Goal: Task Accomplishment & Management: Complete application form

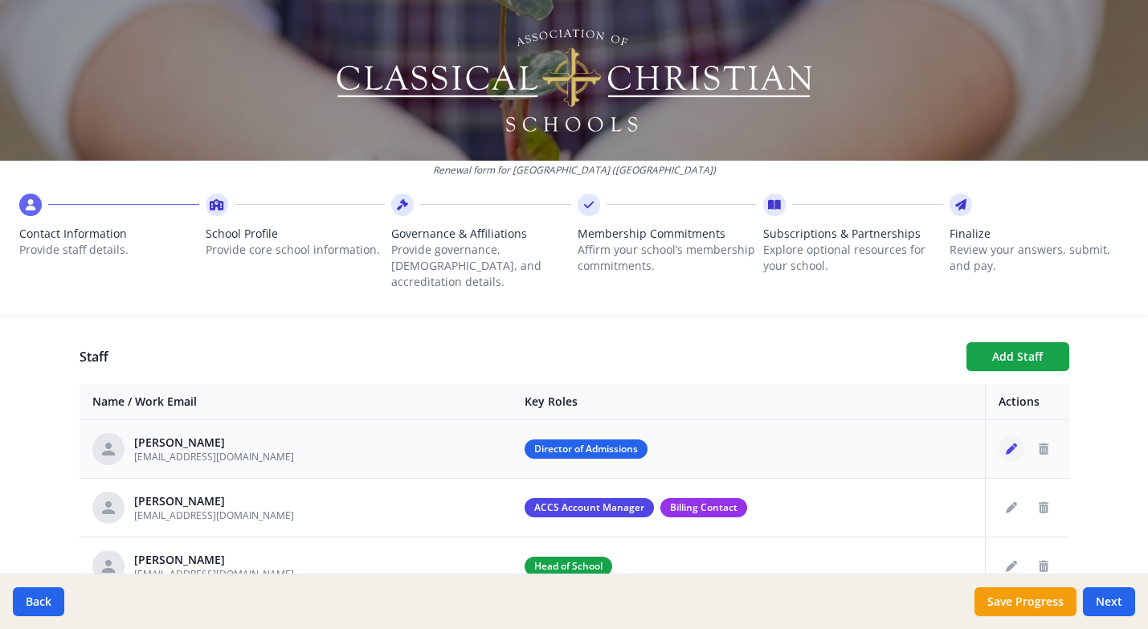
click at [1008, 443] on icon "Edit staff" at bounding box center [1011, 448] width 11 height 11
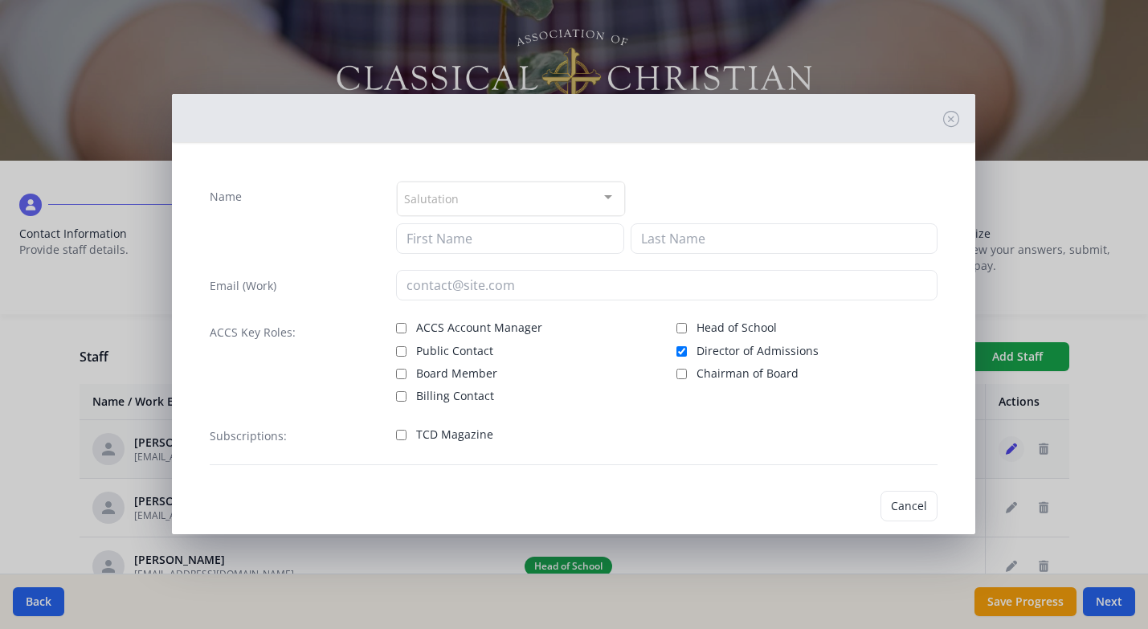
type input "[PERSON_NAME]"
type input "[EMAIL_ADDRESS][DOMAIN_NAME]"
checkbox input "true"
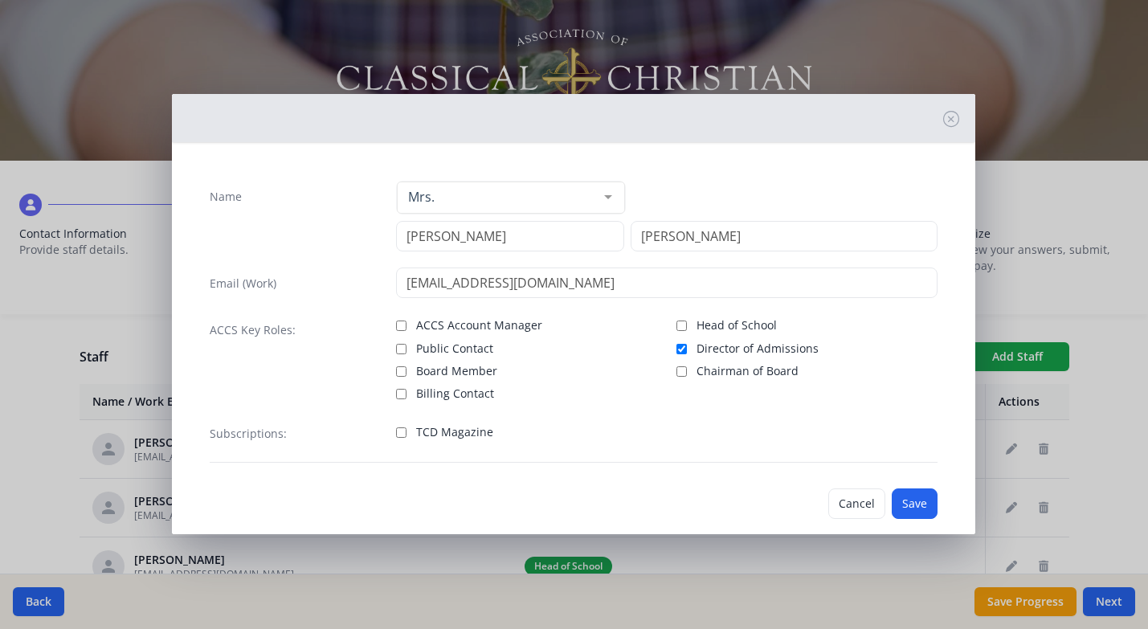
scroll to position [23, 0]
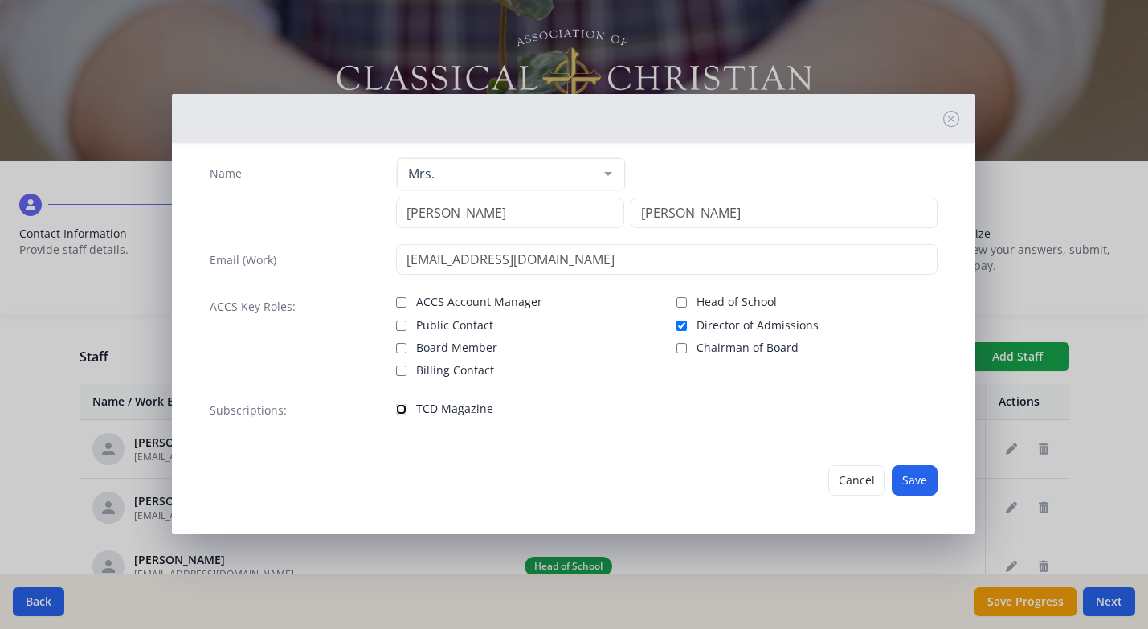
click at [402, 412] on input "TCD Magazine" at bounding box center [401, 409] width 10 height 10
checkbox input "true"
click at [906, 484] on button "Save" at bounding box center [915, 480] width 46 height 31
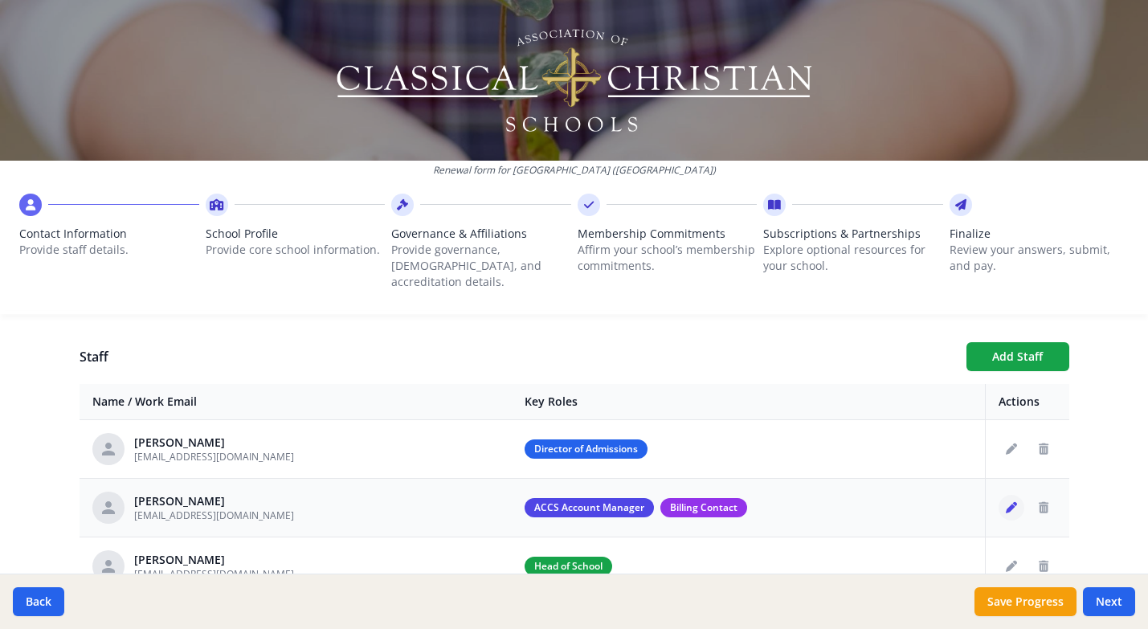
click at [1014, 502] on icon "Edit staff" at bounding box center [1011, 507] width 11 height 11
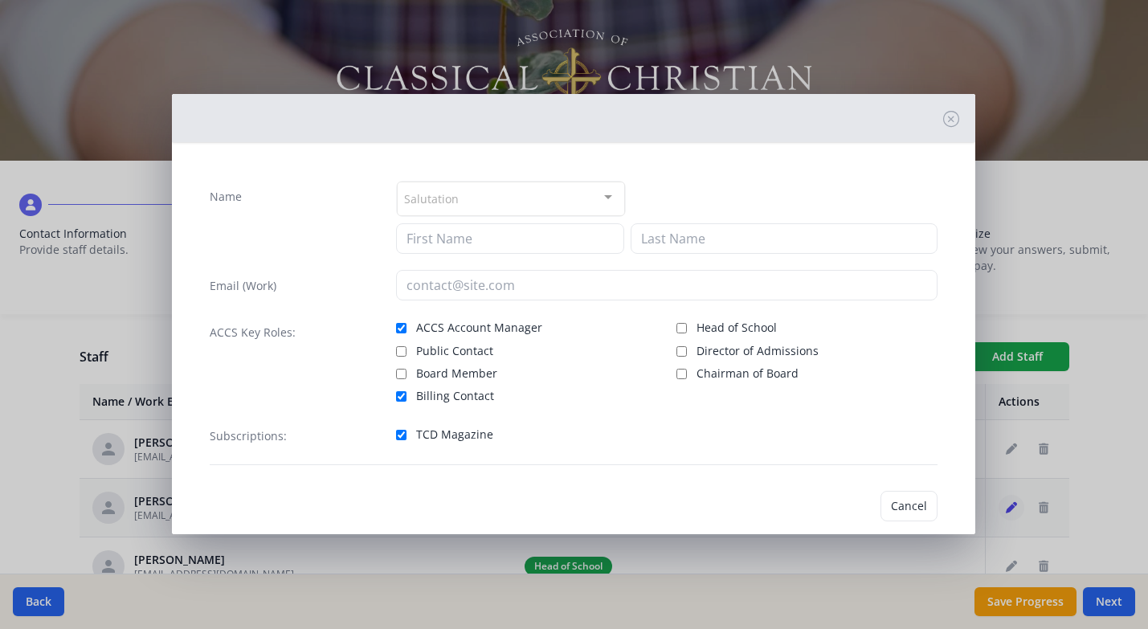
type input "[PERSON_NAME]"
type input "[EMAIL_ADDRESS][DOMAIN_NAME]"
checkbox input "true"
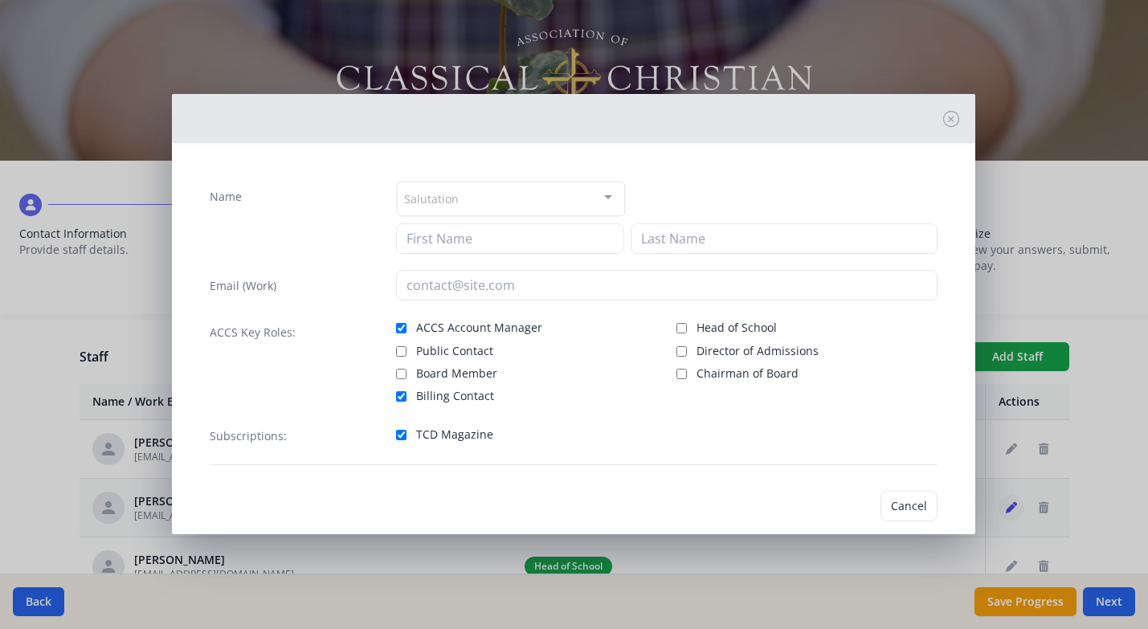
checkbox input "true"
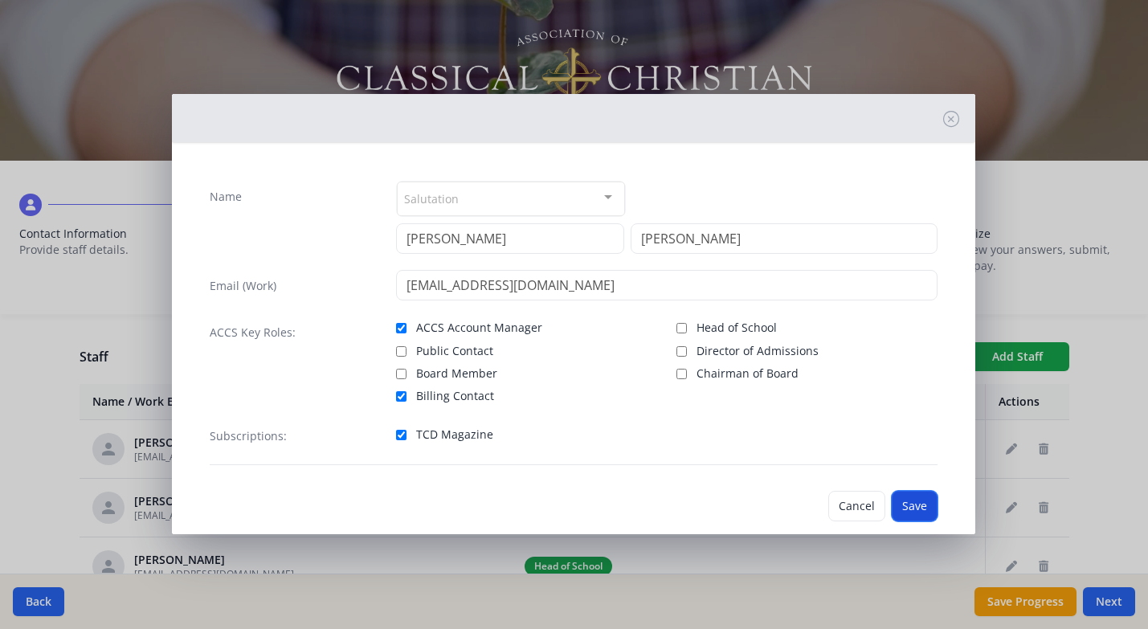
click at [921, 517] on button "Save" at bounding box center [915, 506] width 46 height 31
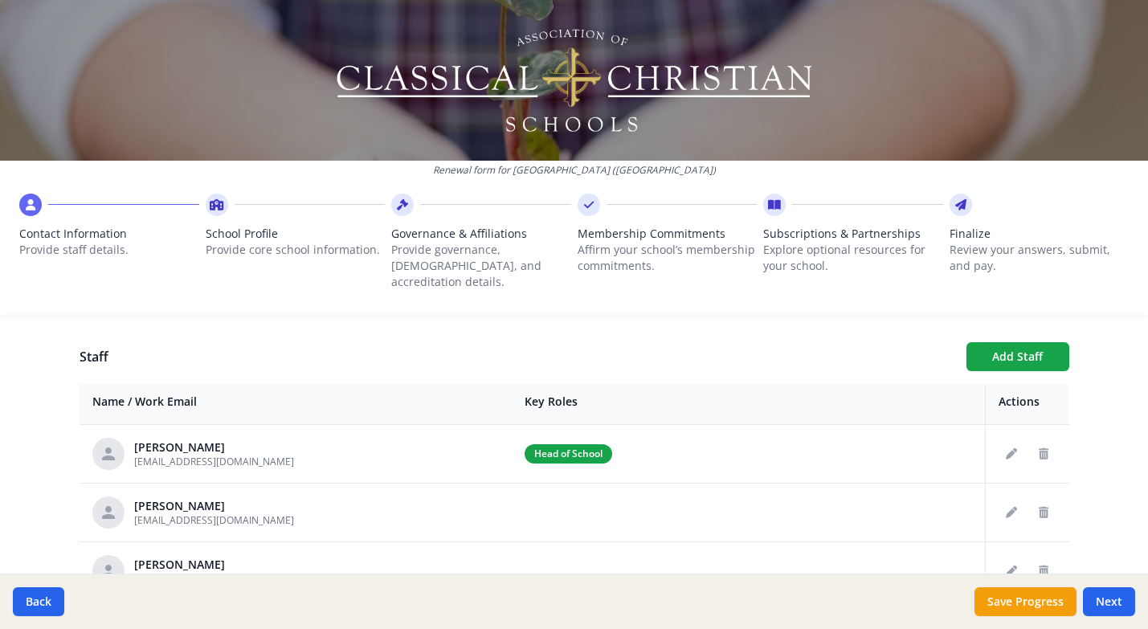
scroll to position [124, 0]
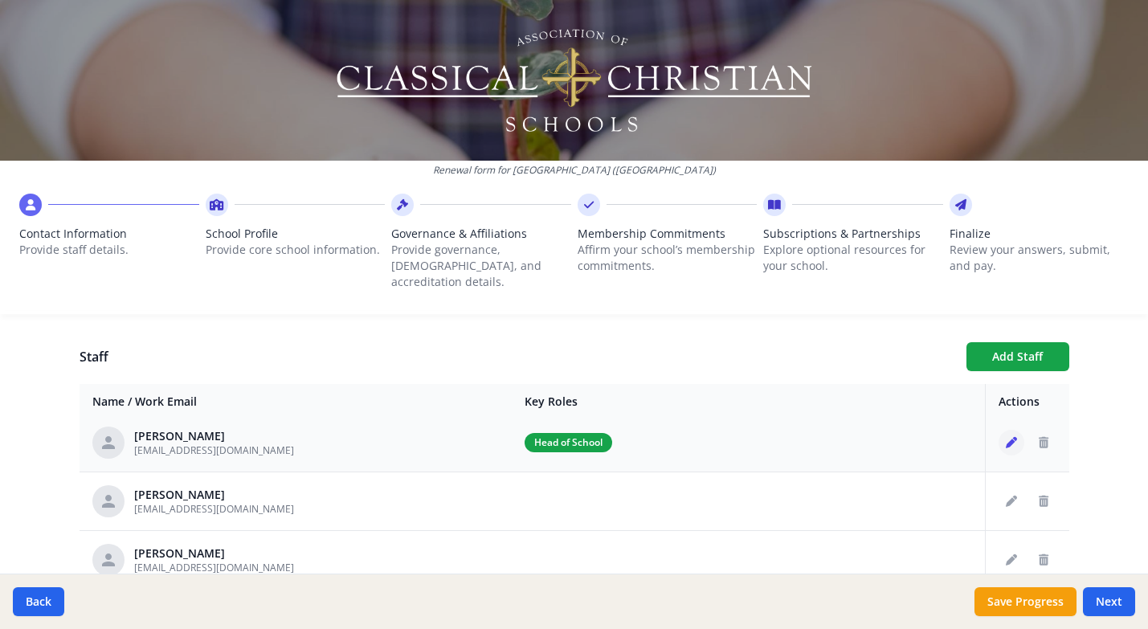
click at [1003, 435] on button "Edit staff" at bounding box center [1012, 443] width 26 height 26
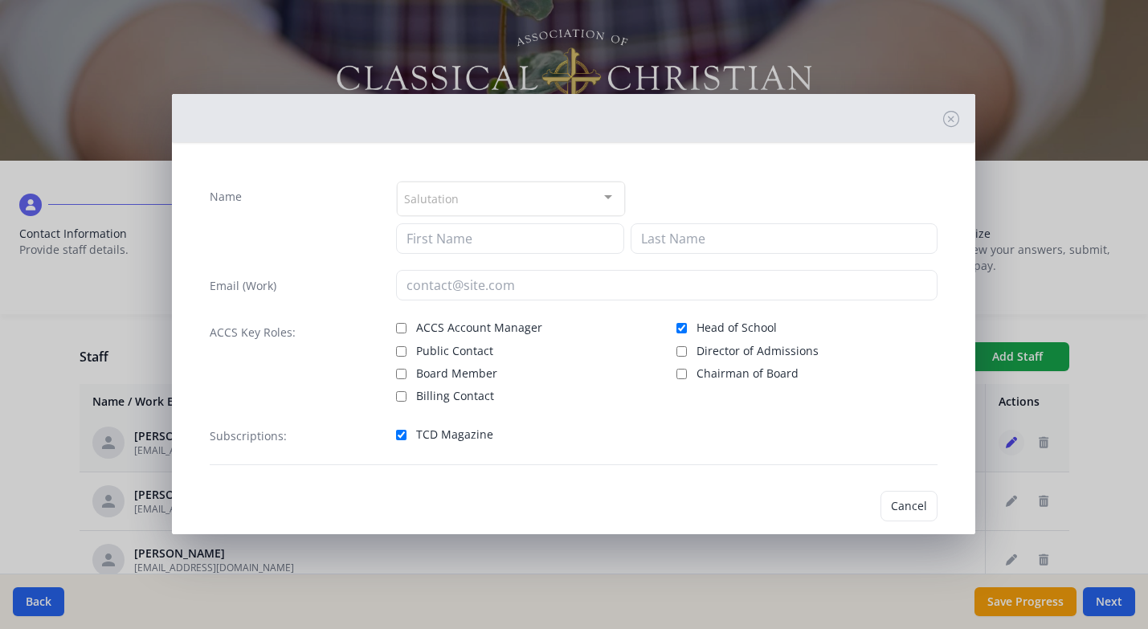
type input "[PERSON_NAME]"
type input "Gesino"
type input "[EMAIL_ADDRESS][DOMAIN_NAME]"
checkbox input "true"
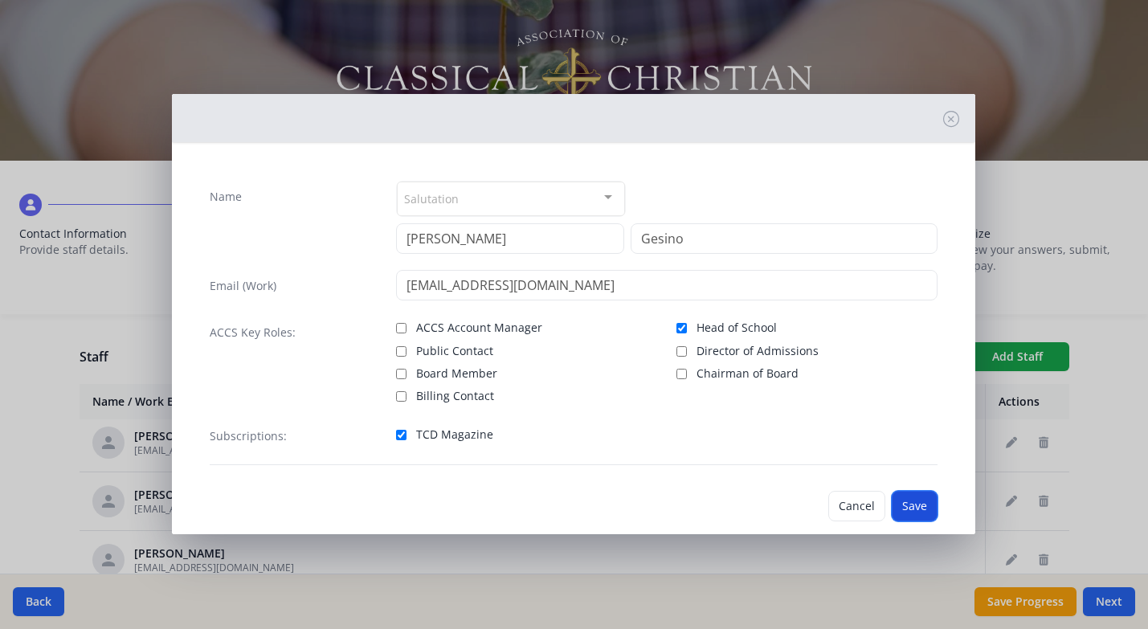
click at [908, 504] on button "Save" at bounding box center [915, 506] width 46 height 31
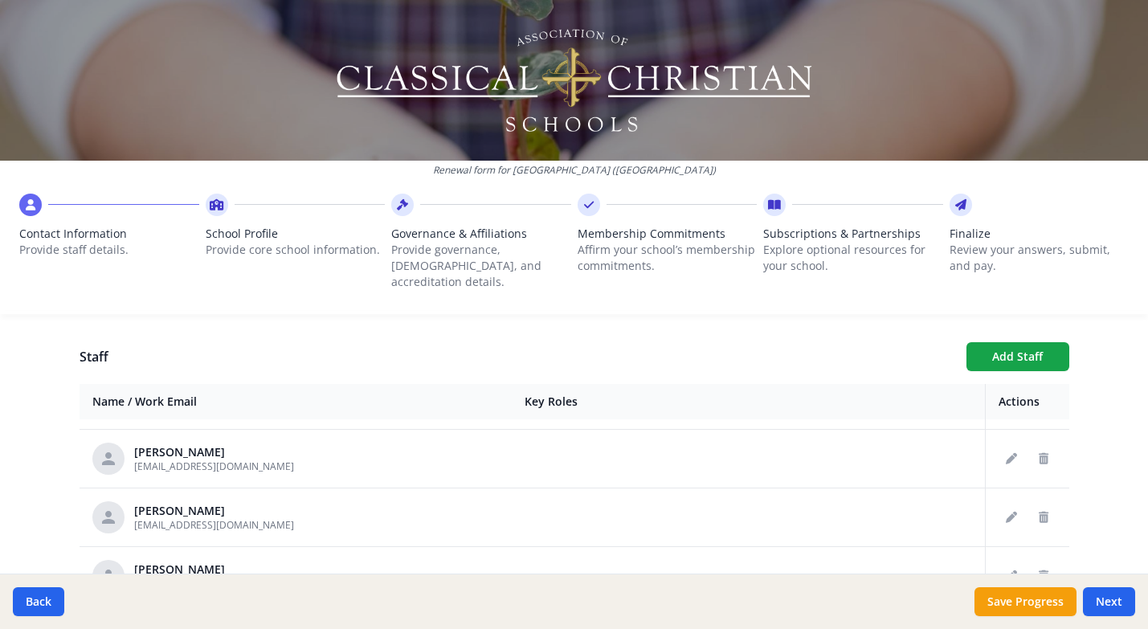
scroll to position [170, 0]
click at [1011, 450] on icon "Edit staff" at bounding box center [1011, 455] width 11 height 11
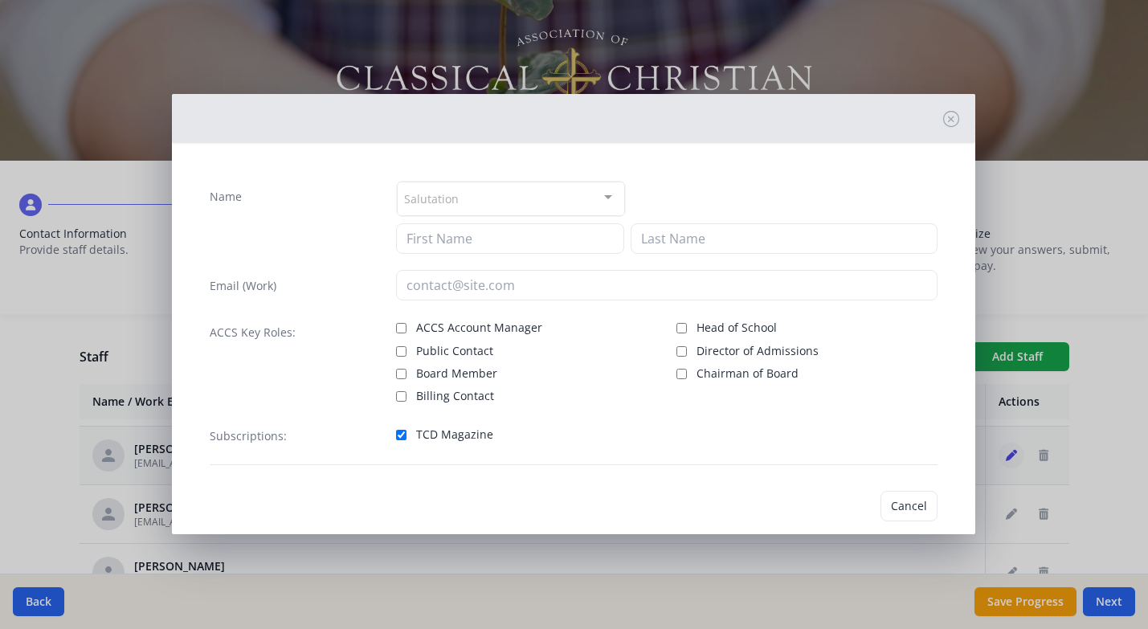
type input "[PERSON_NAME]"
type input "[EMAIL_ADDRESS][DOMAIN_NAME]"
checkbox input "true"
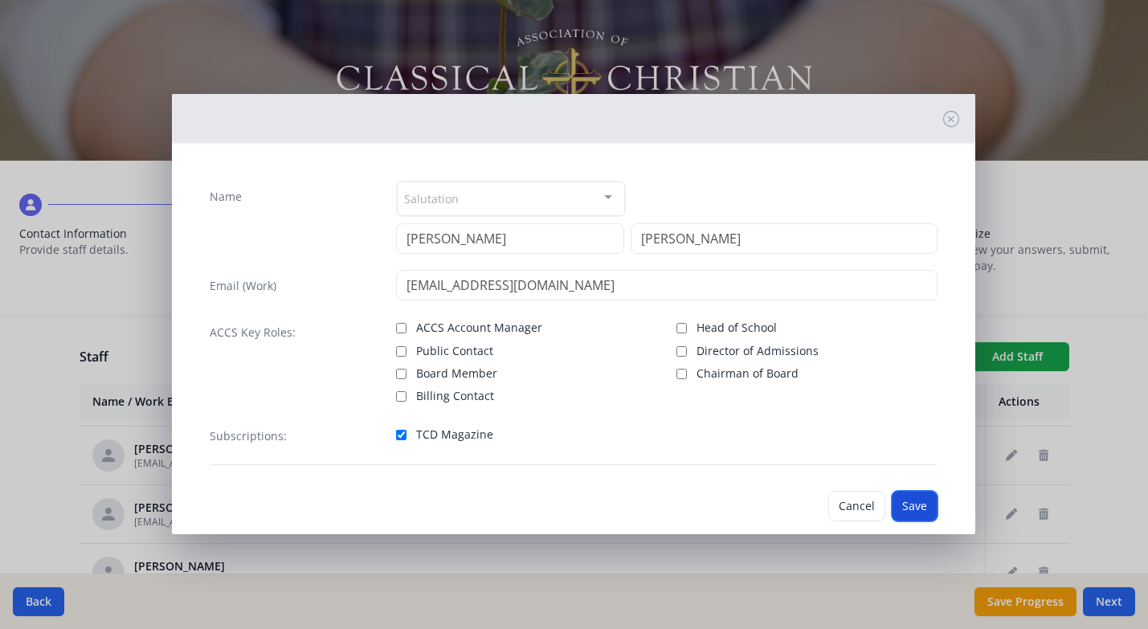
click at [929, 505] on button "Save" at bounding box center [915, 506] width 46 height 31
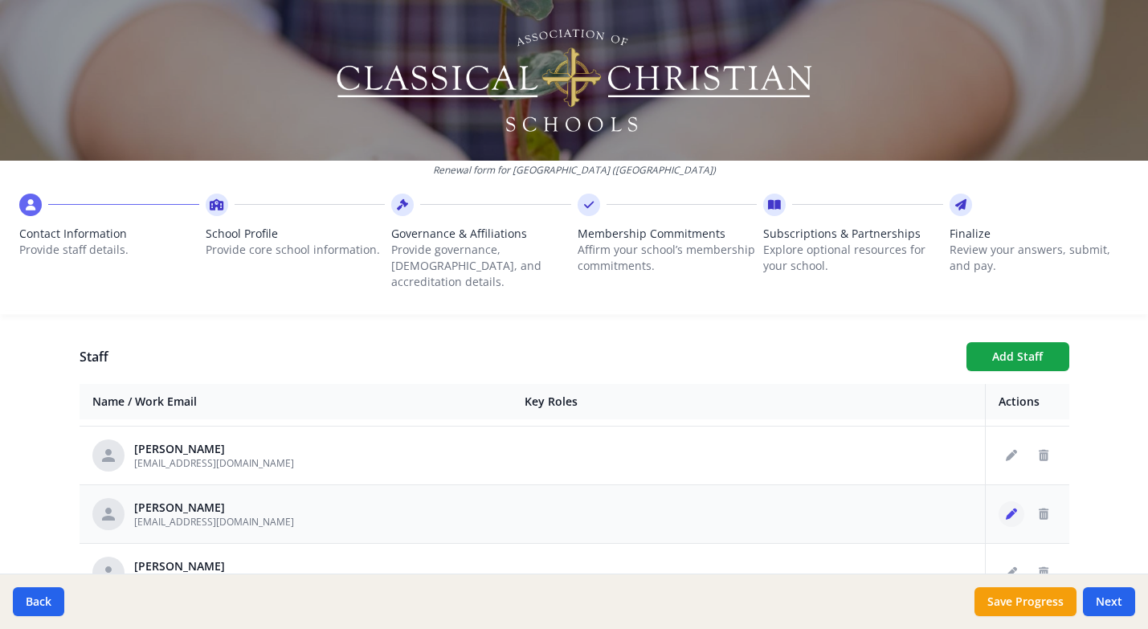
click at [1007, 509] on icon "Edit staff" at bounding box center [1011, 514] width 11 height 11
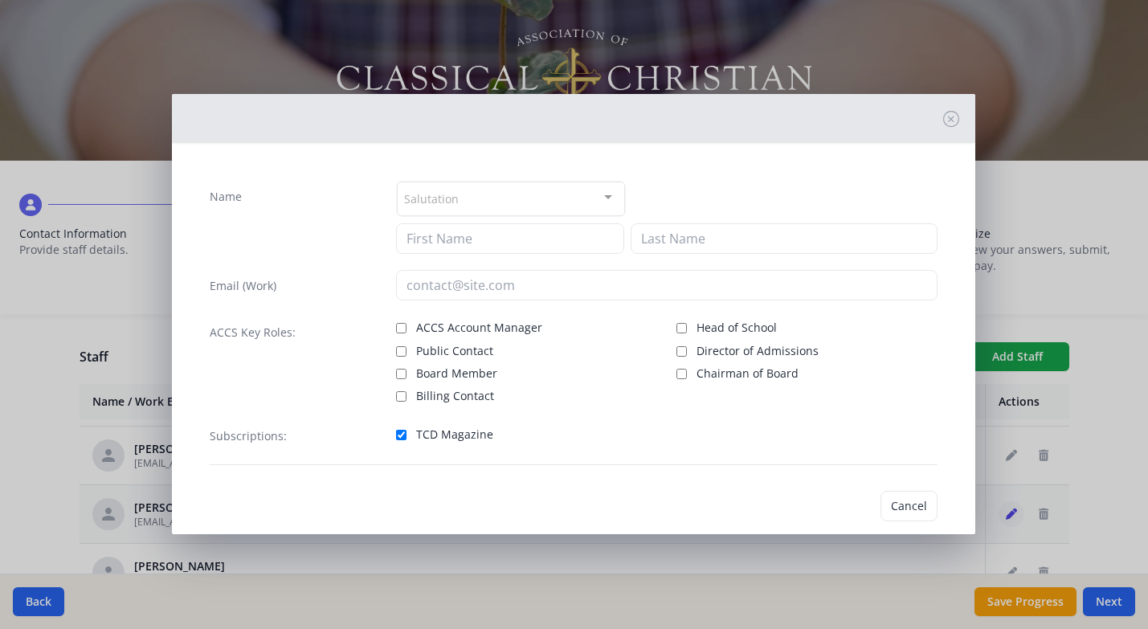
type input "[PERSON_NAME]"
type input "[EMAIL_ADDRESS][DOMAIN_NAME]"
checkbox input "true"
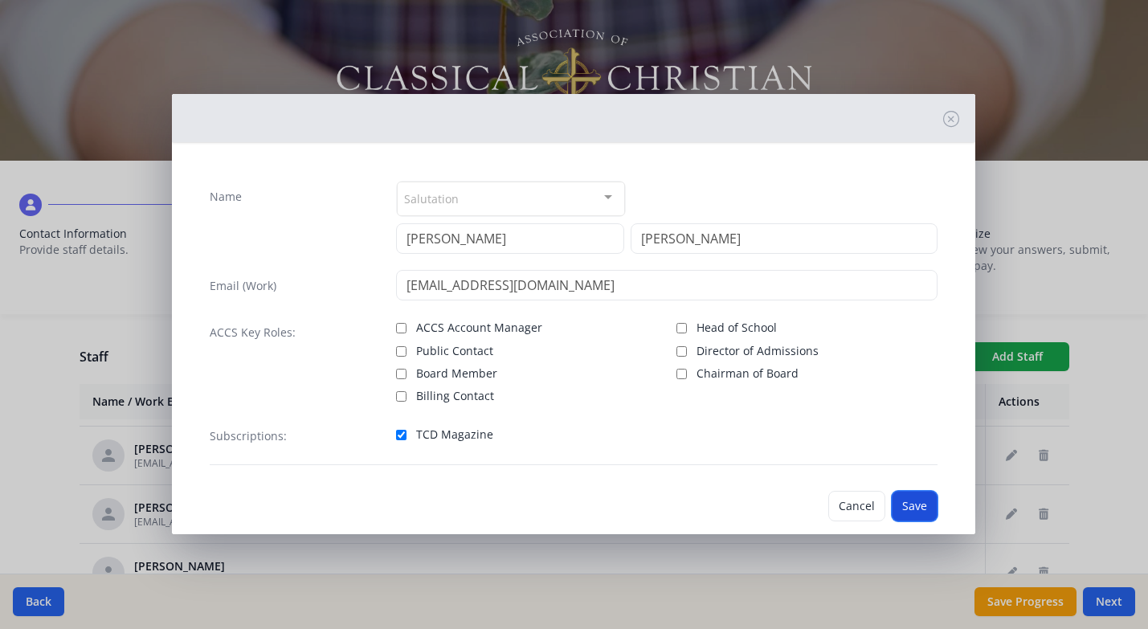
click at [919, 500] on button "Save" at bounding box center [915, 506] width 46 height 31
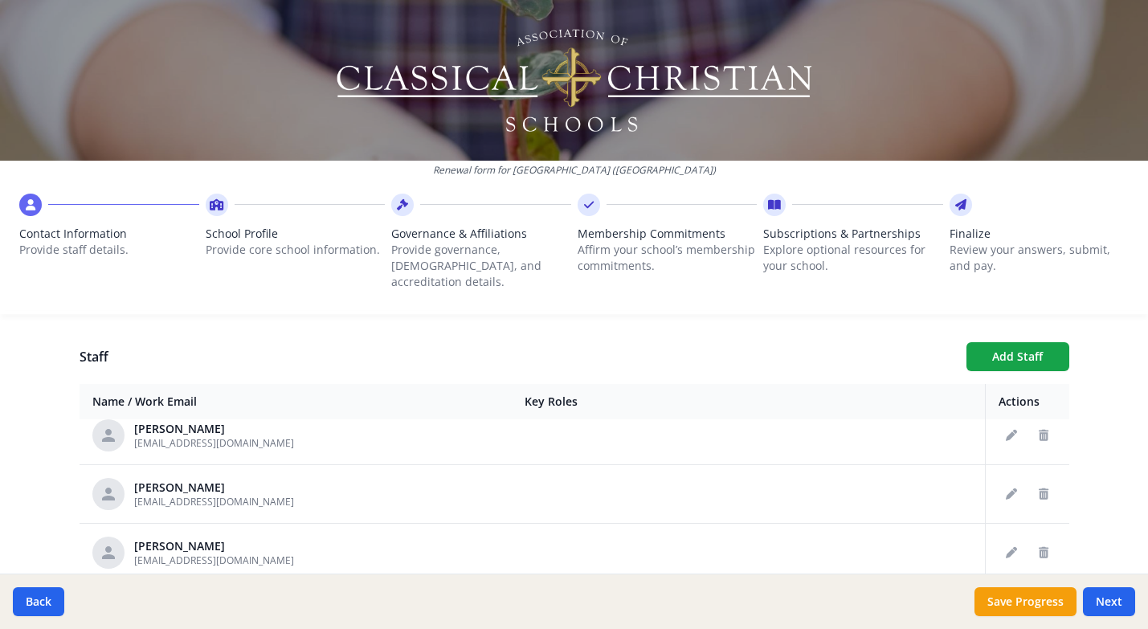
scroll to position [312, 0]
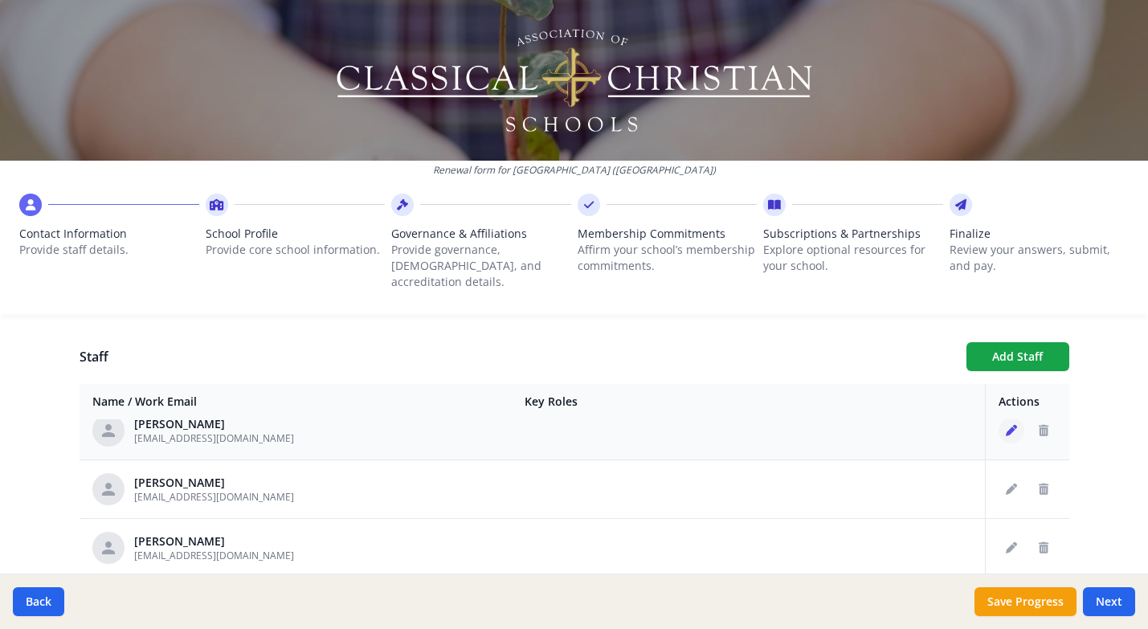
click at [1014, 425] on icon "Edit staff" at bounding box center [1011, 430] width 11 height 11
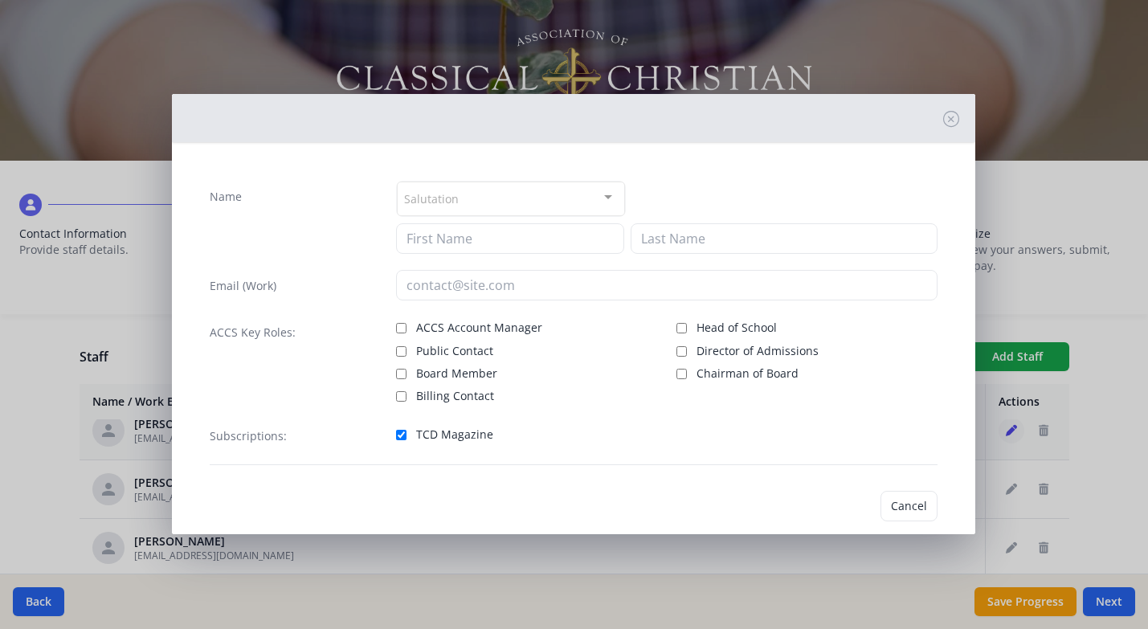
type input "Lauren"
type input "[PERSON_NAME]"
type input "[EMAIL_ADDRESS][DOMAIN_NAME]"
checkbox input "true"
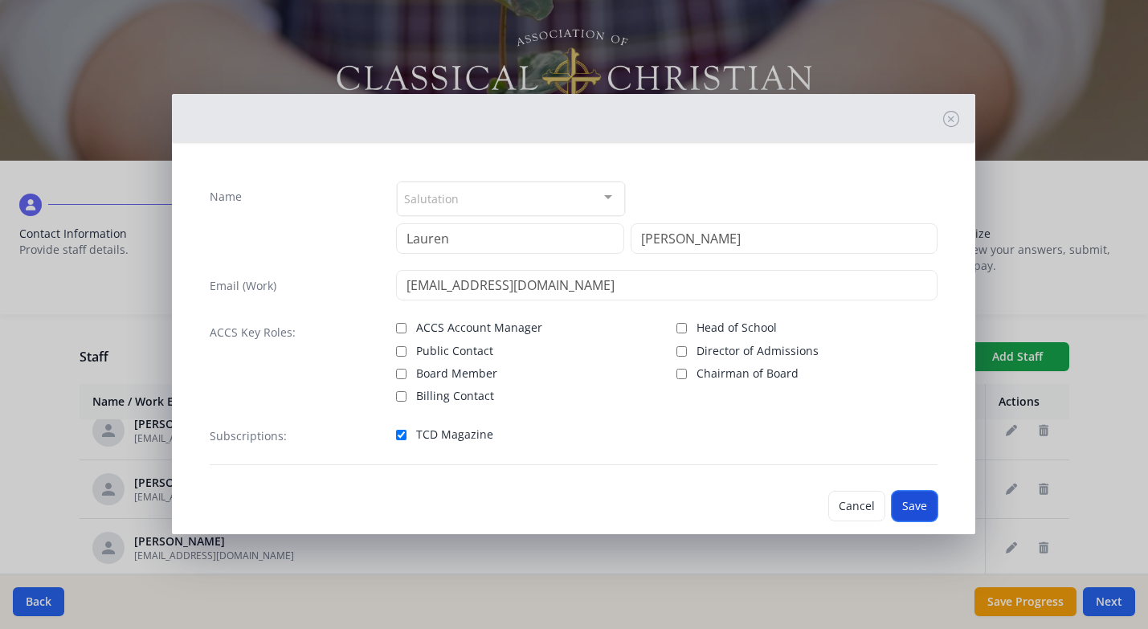
click at [917, 500] on button "Save" at bounding box center [915, 506] width 46 height 31
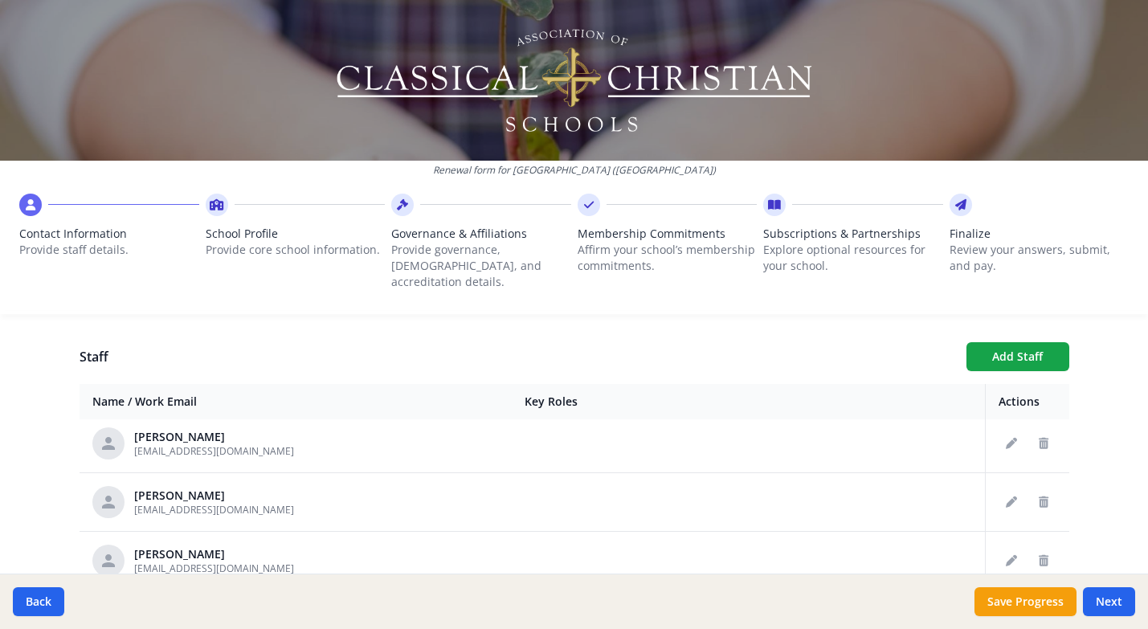
scroll to position [361, 0]
click at [1007, 434] on icon "Edit staff" at bounding box center [1011, 439] width 11 height 11
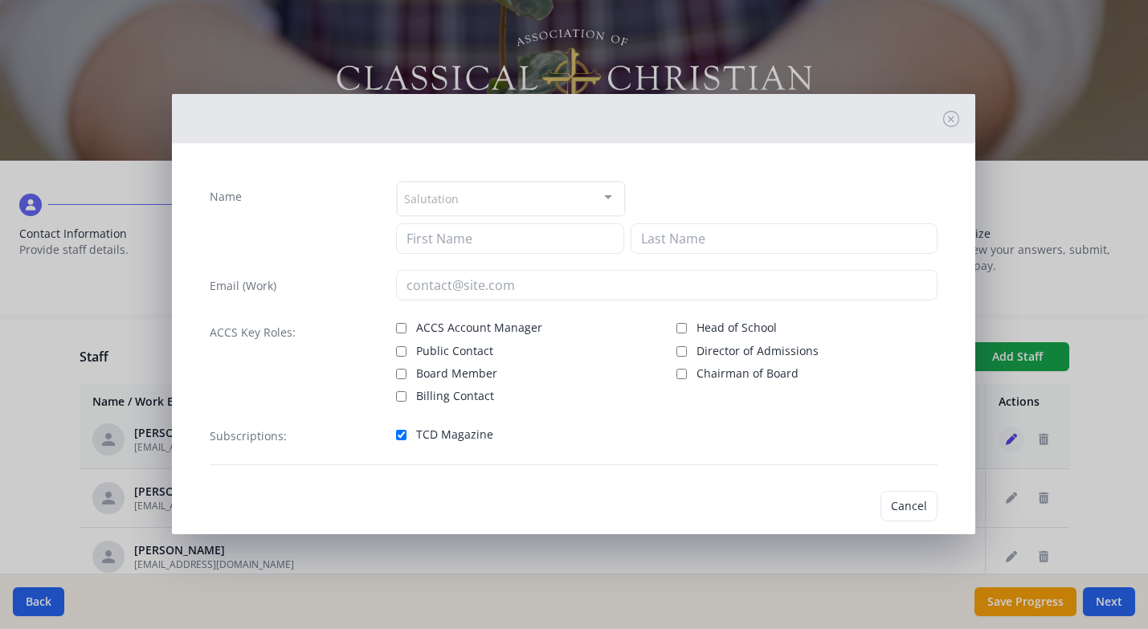
type input "[PERSON_NAME]"
type input "[EMAIL_ADDRESS][DOMAIN_NAME]"
checkbox input "true"
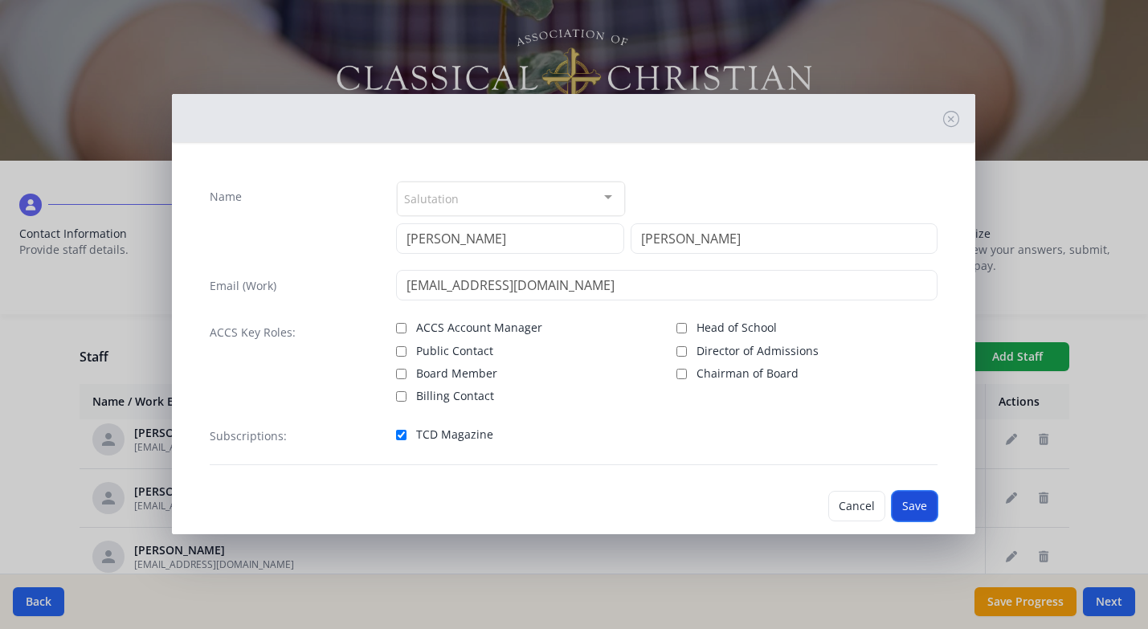
click at [910, 496] on button "Save" at bounding box center [915, 506] width 46 height 31
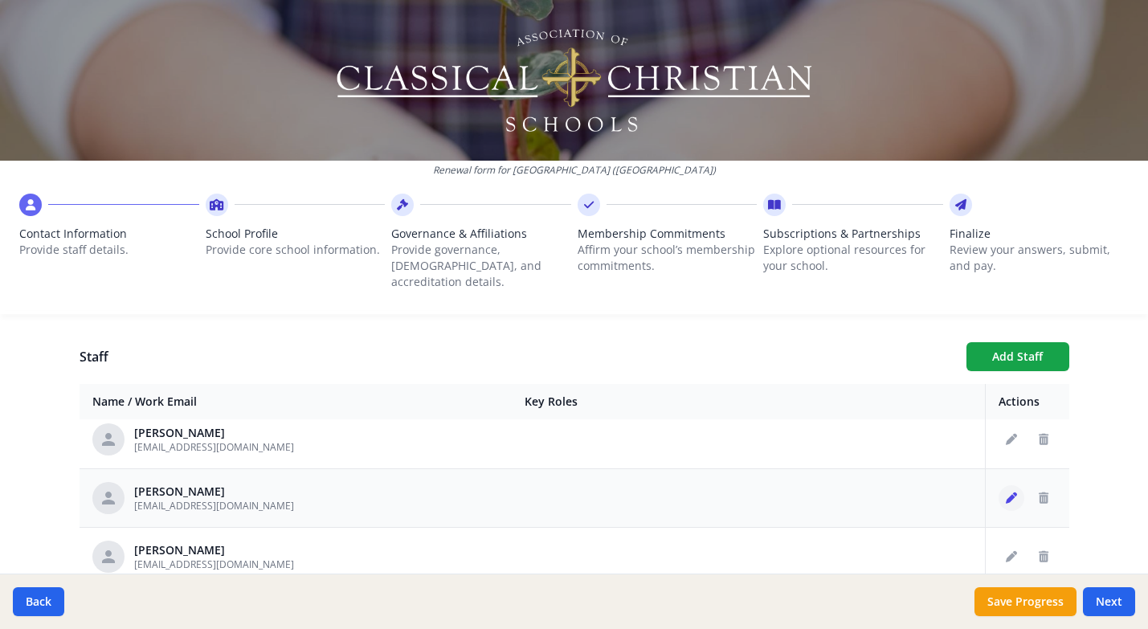
click at [1012, 492] on icon "Edit staff" at bounding box center [1011, 497] width 11 height 11
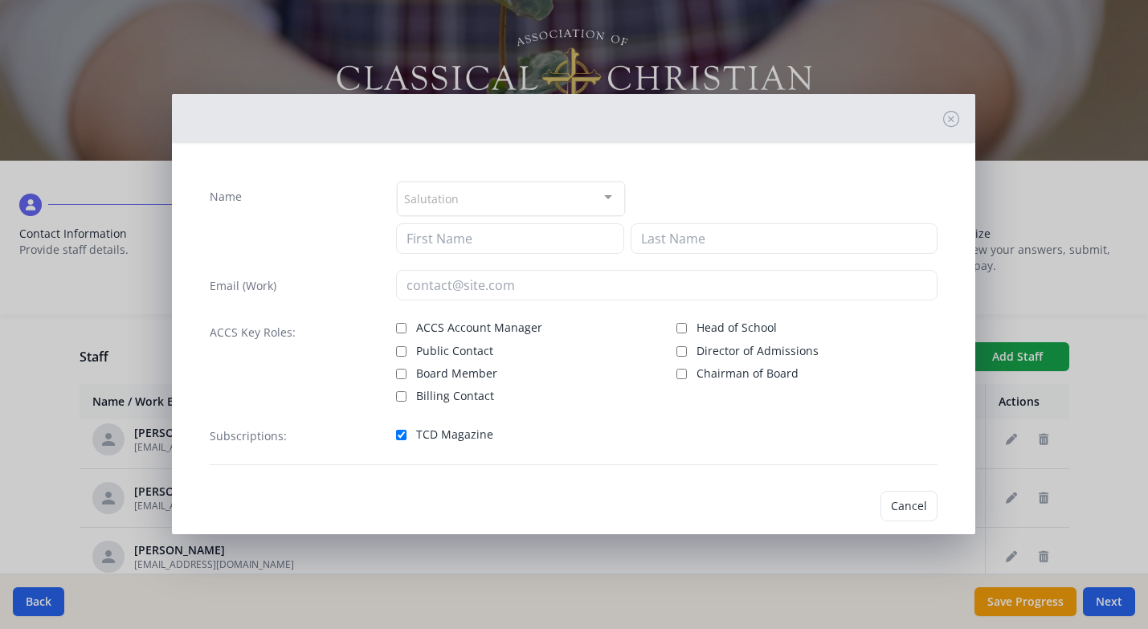
type input "[PERSON_NAME]"
type input "[EMAIL_ADDRESS][DOMAIN_NAME]"
checkbox input "true"
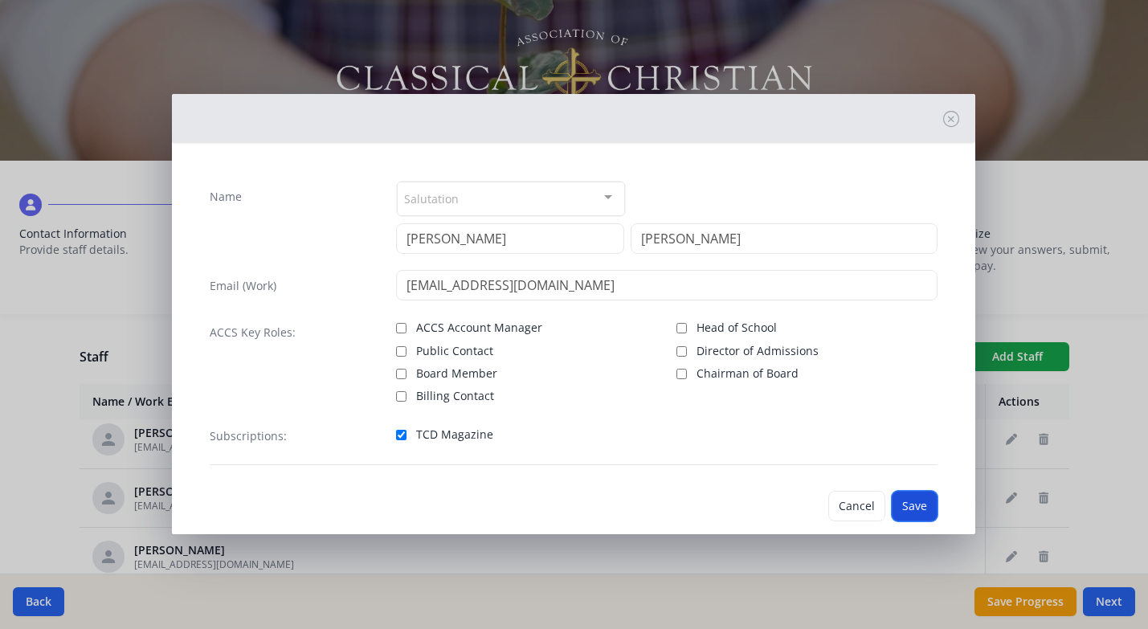
click at [916, 506] on button "Save" at bounding box center [915, 506] width 46 height 31
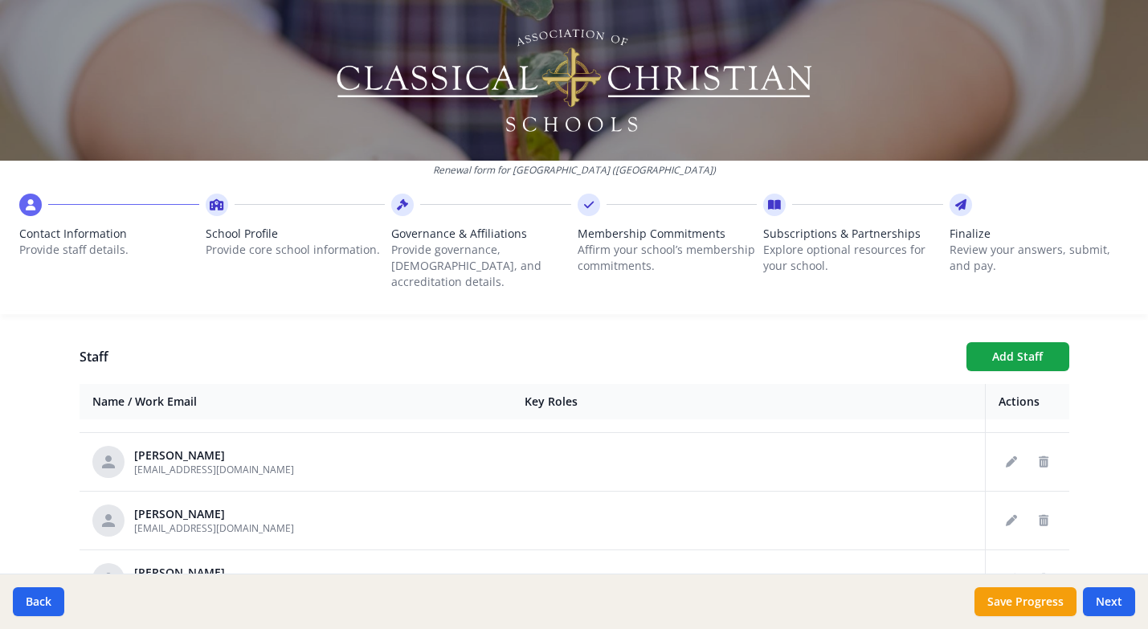
scroll to position [460, 0]
click at [1018, 446] on button "Edit staff" at bounding box center [1012, 459] width 26 height 26
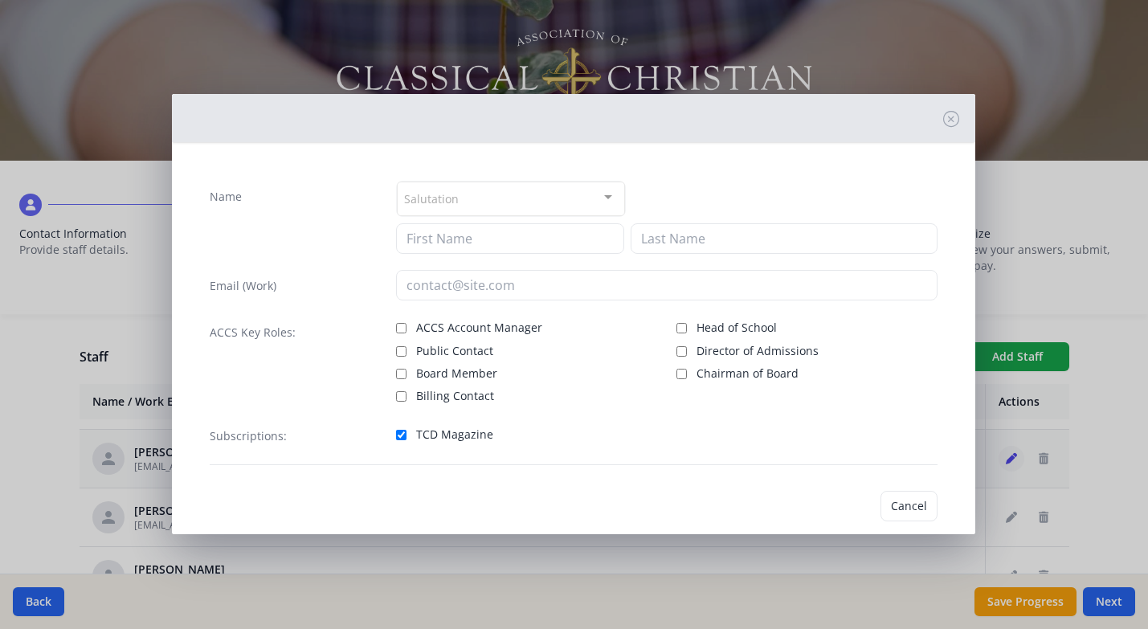
type input "[PERSON_NAME]"
type input "Hoss"
type input "[EMAIL_ADDRESS][DOMAIN_NAME]"
checkbox input "true"
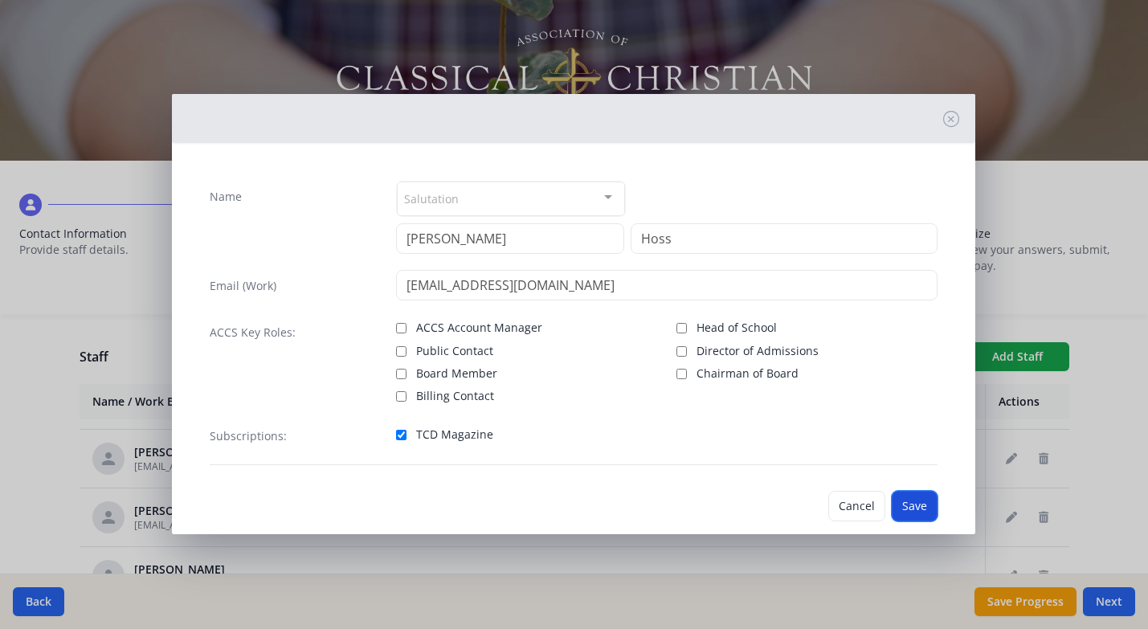
click at [919, 512] on button "Save" at bounding box center [915, 506] width 46 height 31
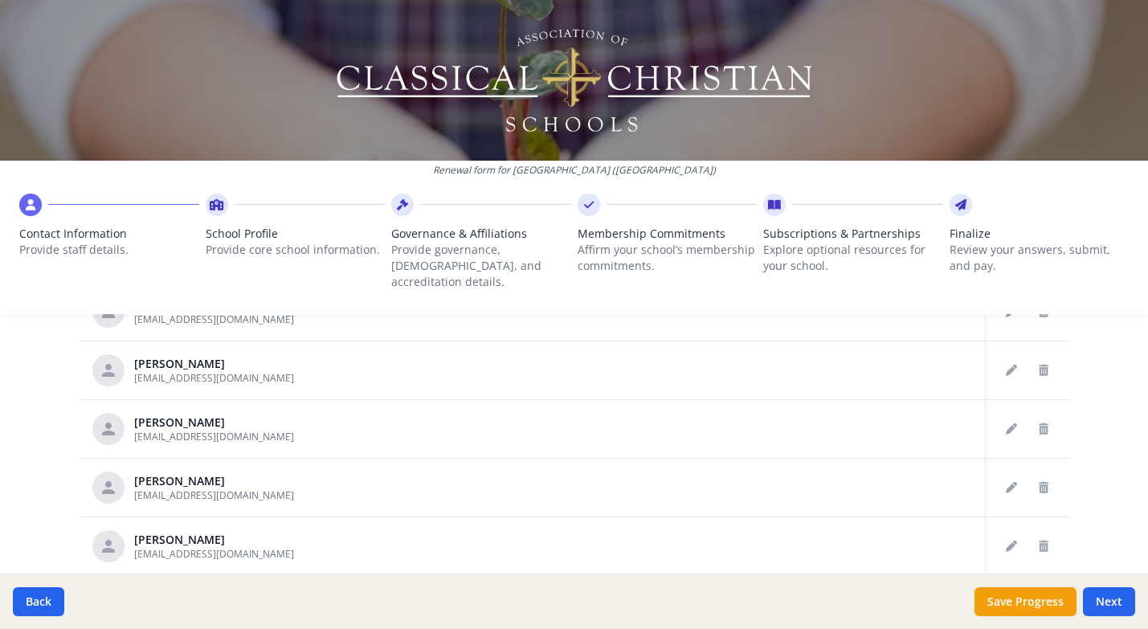
scroll to position [729, 0]
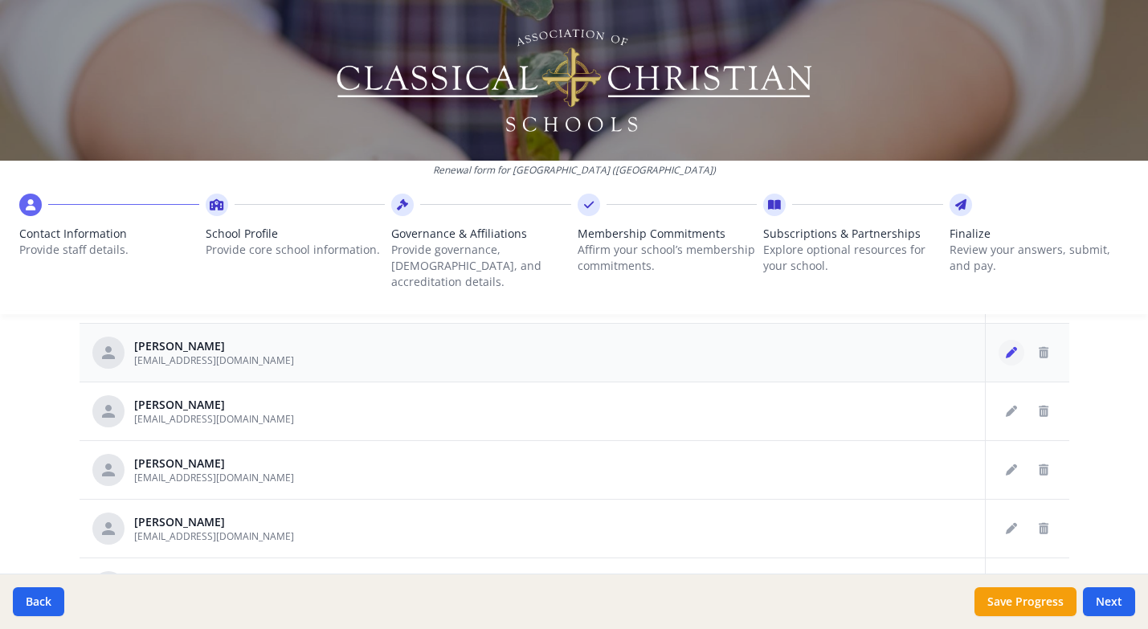
click at [1003, 340] on button "Edit staff" at bounding box center [1012, 353] width 26 height 26
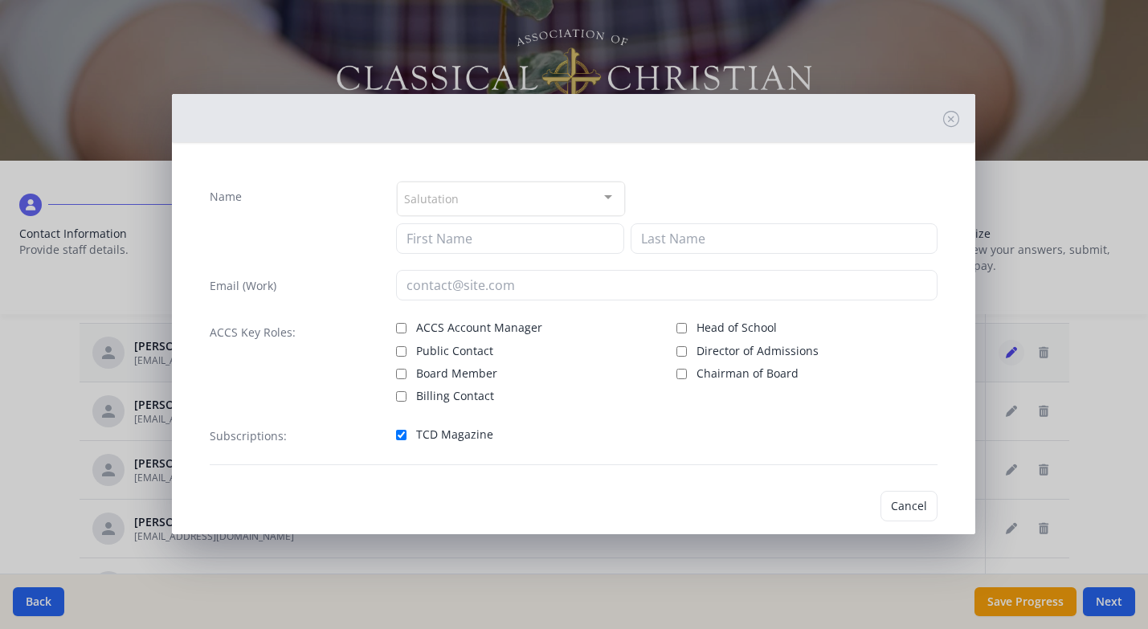
type input "Aliyah"
type input "[PERSON_NAME]"
type input "[EMAIL_ADDRESS][DOMAIN_NAME]"
checkbox input "true"
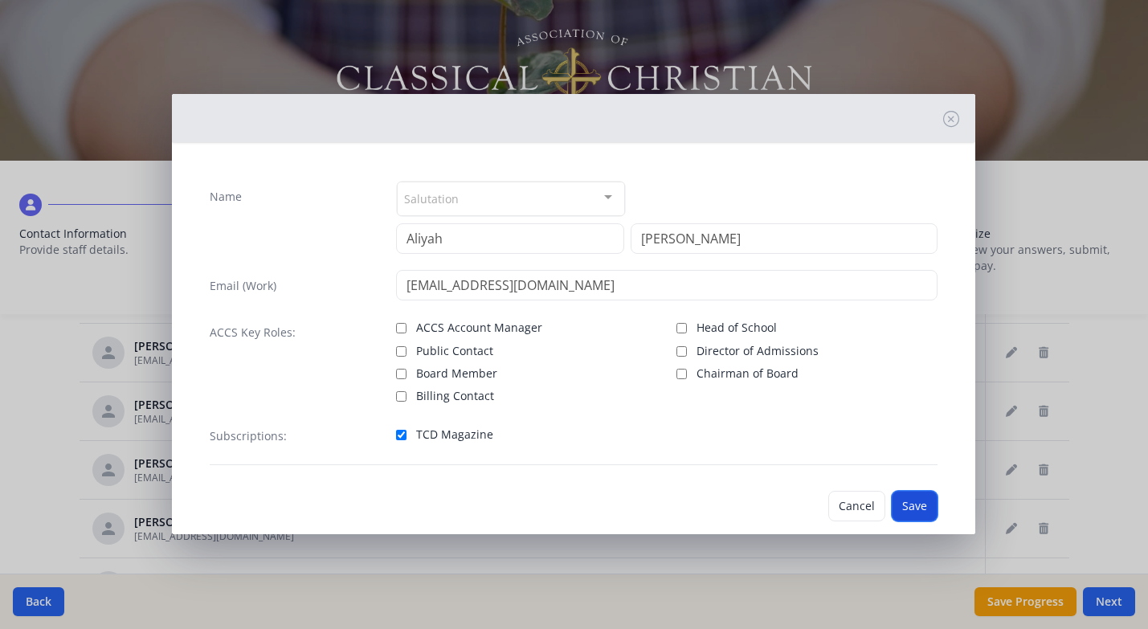
click at [920, 505] on button "Save" at bounding box center [915, 506] width 46 height 31
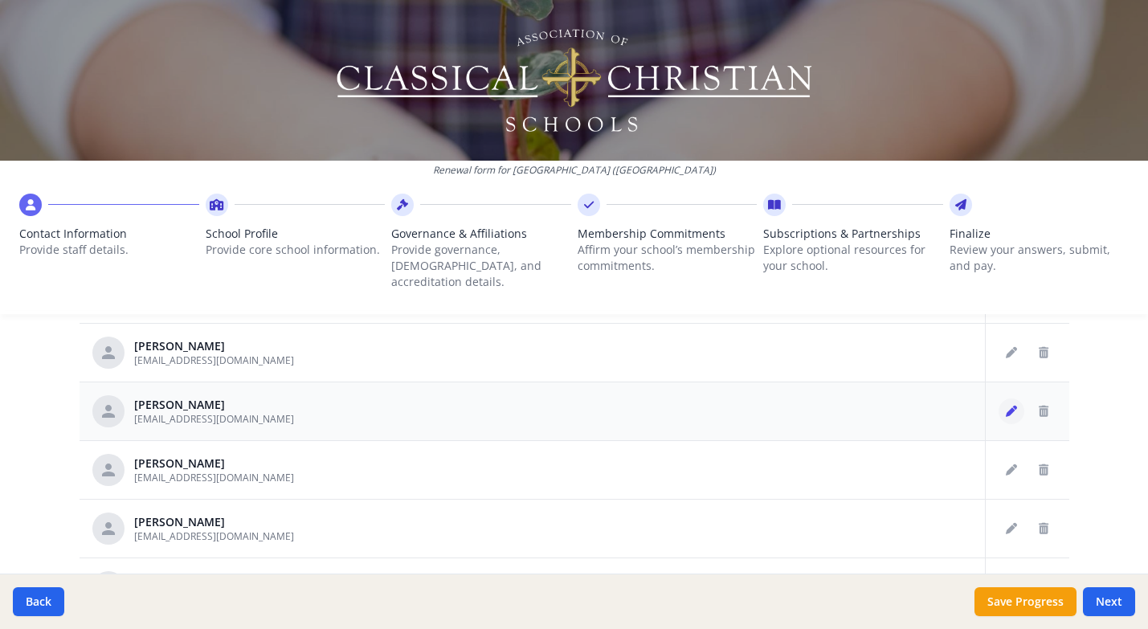
click at [1010, 406] on icon "Edit staff" at bounding box center [1011, 411] width 11 height 11
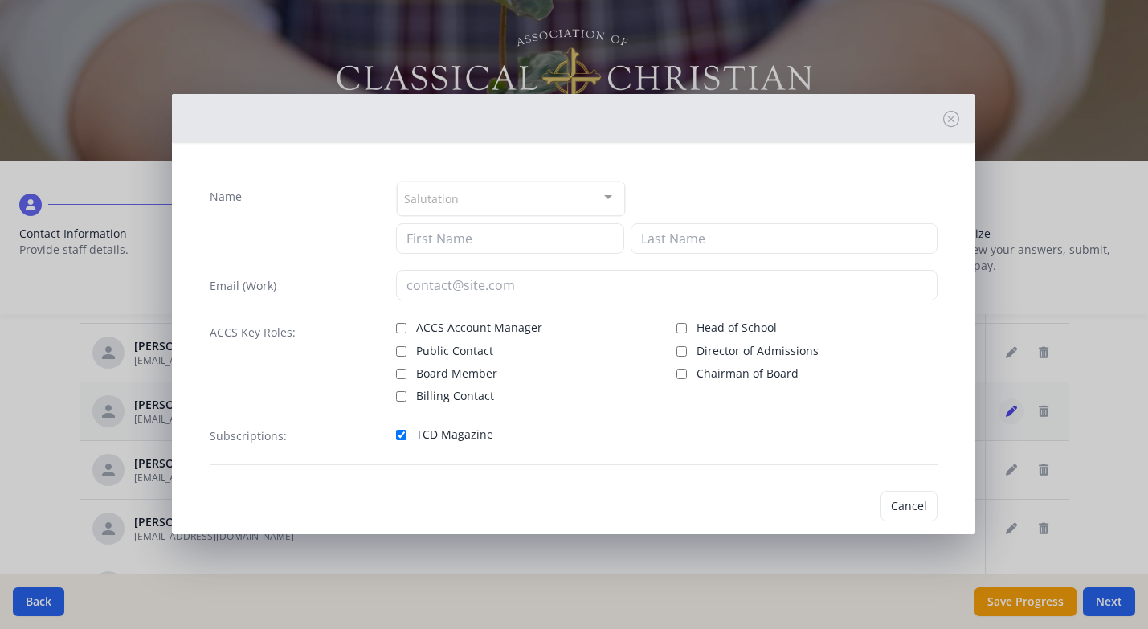
type input "[PERSON_NAME]"
type input "[EMAIL_ADDRESS][DOMAIN_NAME]"
checkbox input "true"
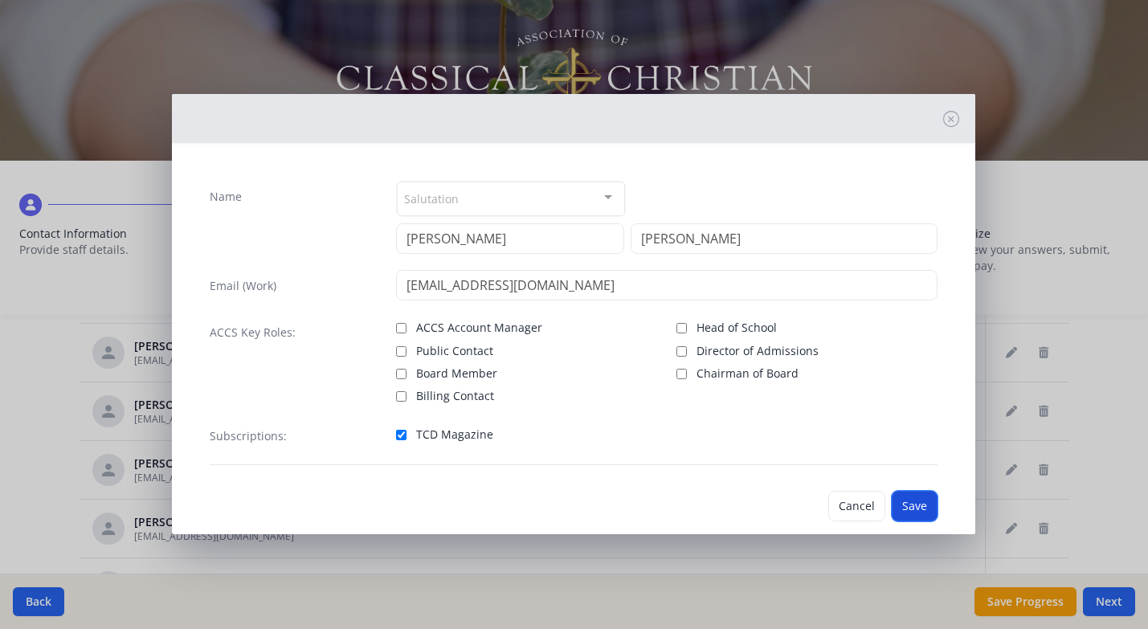
click at [917, 513] on button "Save" at bounding box center [915, 506] width 46 height 31
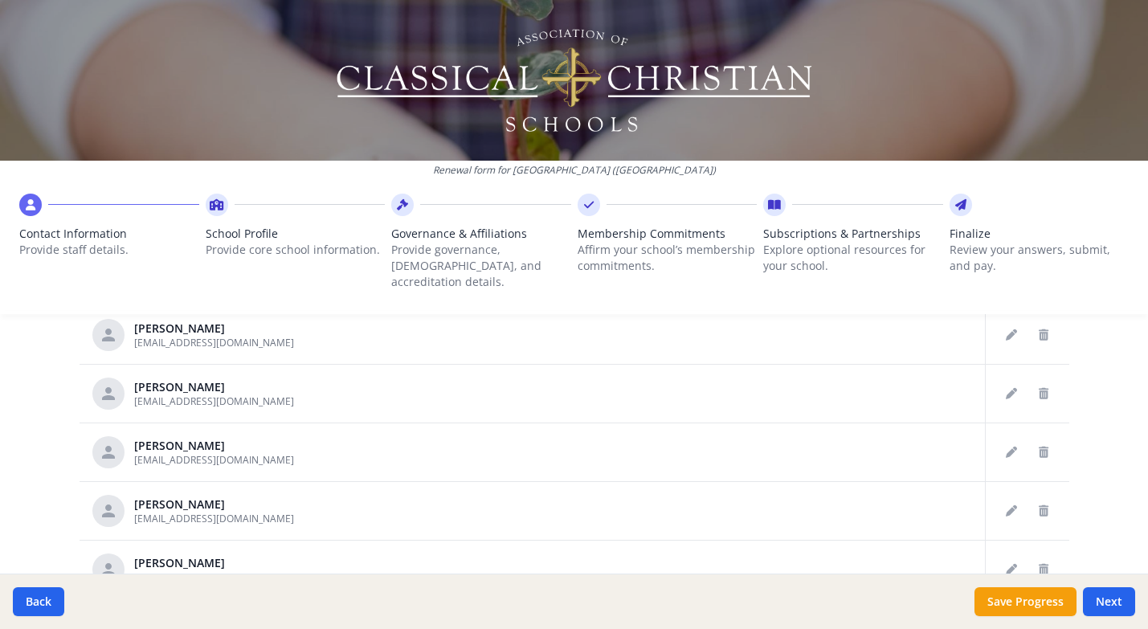
scroll to position [807, 0]
click at [1009, 328] on icon "Edit staff" at bounding box center [1011, 333] width 11 height 11
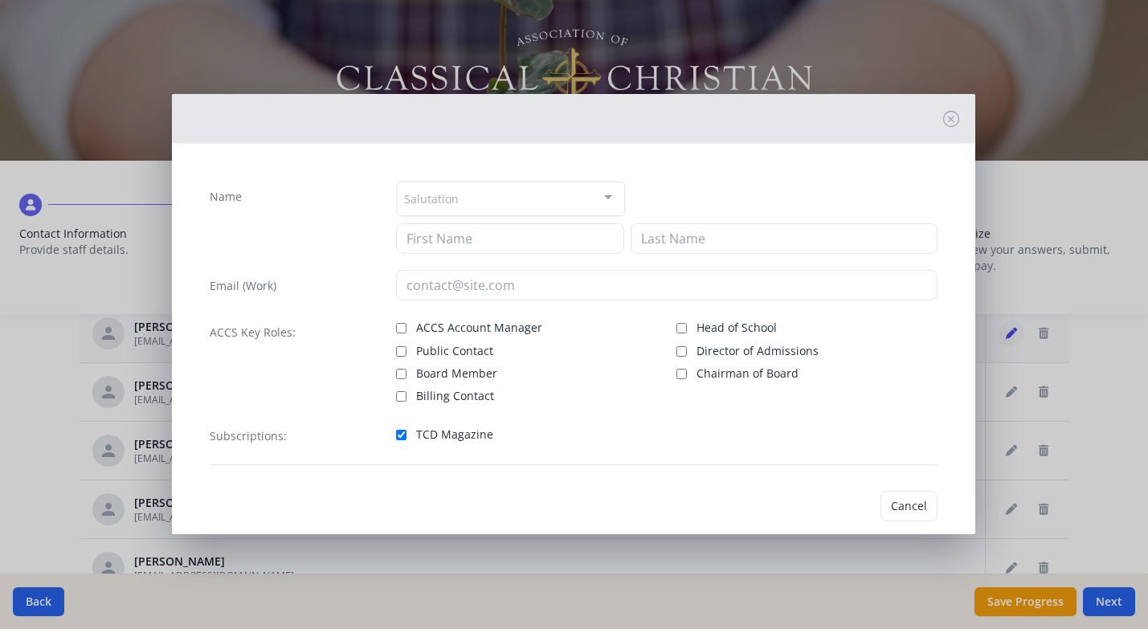
type input "[PERSON_NAME]"
type input "[EMAIL_ADDRESS][DOMAIN_NAME]"
checkbox input "true"
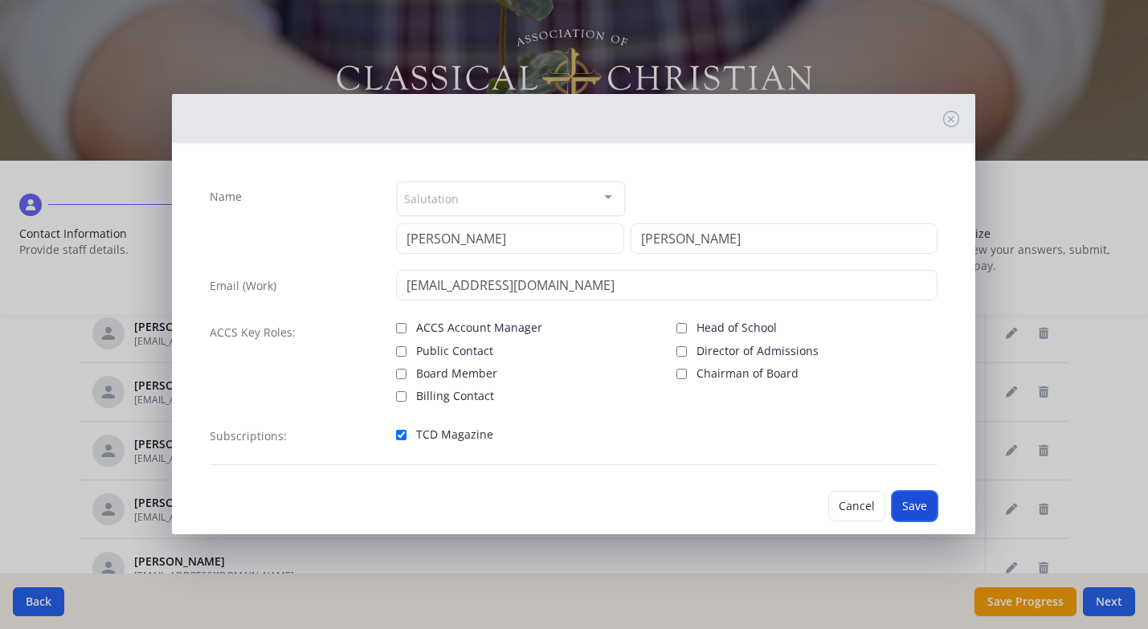
click at [919, 503] on button "Save" at bounding box center [915, 506] width 46 height 31
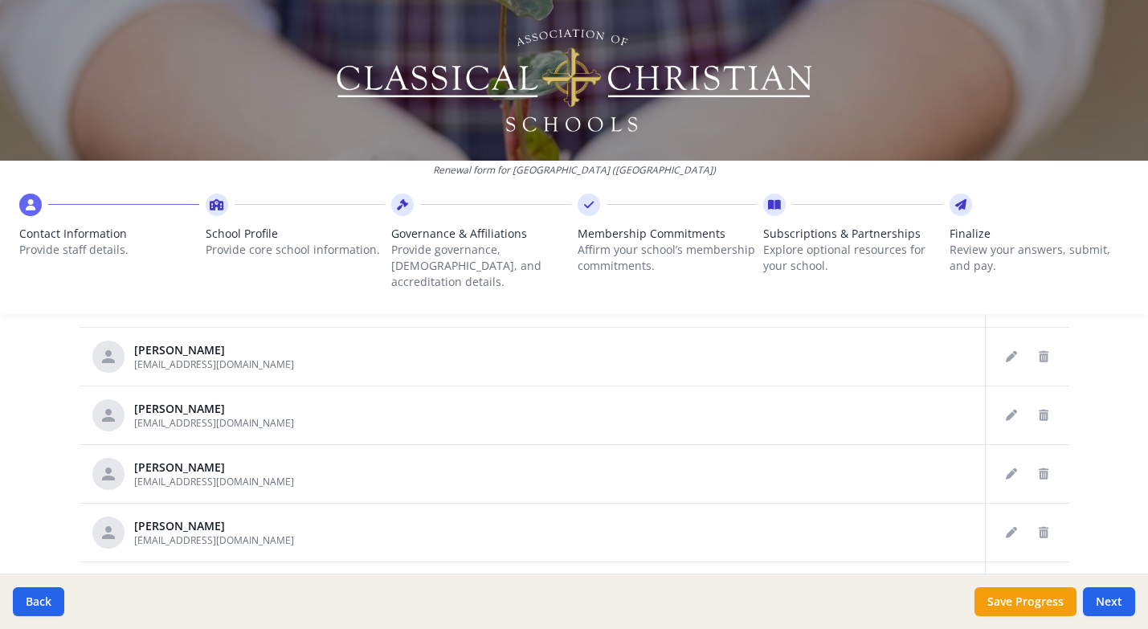
scroll to position [846, 0]
click at [1010, 348] on icon "Edit staff" at bounding box center [1011, 353] width 11 height 11
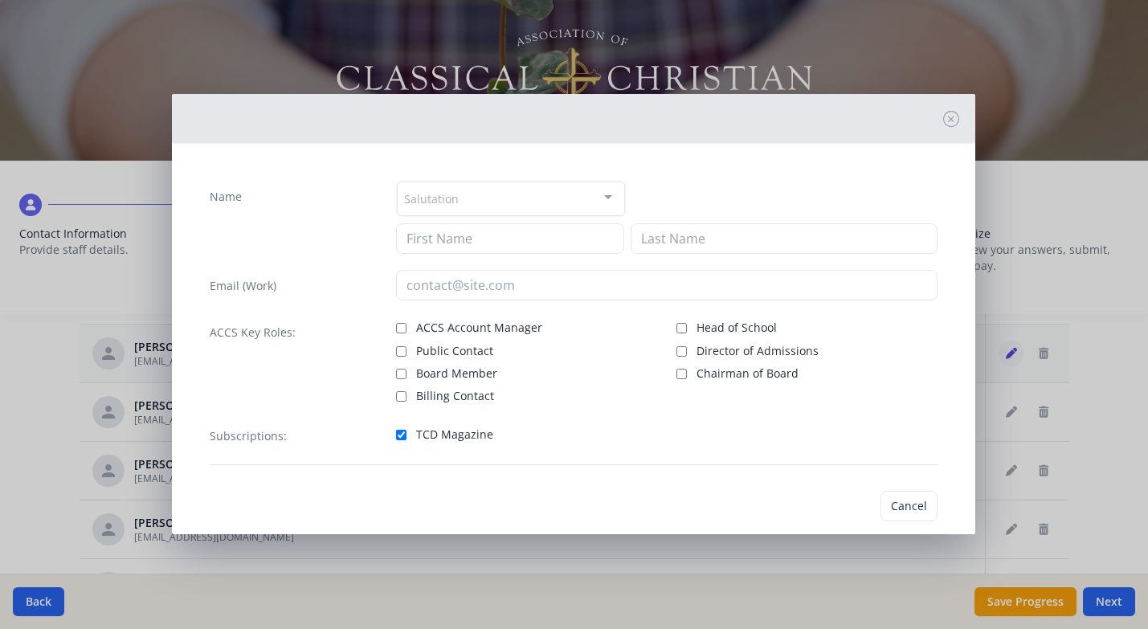
type input "[PERSON_NAME]"
type input "Prince"
type input "[EMAIL_ADDRESS][DOMAIN_NAME]"
checkbox input "true"
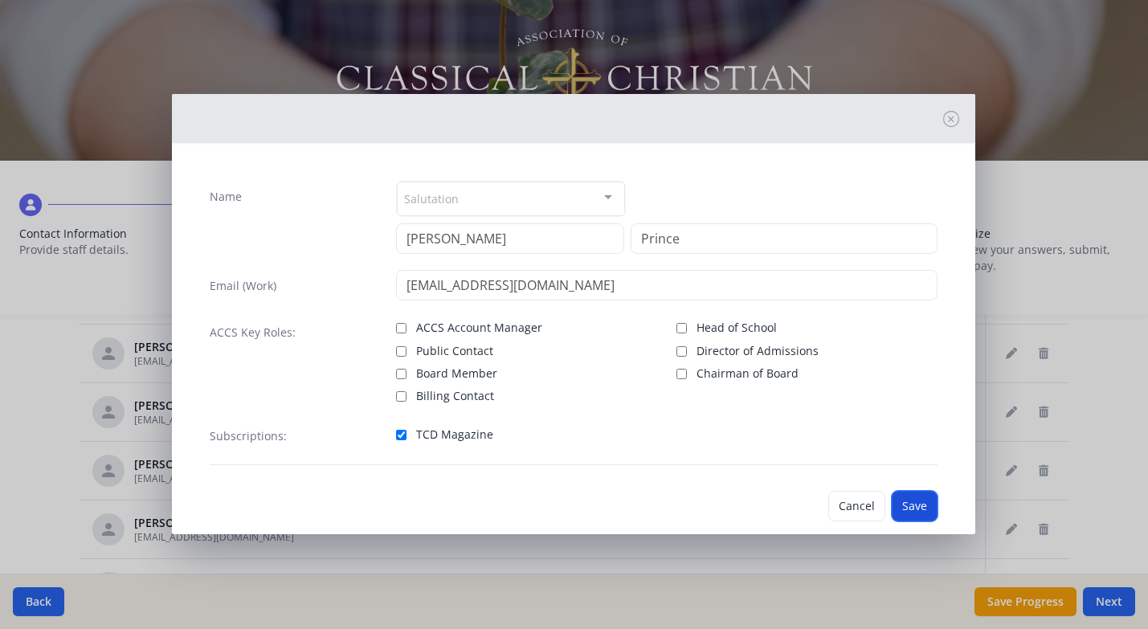
click at [927, 510] on button "Save" at bounding box center [915, 506] width 46 height 31
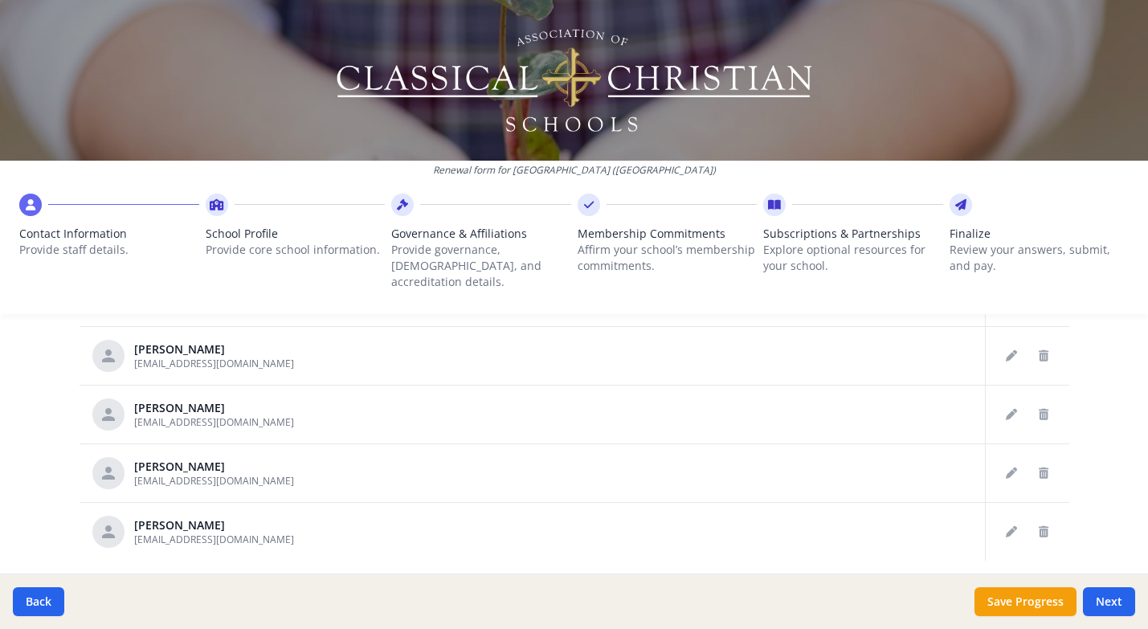
scroll to position [908, 0]
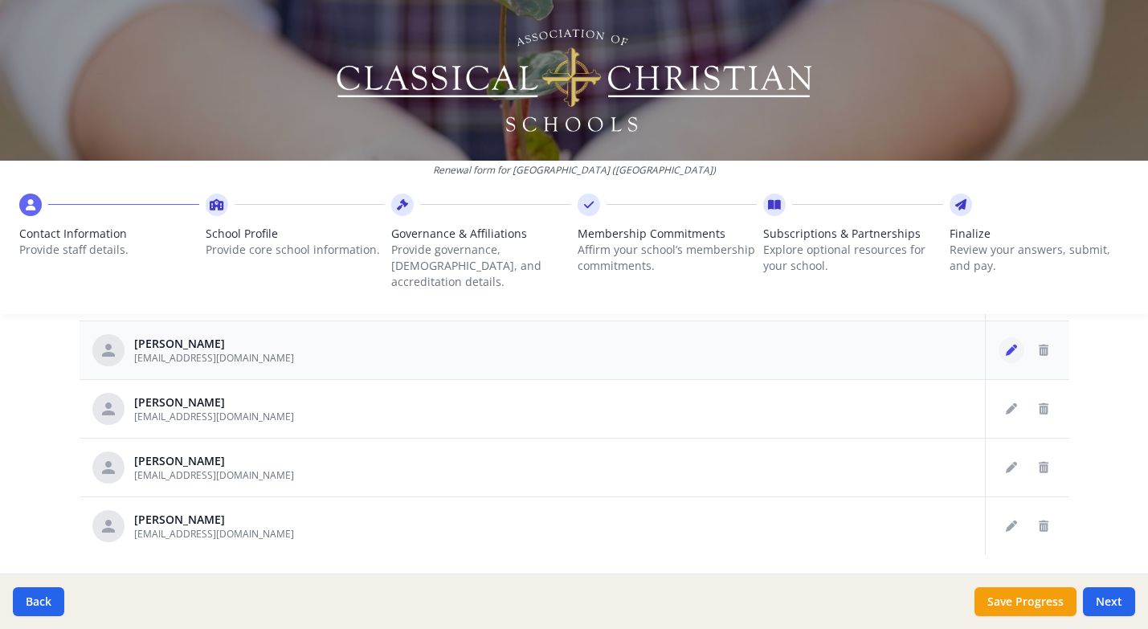
click at [1008, 345] on icon "Edit staff" at bounding box center [1011, 350] width 11 height 11
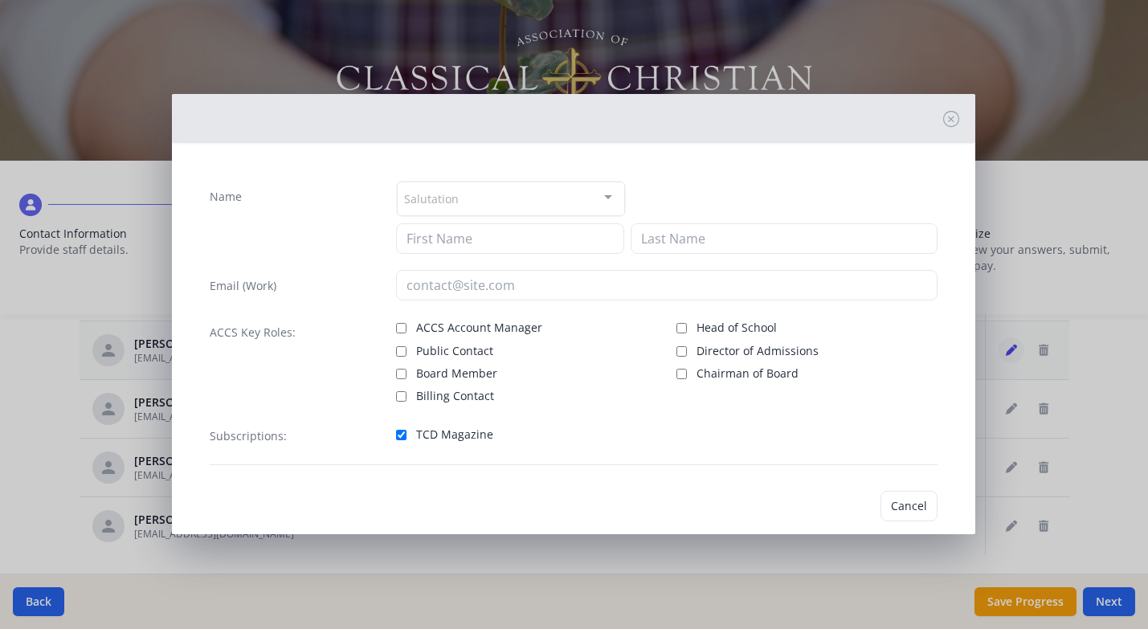
type input "[PERSON_NAME]"
type input "[EMAIL_ADDRESS][DOMAIN_NAME]"
checkbox input "true"
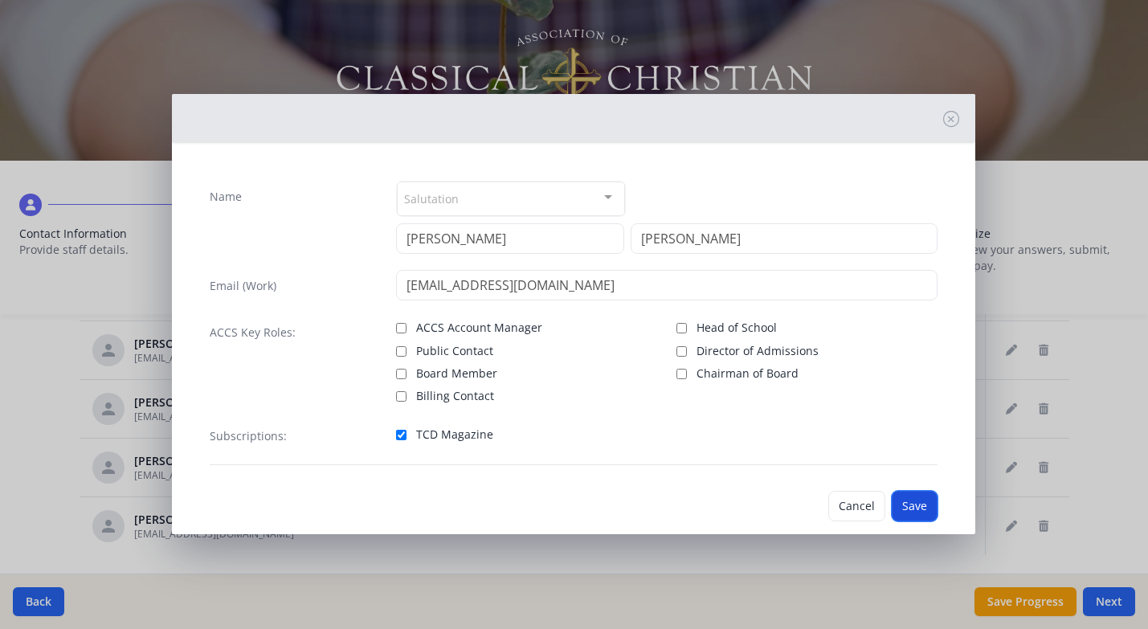
click at [924, 500] on button "Save" at bounding box center [915, 506] width 46 height 31
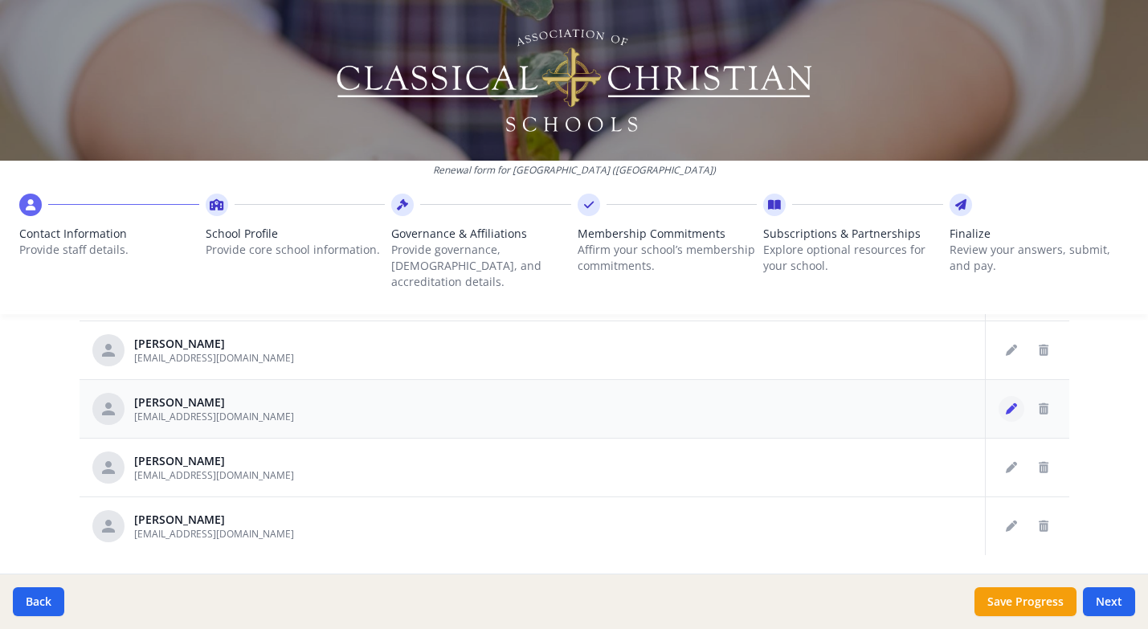
click at [1015, 403] on icon "Edit staff" at bounding box center [1011, 408] width 11 height 11
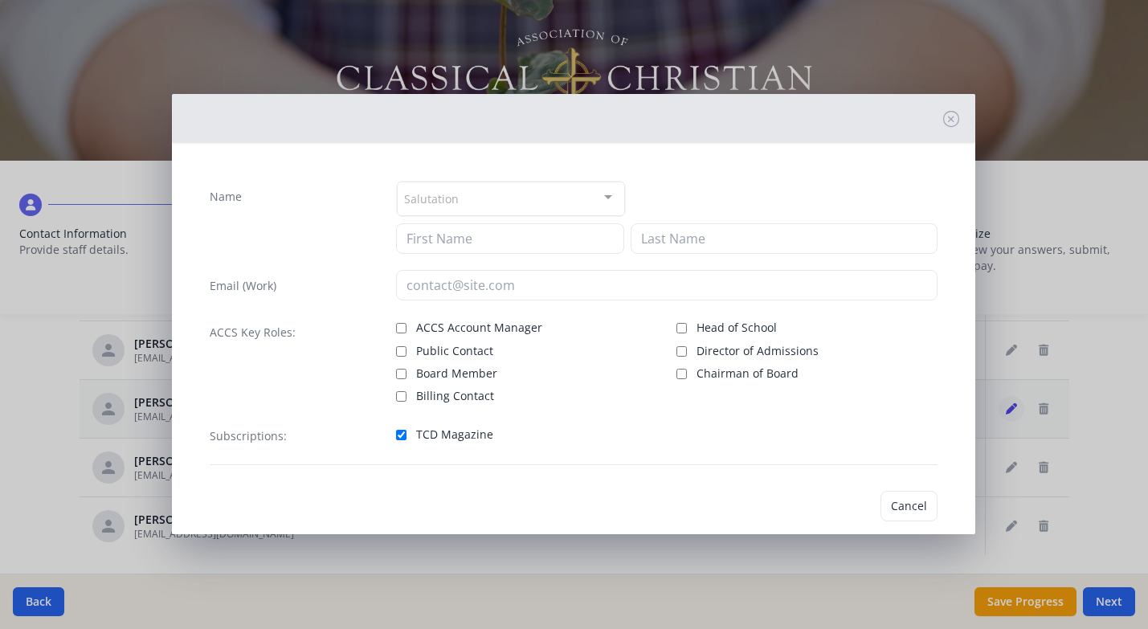
type input "[PERSON_NAME]"
type input "Tuschl"
type input "[EMAIL_ADDRESS][DOMAIN_NAME]"
checkbox input "true"
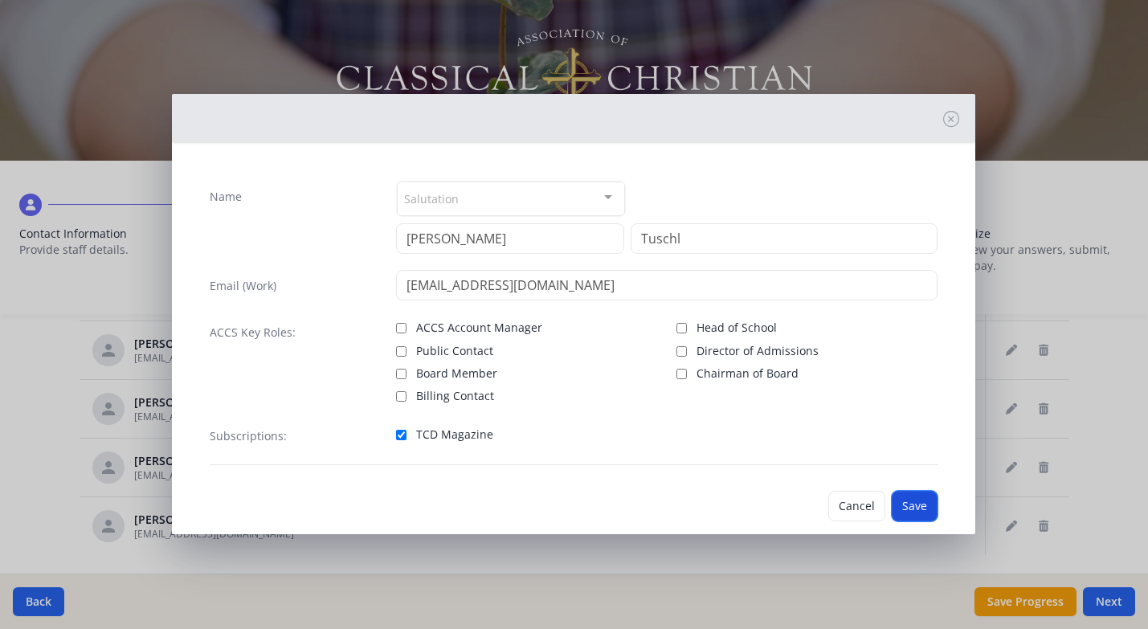
click at [912, 502] on button "Save" at bounding box center [915, 506] width 46 height 31
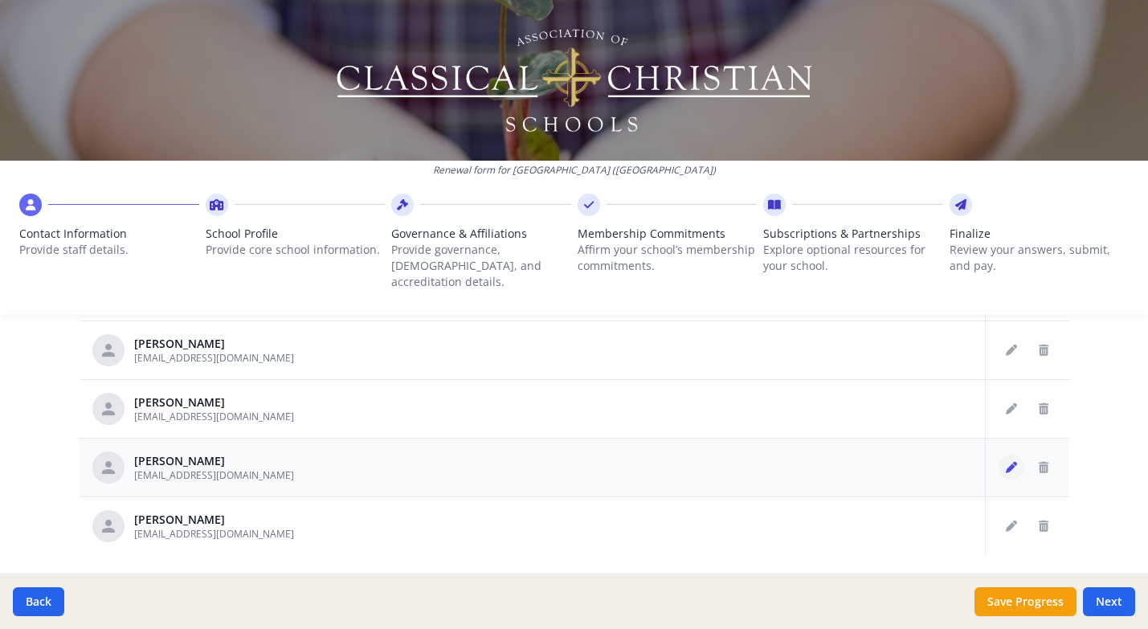
click at [1008, 462] on icon "Edit staff" at bounding box center [1011, 467] width 11 height 11
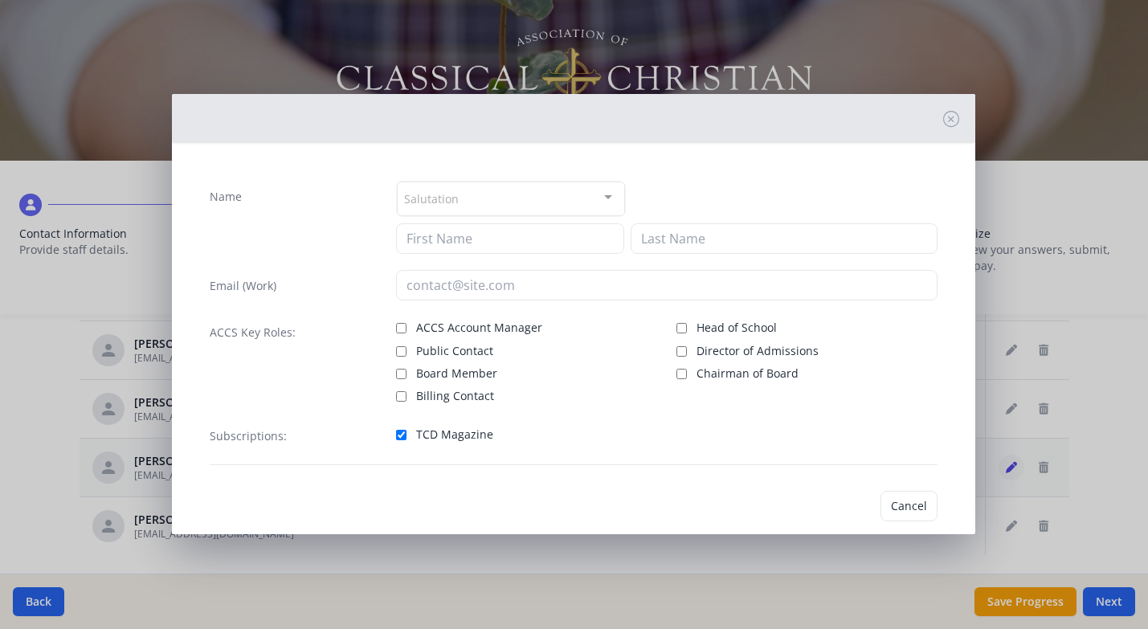
type input "[PERSON_NAME]"
type input "[EMAIL_ADDRESS][DOMAIN_NAME]"
checkbox input "true"
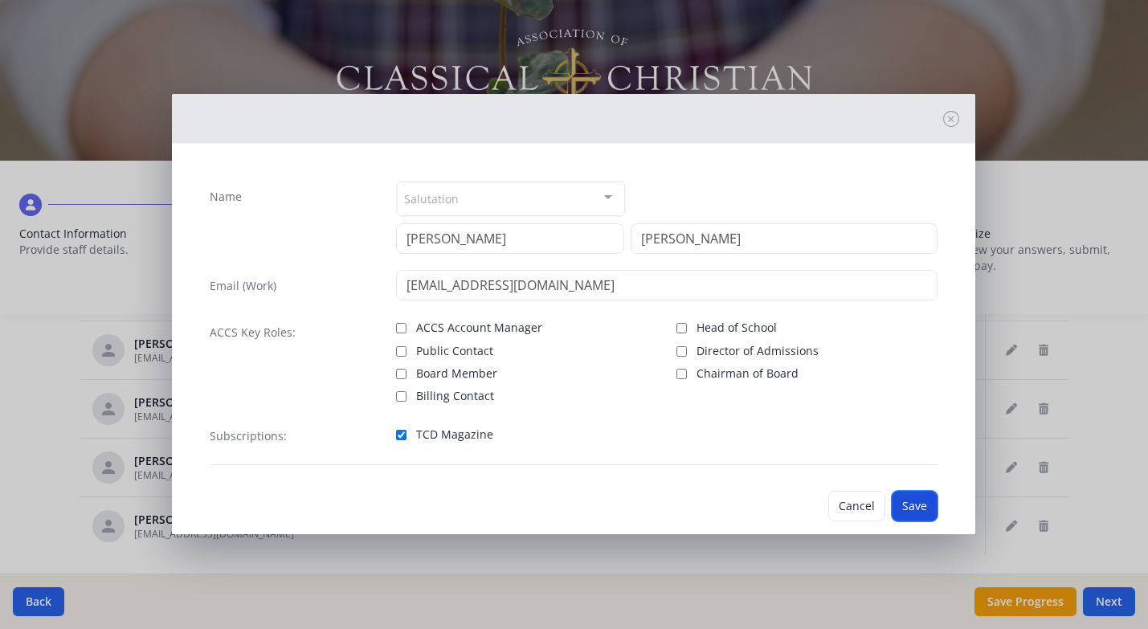
click at [909, 499] on button "Save" at bounding box center [915, 506] width 46 height 31
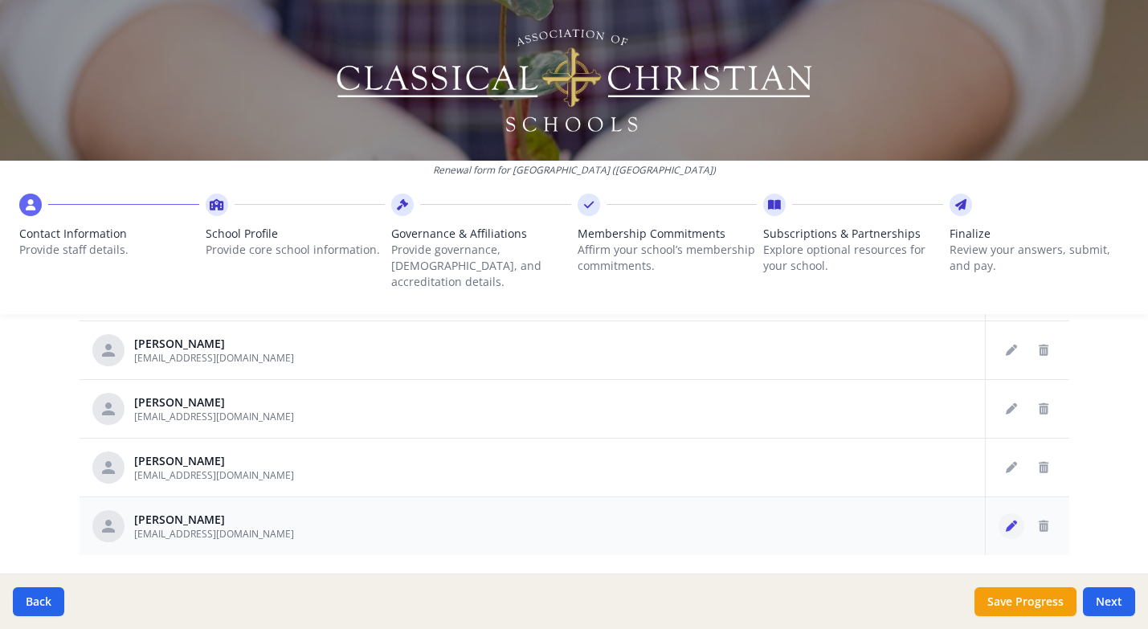
click at [1012, 521] on icon "Edit staff" at bounding box center [1011, 526] width 11 height 11
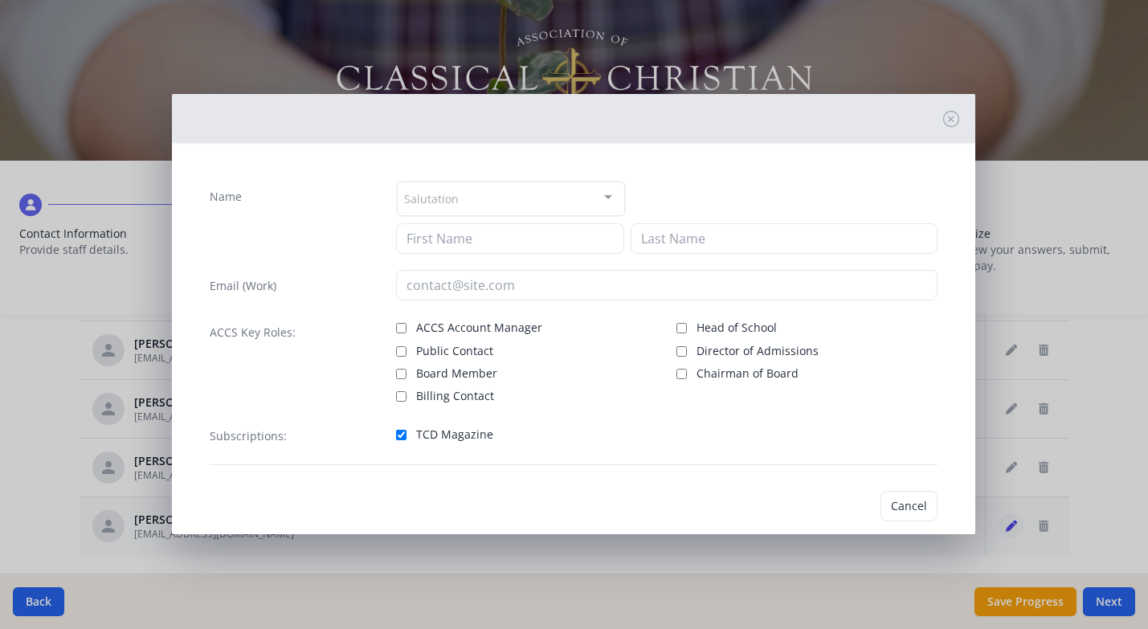
type input "[PERSON_NAME]"
type input "Wolf"
type input "[EMAIL_ADDRESS][DOMAIN_NAME]"
checkbox input "true"
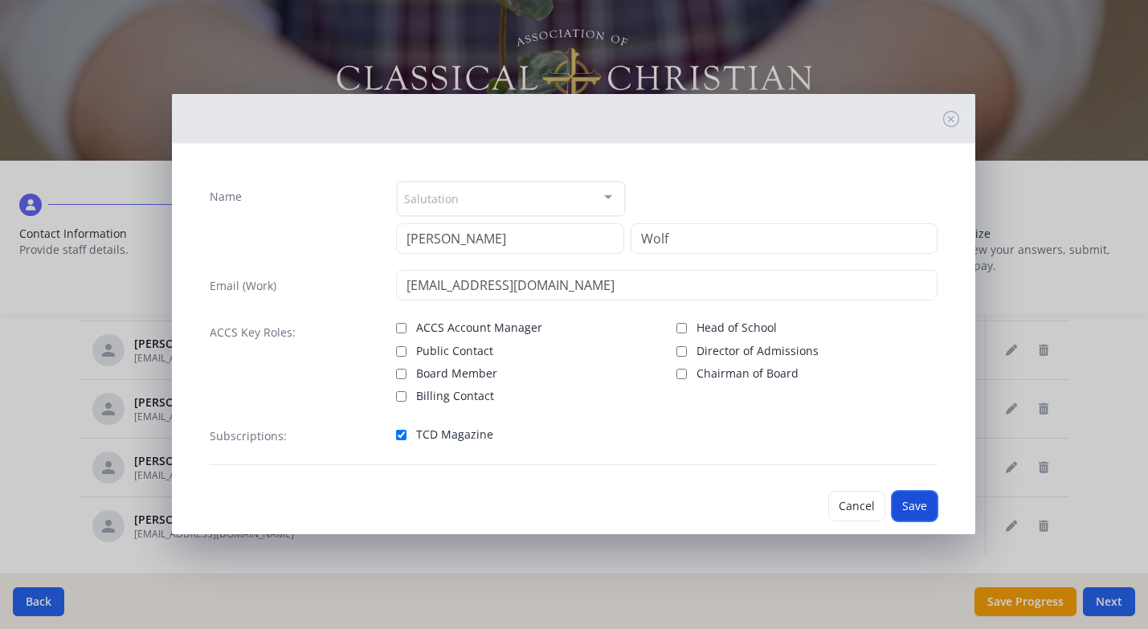
click at [907, 496] on button "Save" at bounding box center [915, 506] width 46 height 31
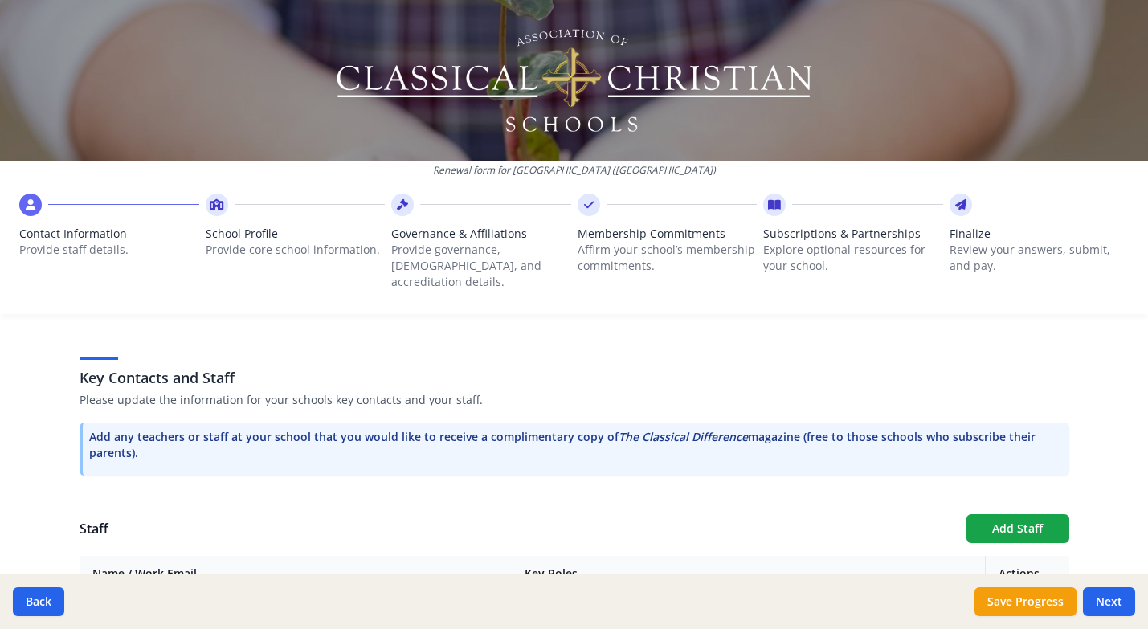
scroll to position [399, 0]
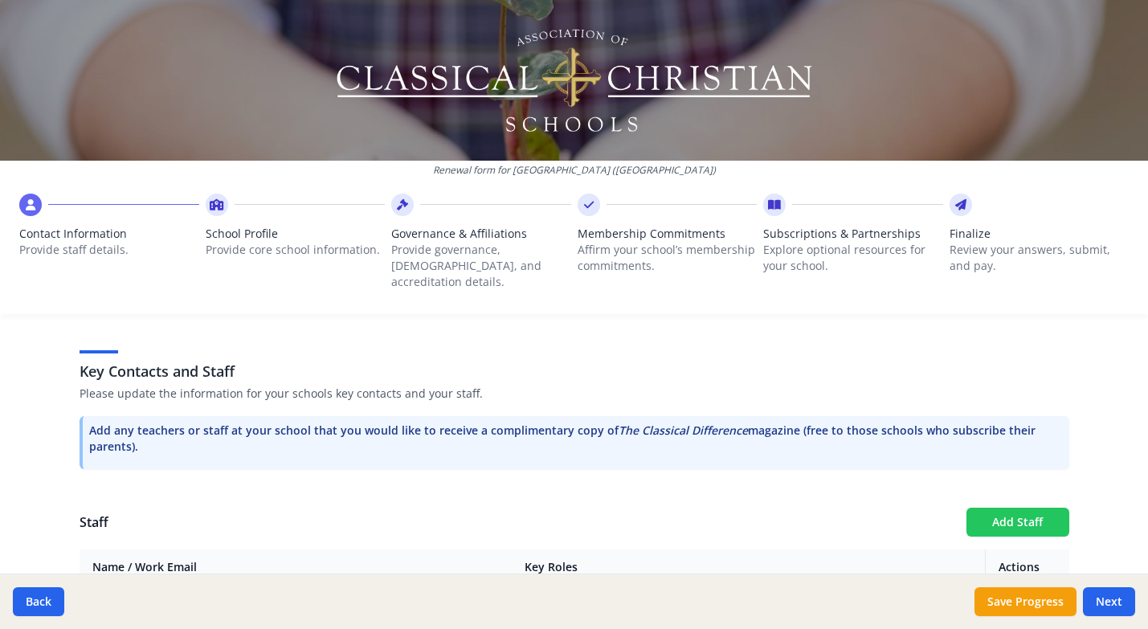
click at [1000, 508] on button "Add Staff" at bounding box center [1017, 522] width 103 height 29
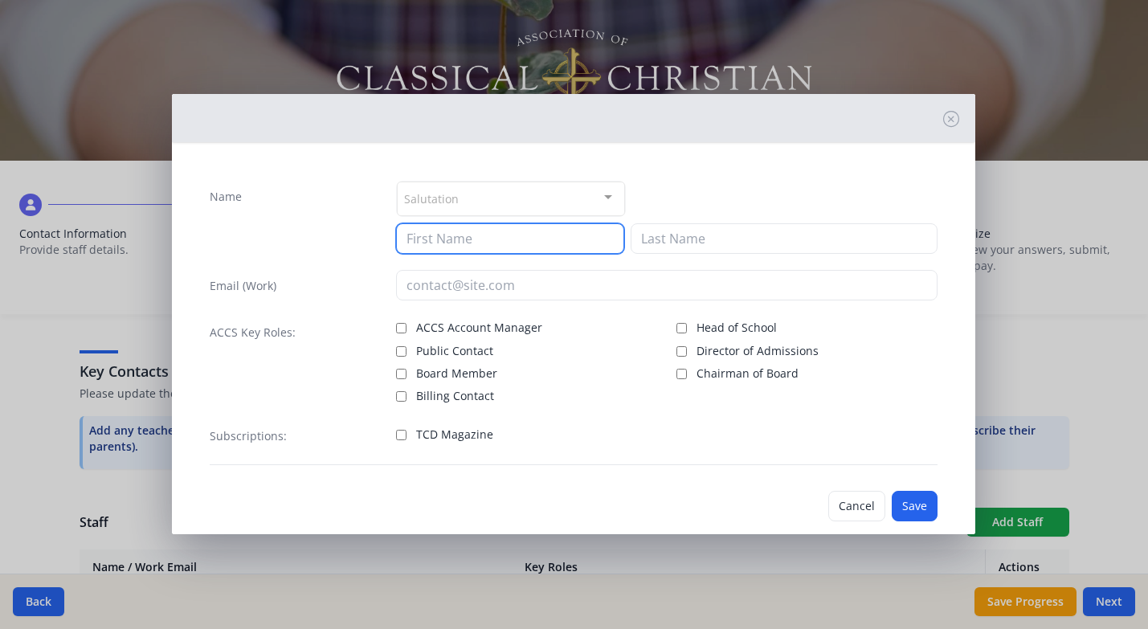
click at [455, 237] on input at bounding box center [510, 238] width 229 height 31
type input "[PERSON_NAME]"
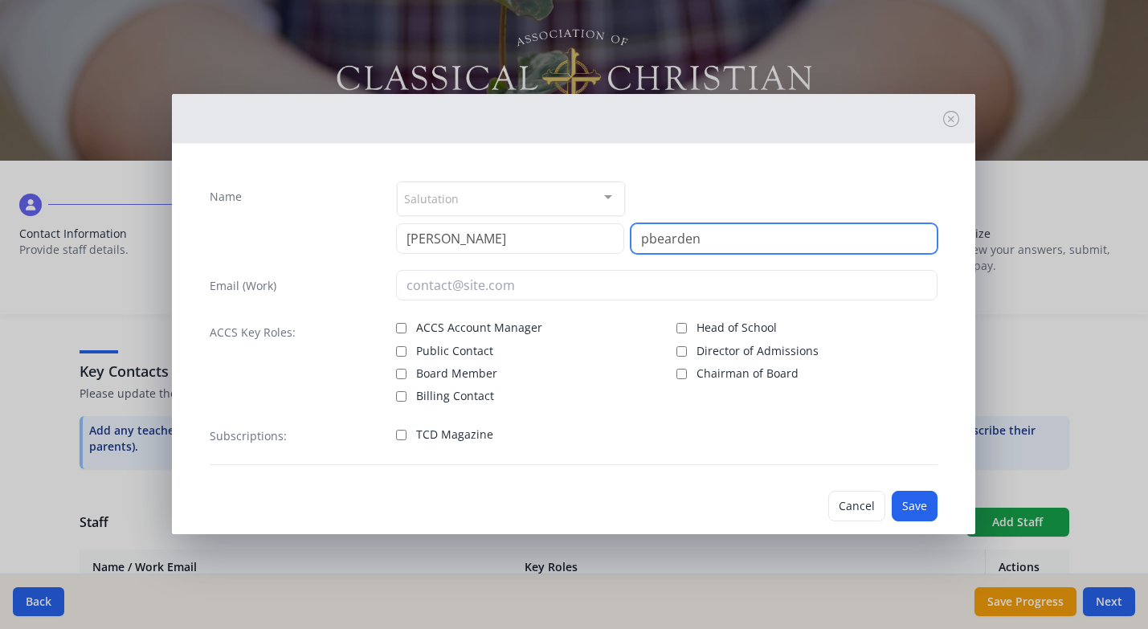
drag, startPoint x: 706, startPoint y: 236, endPoint x: 543, endPoint y: 231, distance: 163.1
click at [543, 233] on div "[PERSON_NAME] pbearden" at bounding box center [667, 238] width 542 height 31
type input "r"
type input "[EMAIL_ADDRESS][DOMAIN_NAME]"
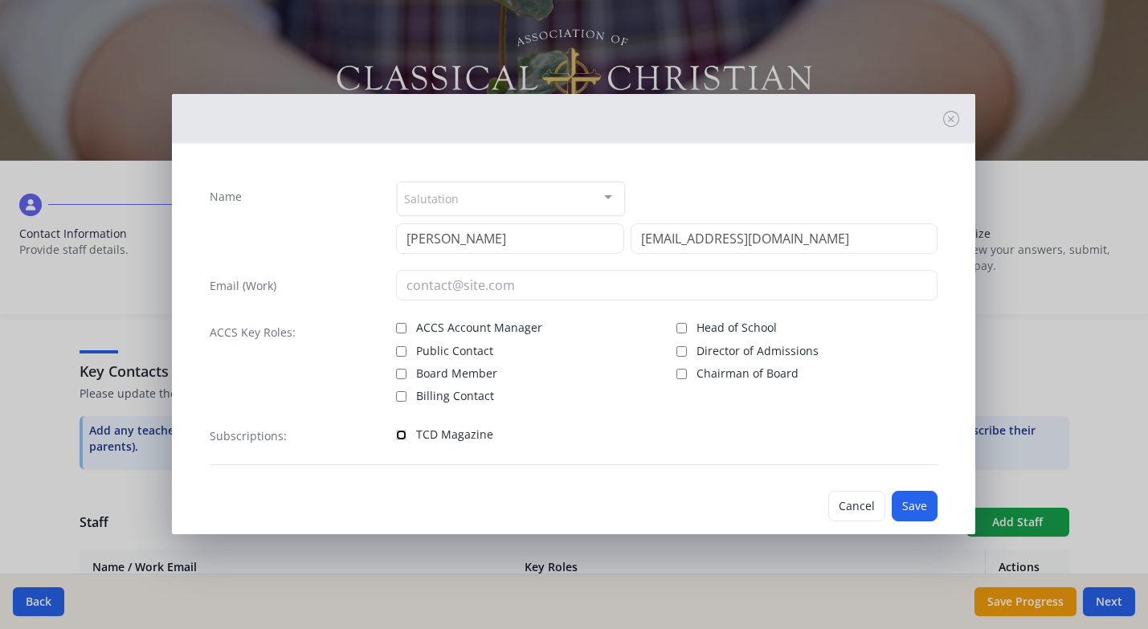
click at [399, 437] on input "TCD Magazine" at bounding box center [401, 435] width 10 height 10
checkbox input "true"
click at [925, 505] on button "Save" at bounding box center [915, 506] width 46 height 31
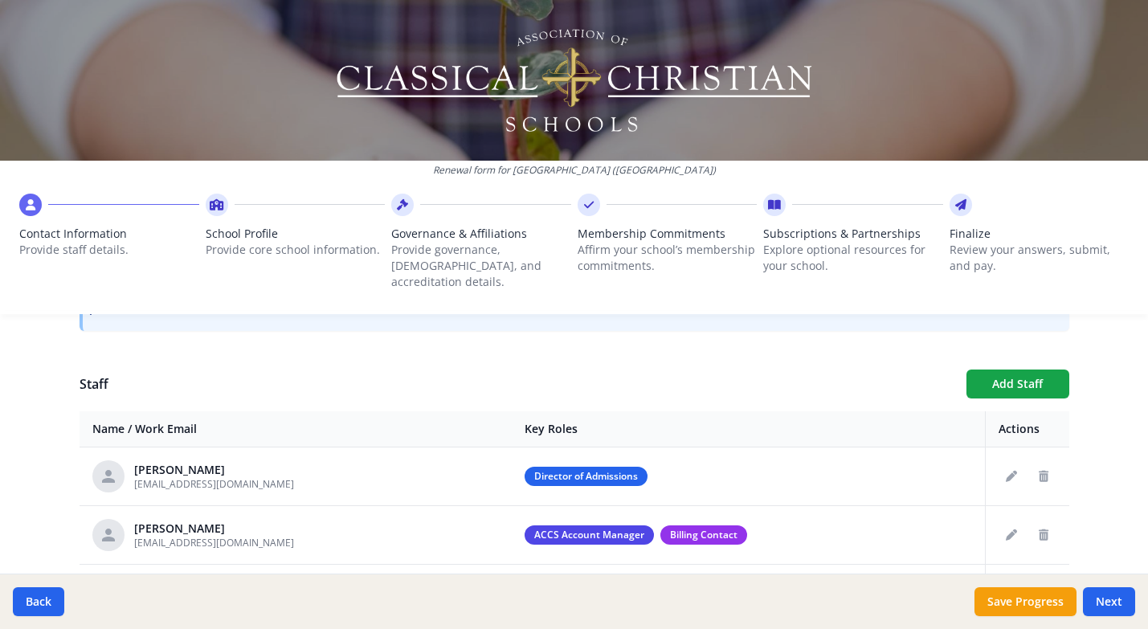
scroll to position [536, 0]
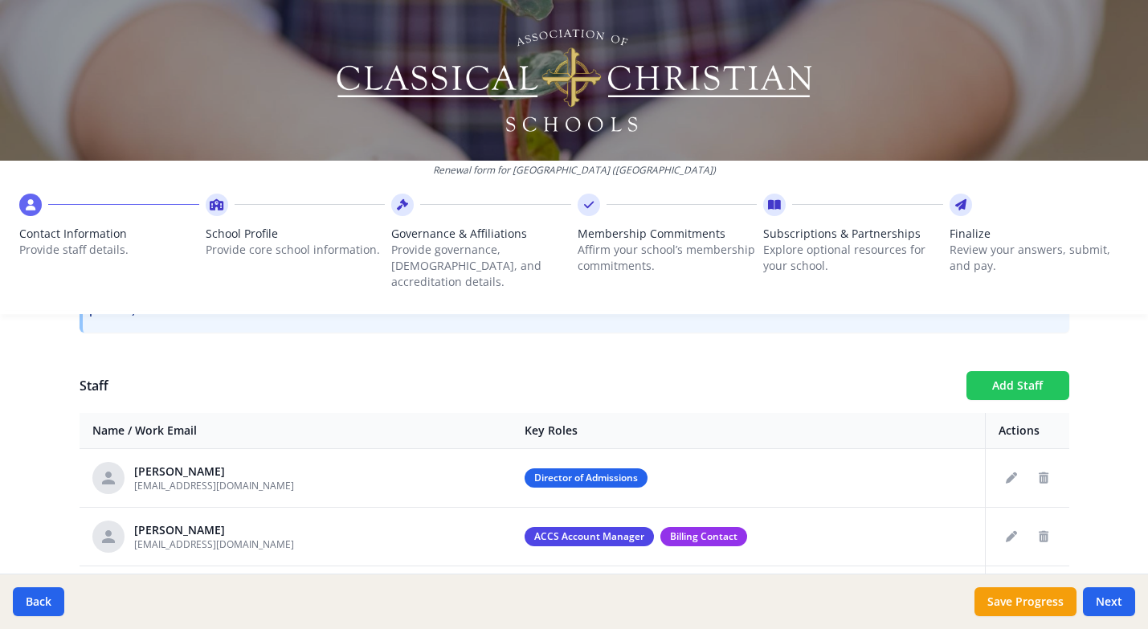
click at [999, 371] on button "Add Staff" at bounding box center [1017, 385] width 103 height 29
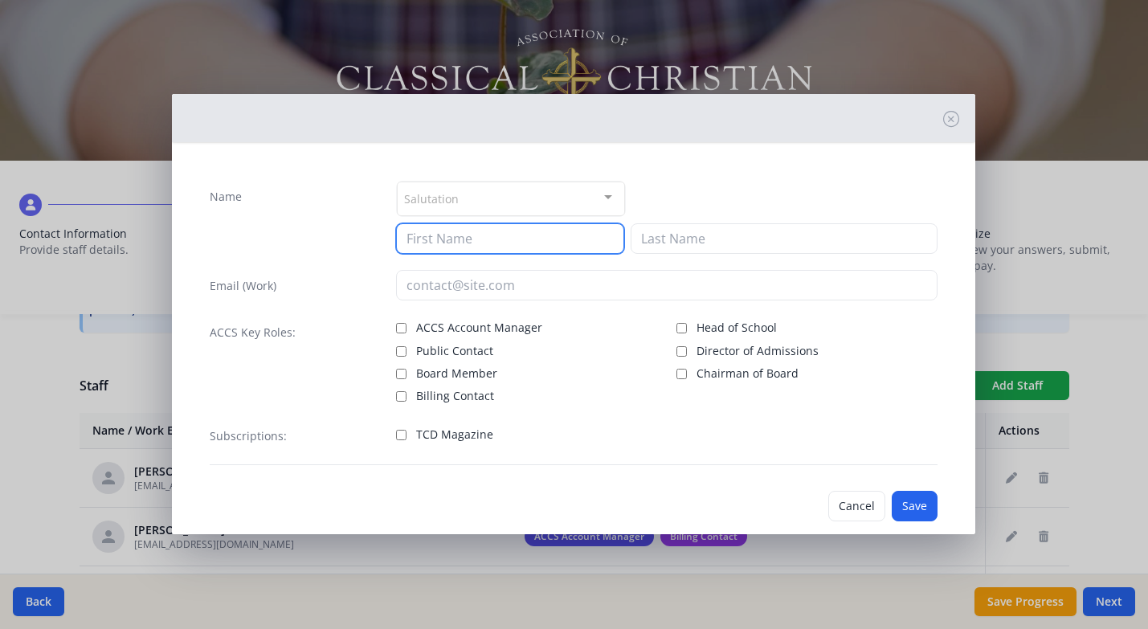
click at [433, 241] on input at bounding box center [510, 238] width 229 height 31
type input "[PERSON_NAME]"
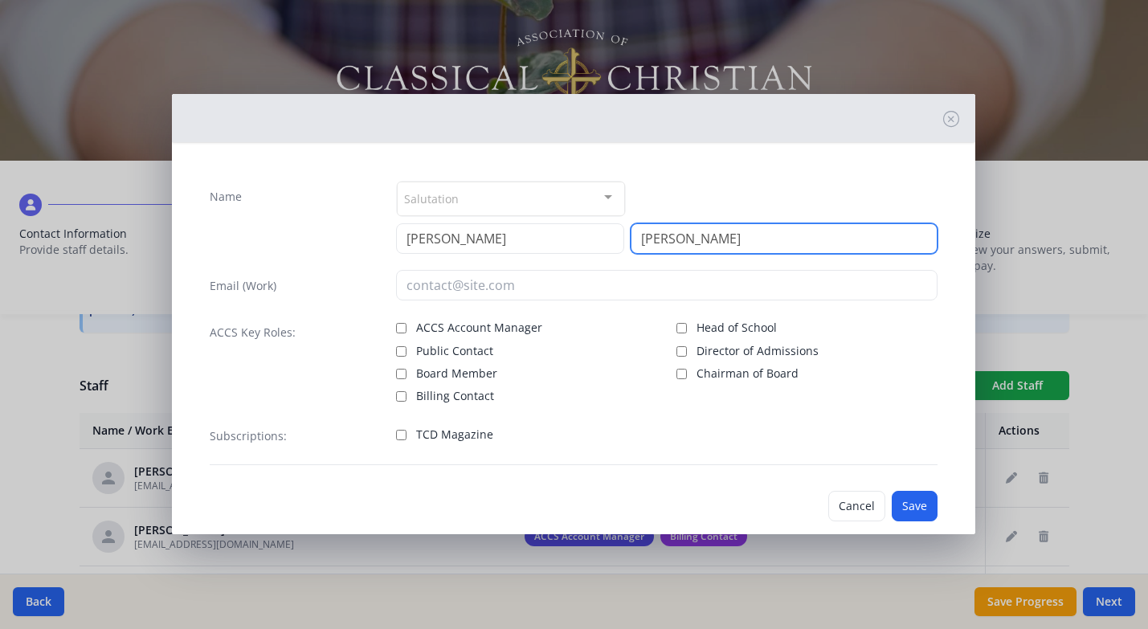
type input "[PERSON_NAME]"
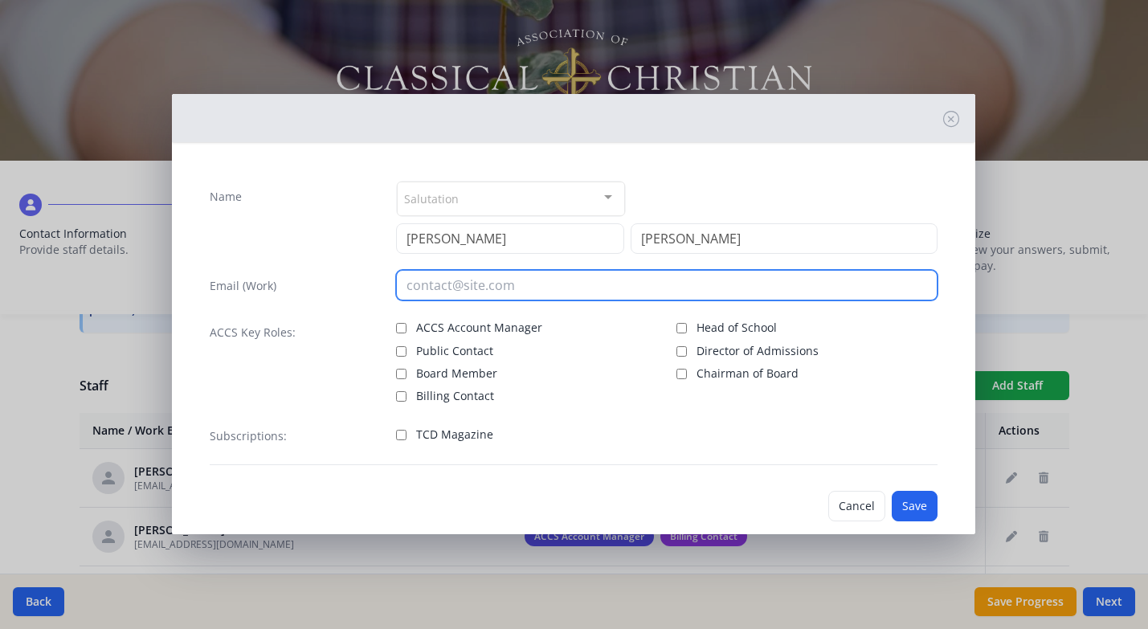
type input "r"
type input "[EMAIL_ADDRESS][DOMAIN_NAME]"
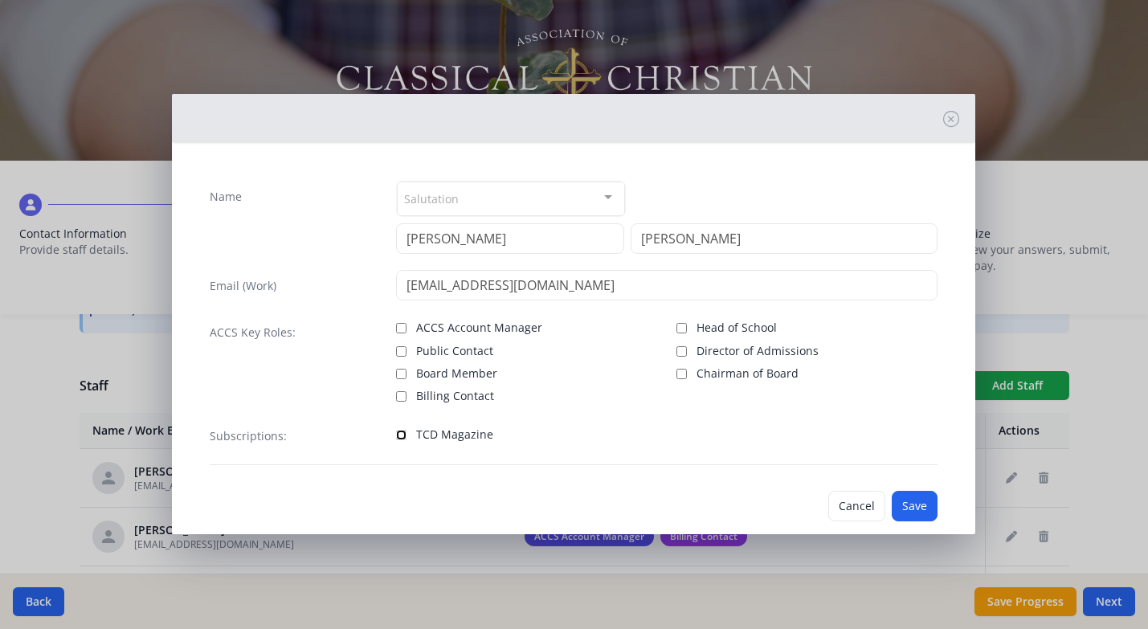
click at [400, 432] on input "TCD Magazine" at bounding box center [401, 435] width 10 height 10
checkbox input "true"
click at [913, 509] on button "Save" at bounding box center [915, 506] width 46 height 31
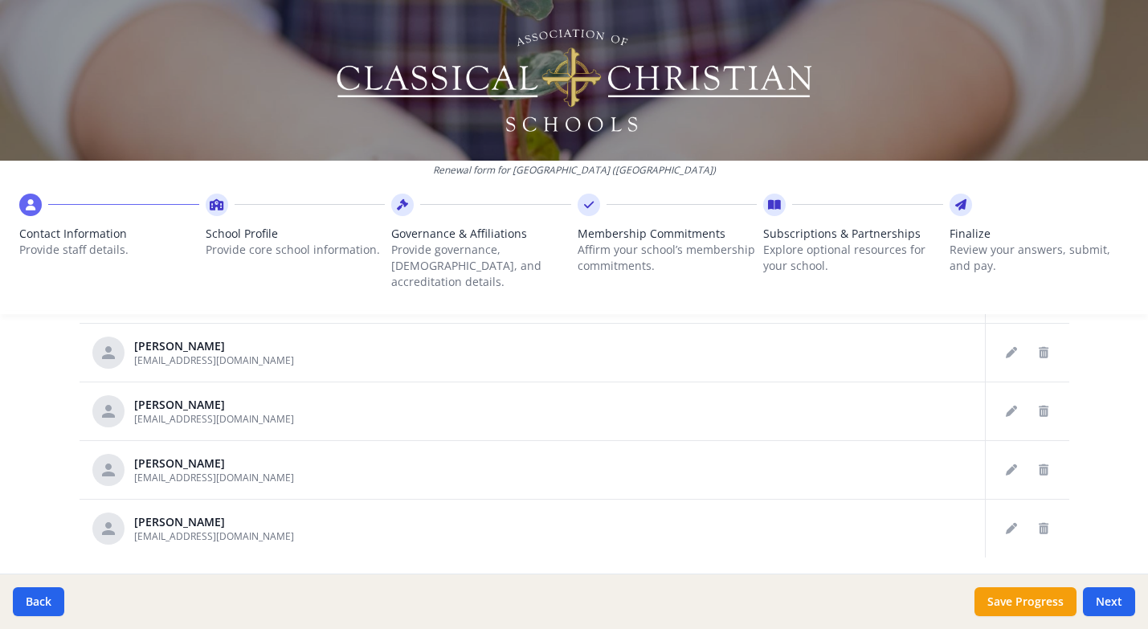
scroll to position [940, 0]
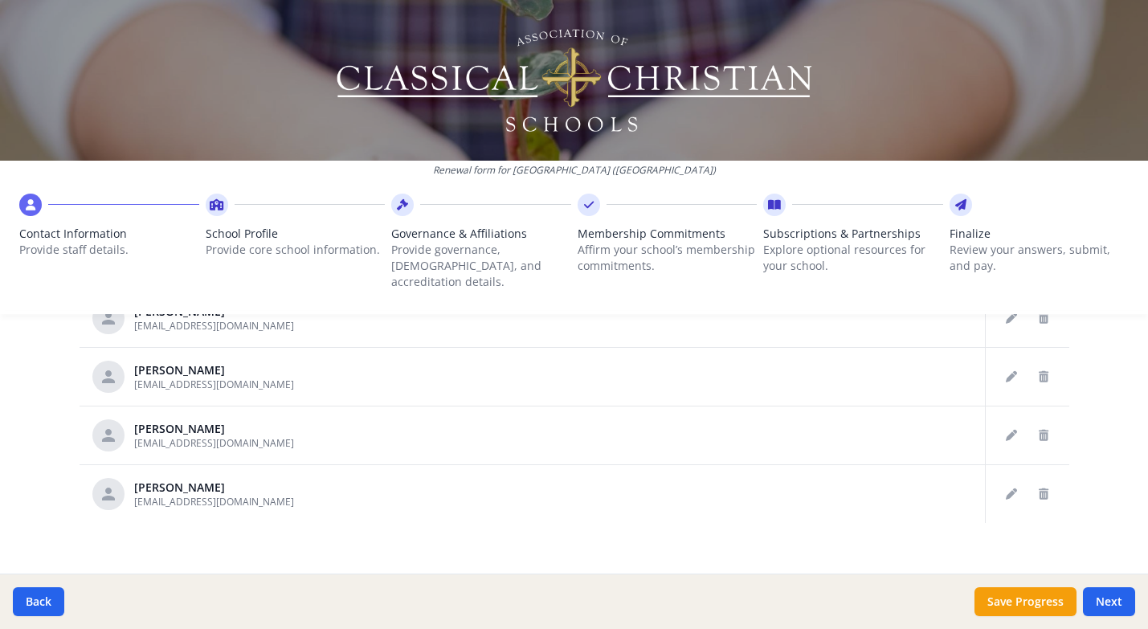
click at [513, 406] on td "[PERSON_NAME] [EMAIL_ADDRESS][DOMAIN_NAME]" at bounding box center [296, 435] width 433 height 59
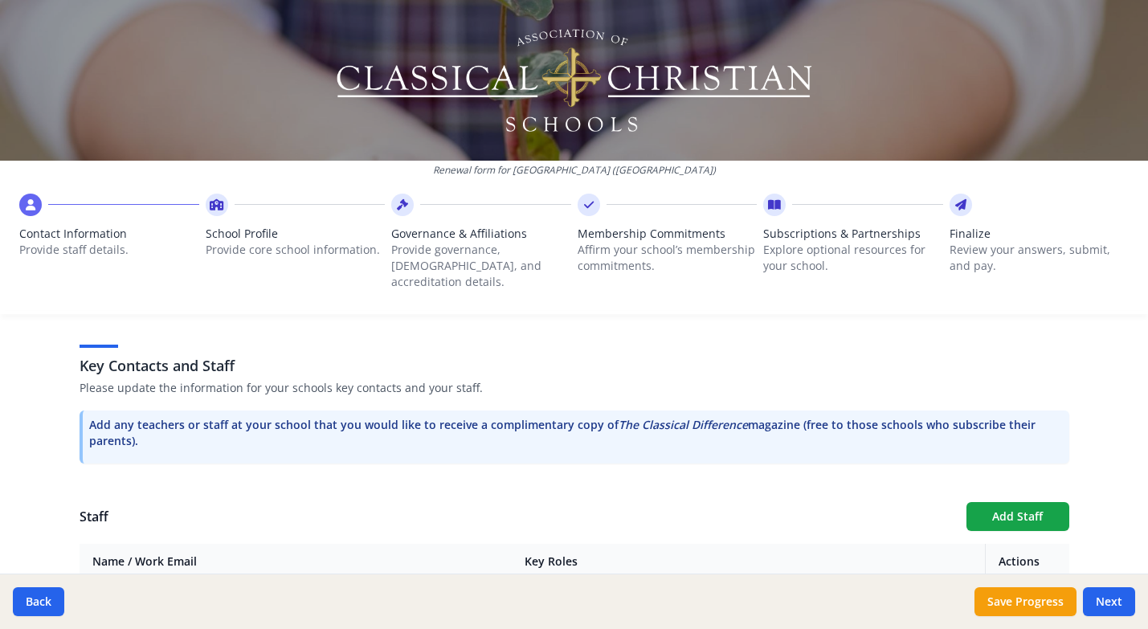
scroll to position [363, 0]
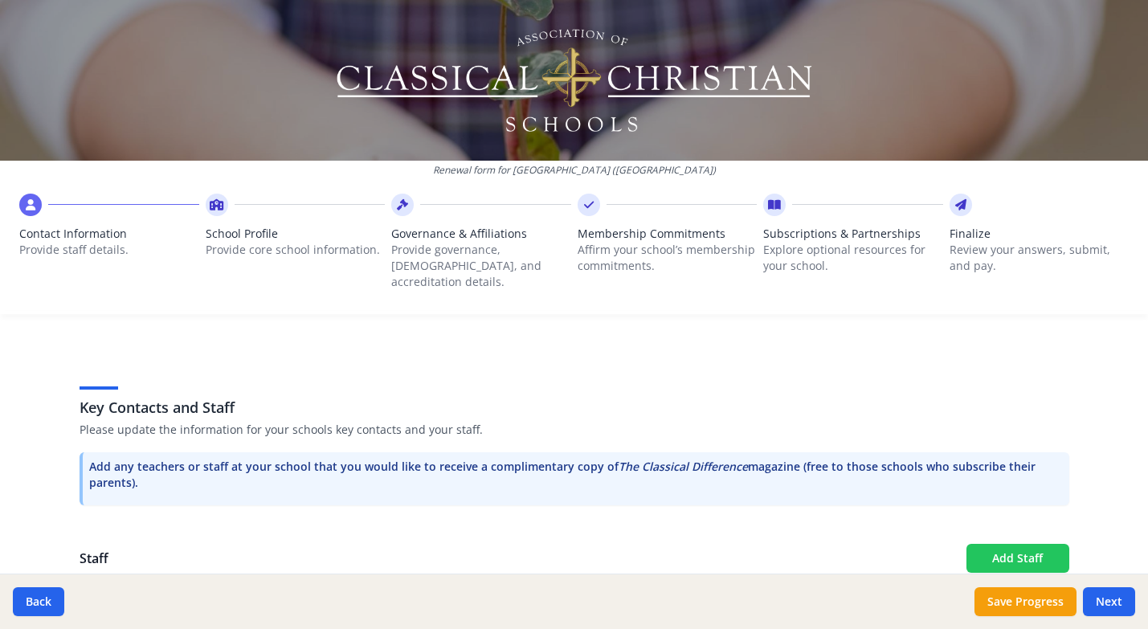
click at [992, 544] on button "Add Staff" at bounding box center [1017, 558] width 103 height 29
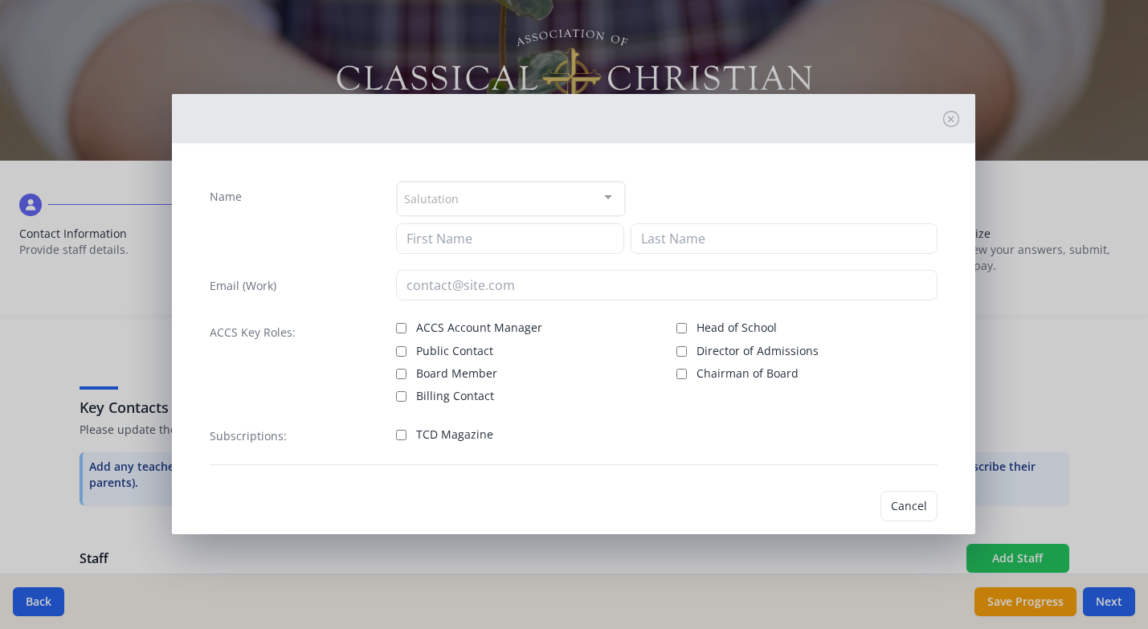
checkbox input "false"
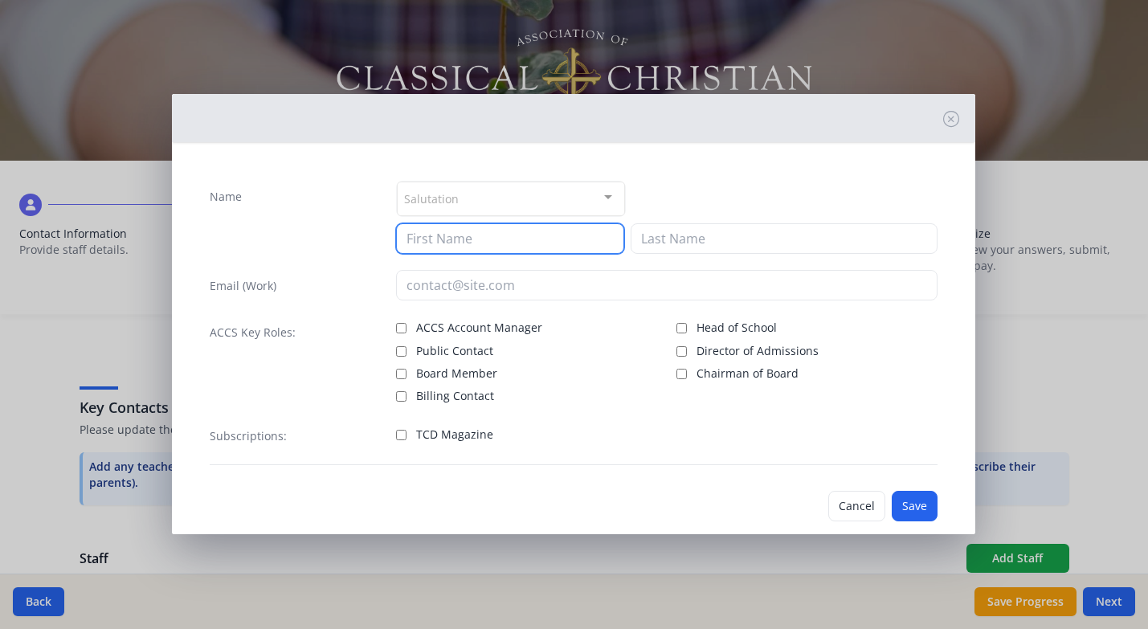
click at [435, 237] on input at bounding box center [510, 238] width 229 height 31
type input "[PERSON_NAME]"
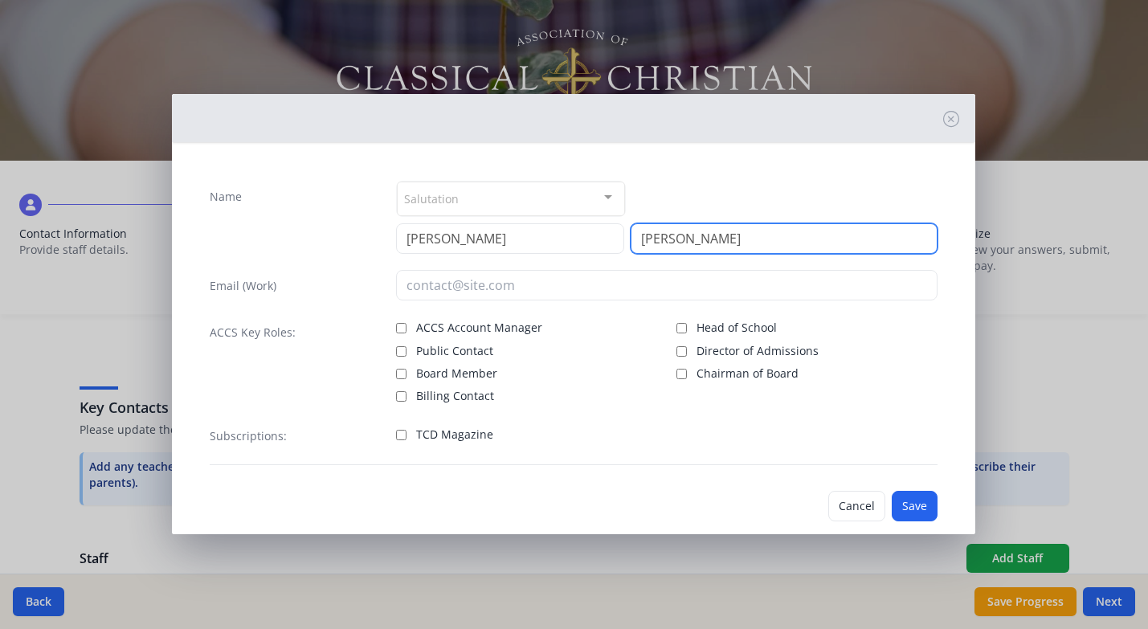
type input "[PERSON_NAME]"
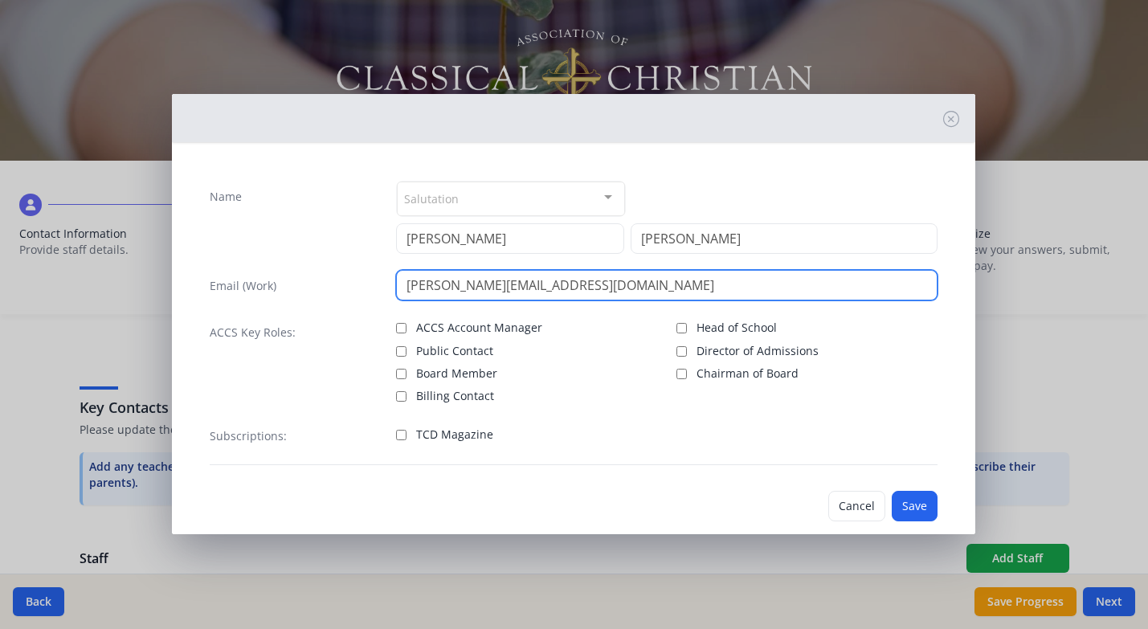
drag, startPoint x: 447, startPoint y: 286, endPoint x: 705, endPoint y: 294, distance: 257.2
click at [705, 294] on input "[PERSON_NAME][EMAIL_ADDRESS][DOMAIN_NAME]" at bounding box center [667, 285] width 542 height 31
type input "[PERSON_NAME][EMAIL_ADDRESS][DOMAIN_NAME]"
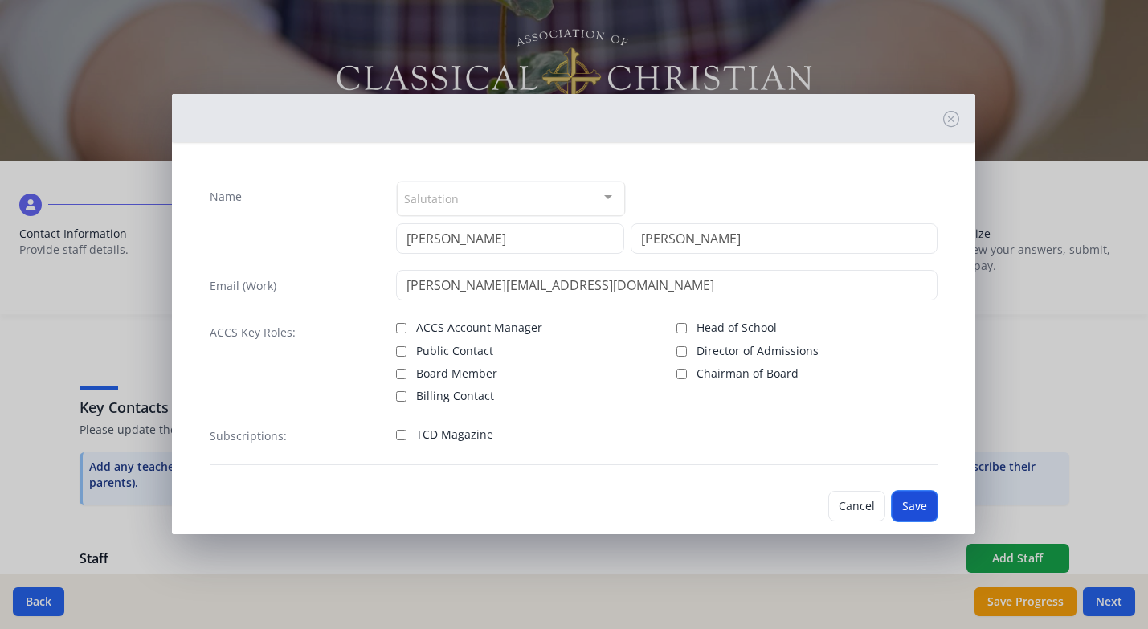
click at [916, 505] on button "Save" at bounding box center [915, 506] width 46 height 31
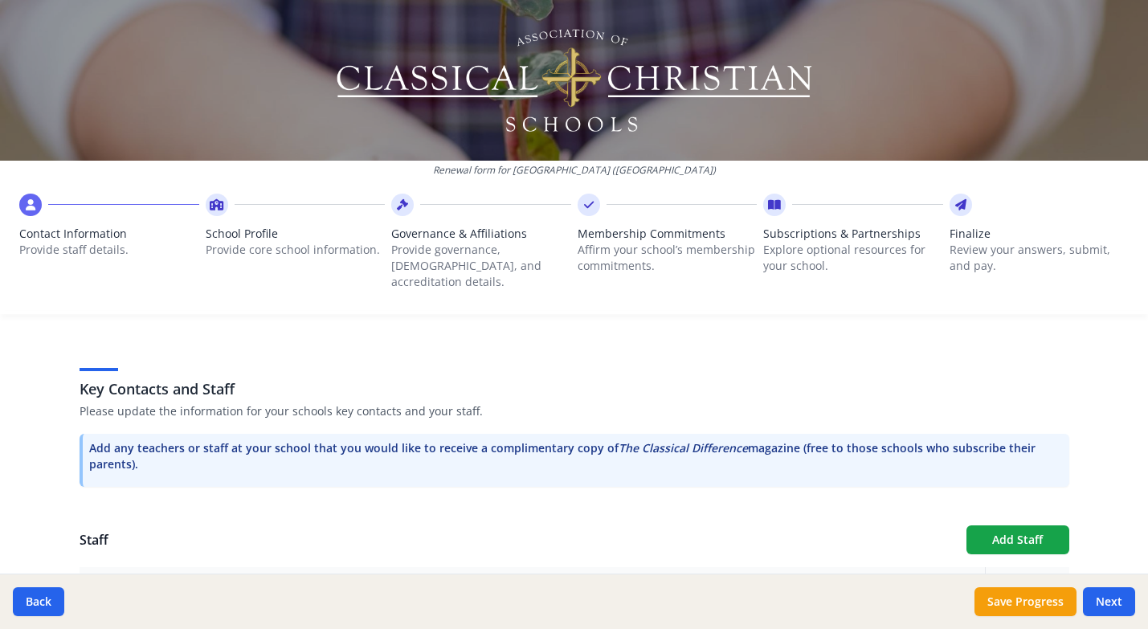
scroll to position [343, 0]
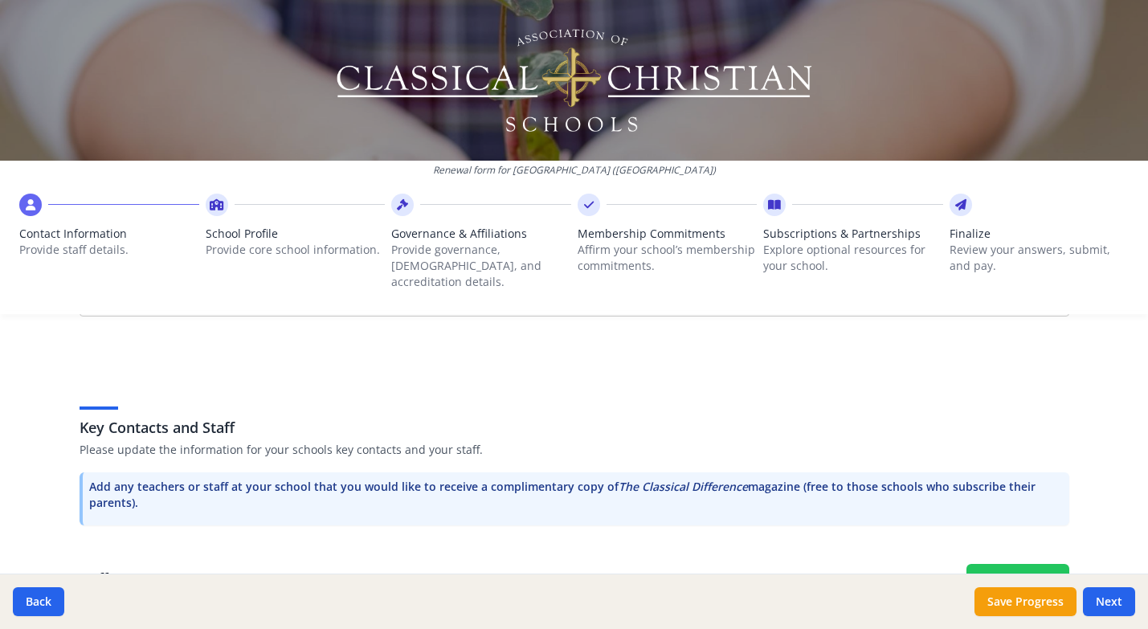
click at [998, 564] on button "Add Staff" at bounding box center [1017, 578] width 103 height 29
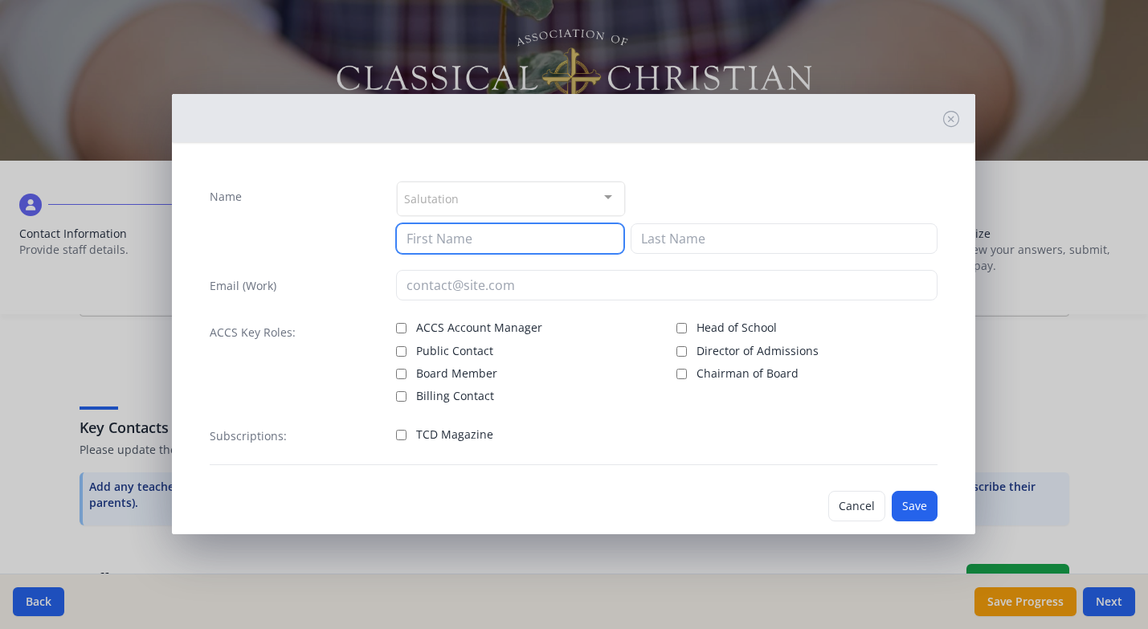
drag, startPoint x: 458, startPoint y: 237, endPoint x: 470, endPoint y: 192, distance: 46.6
click at [458, 236] on input at bounding box center [510, 238] width 229 height 31
type input "J"
type input "[PERSON_NAME]"
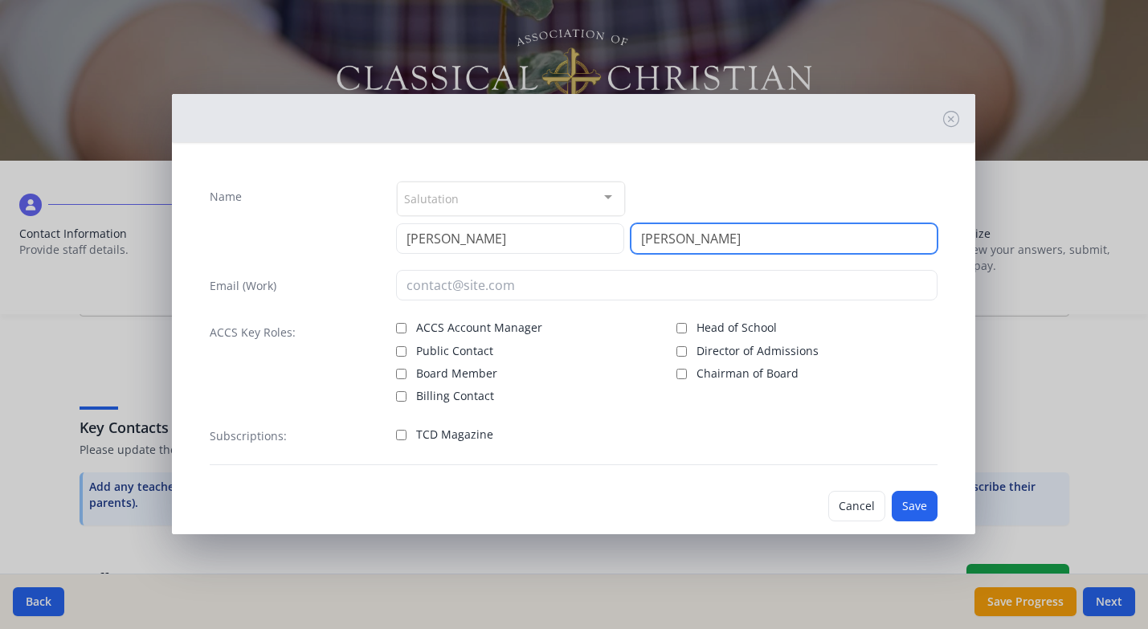
type input "[PERSON_NAME]"
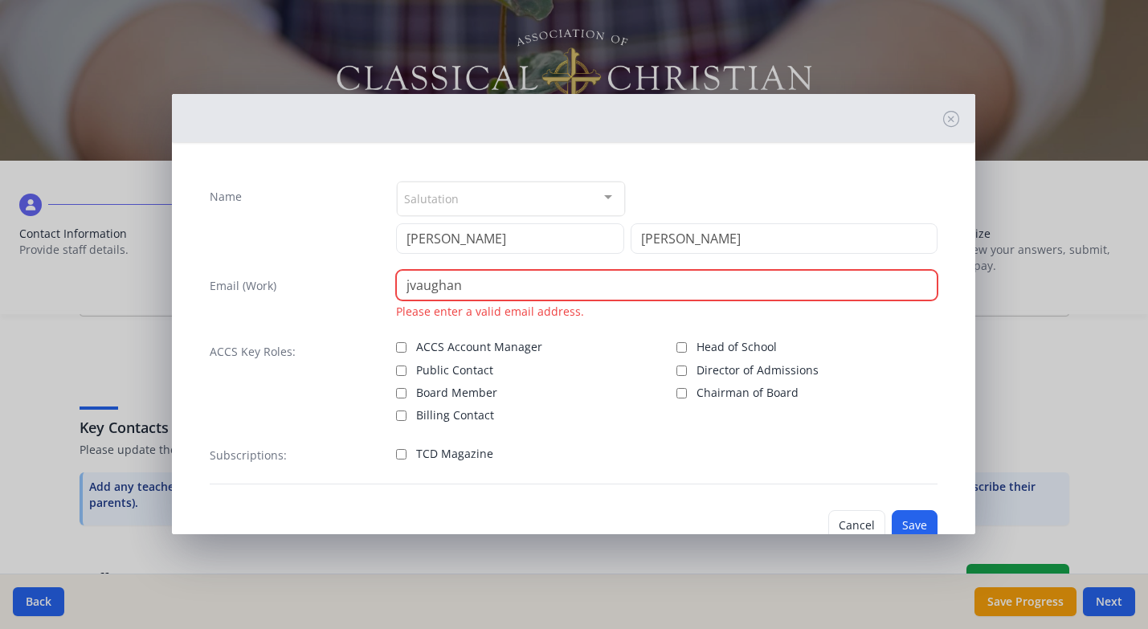
paste input "@[DOMAIN_NAME]"
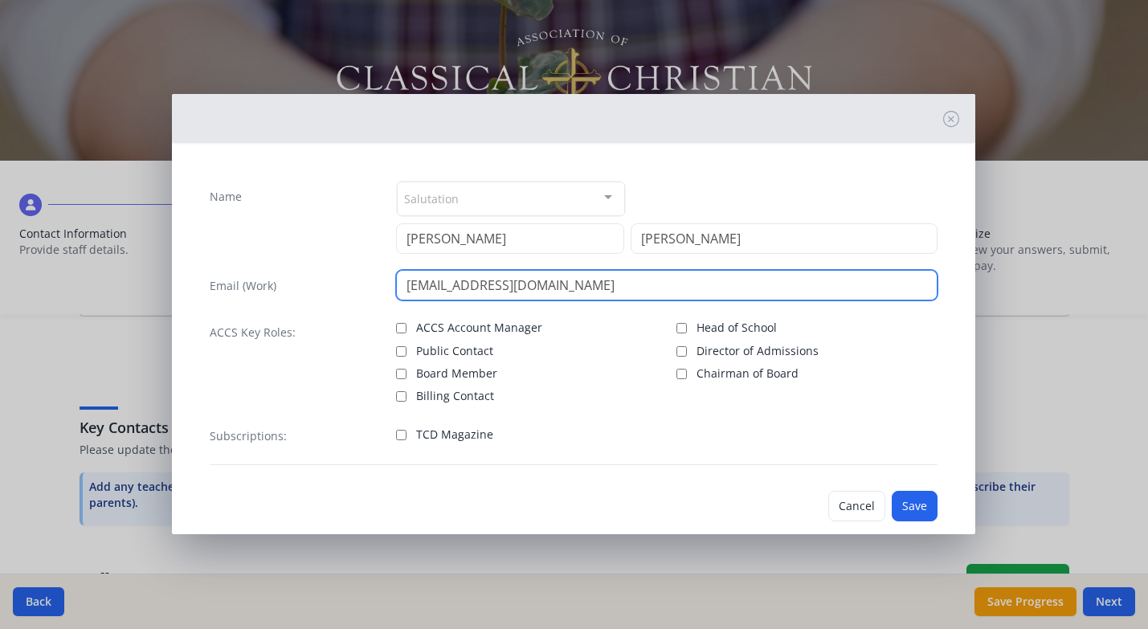
type input "[EMAIL_ADDRESS][DOMAIN_NAME]"
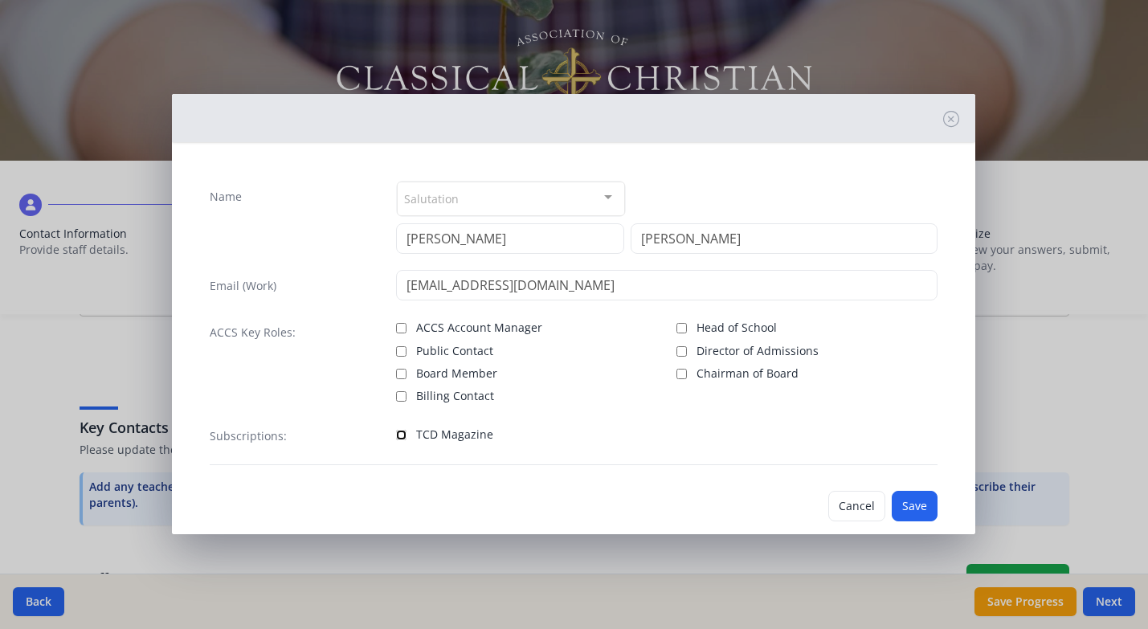
click at [402, 432] on input "TCD Magazine" at bounding box center [401, 435] width 10 height 10
checkbox input "true"
click at [923, 507] on button "Save" at bounding box center [915, 506] width 46 height 31
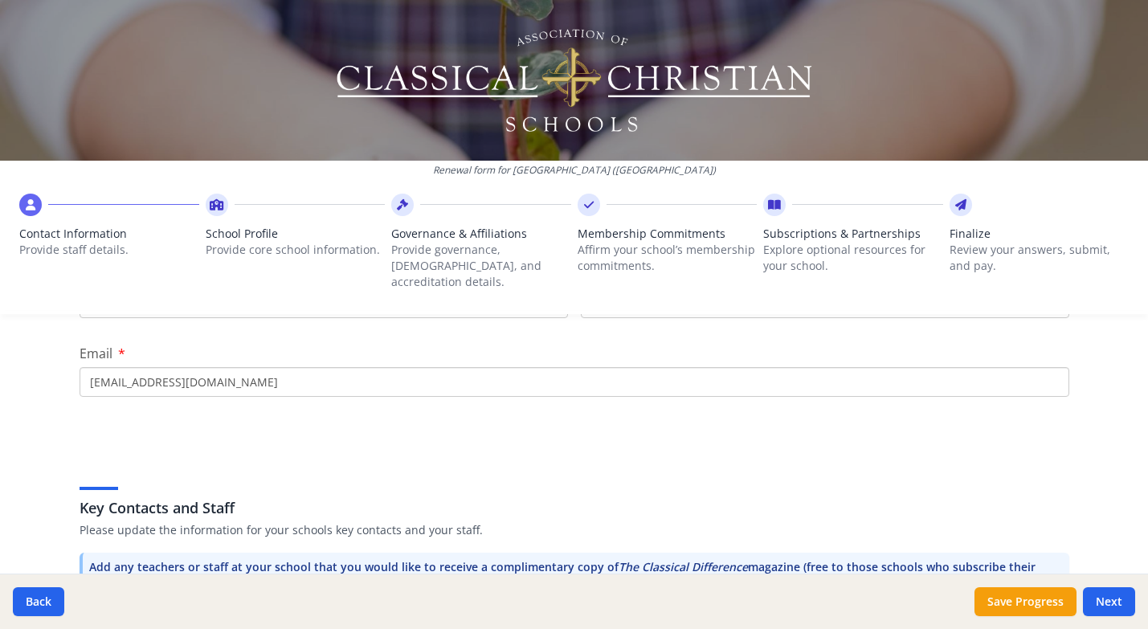
scroll to position [391, 0]
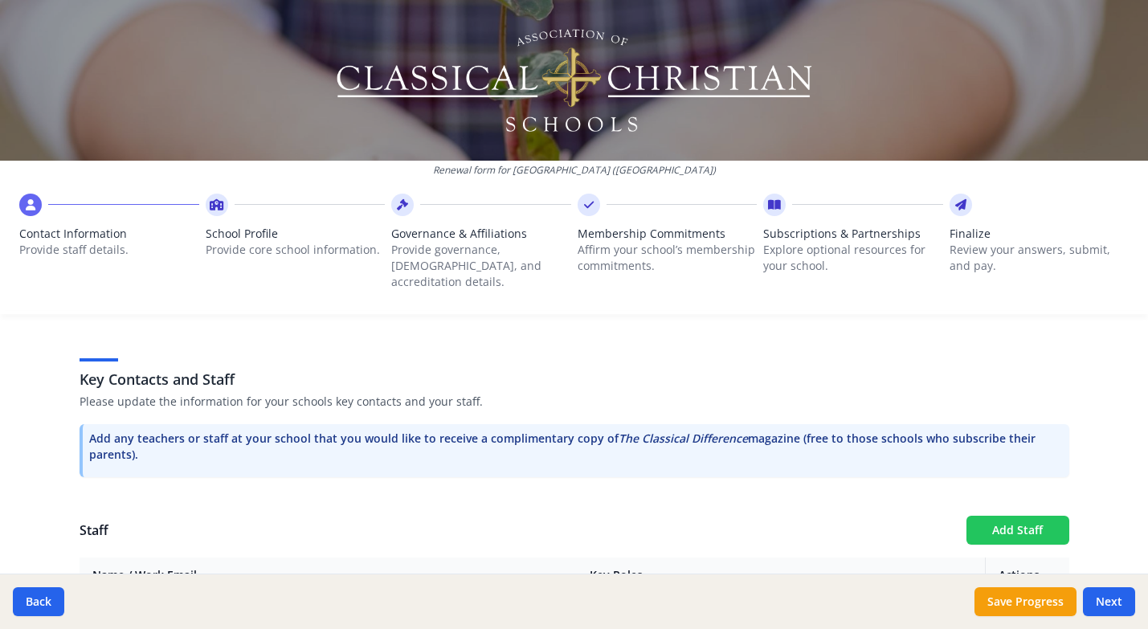
click at [1017, 516] on button "Add Staff" at bounding box center [1017, 530] width 103 height 29
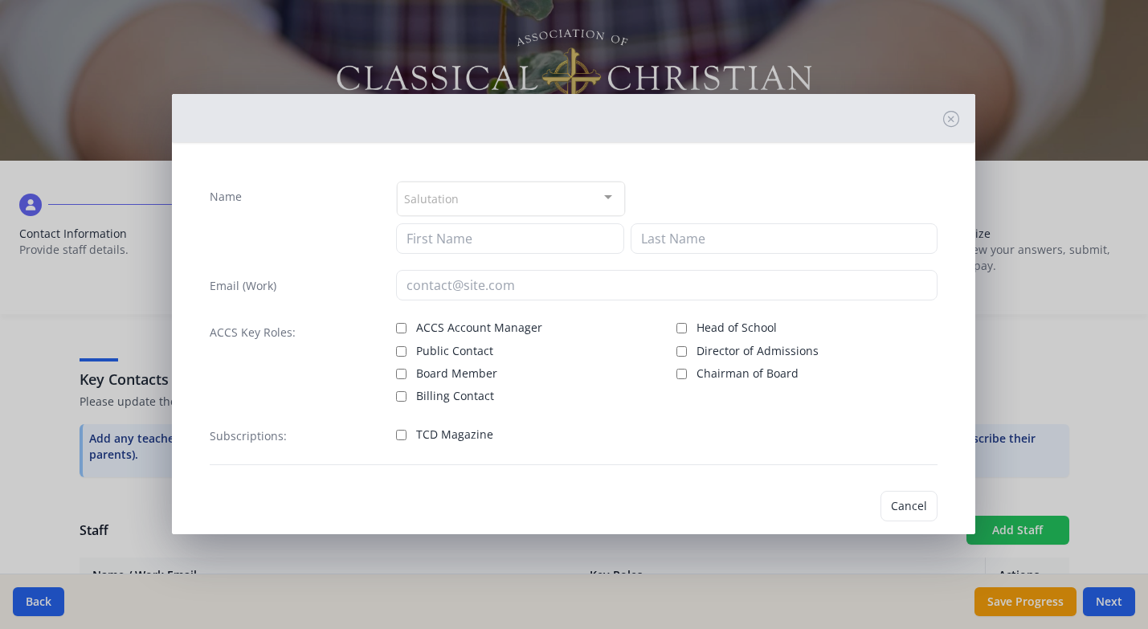
checkbox input "false"
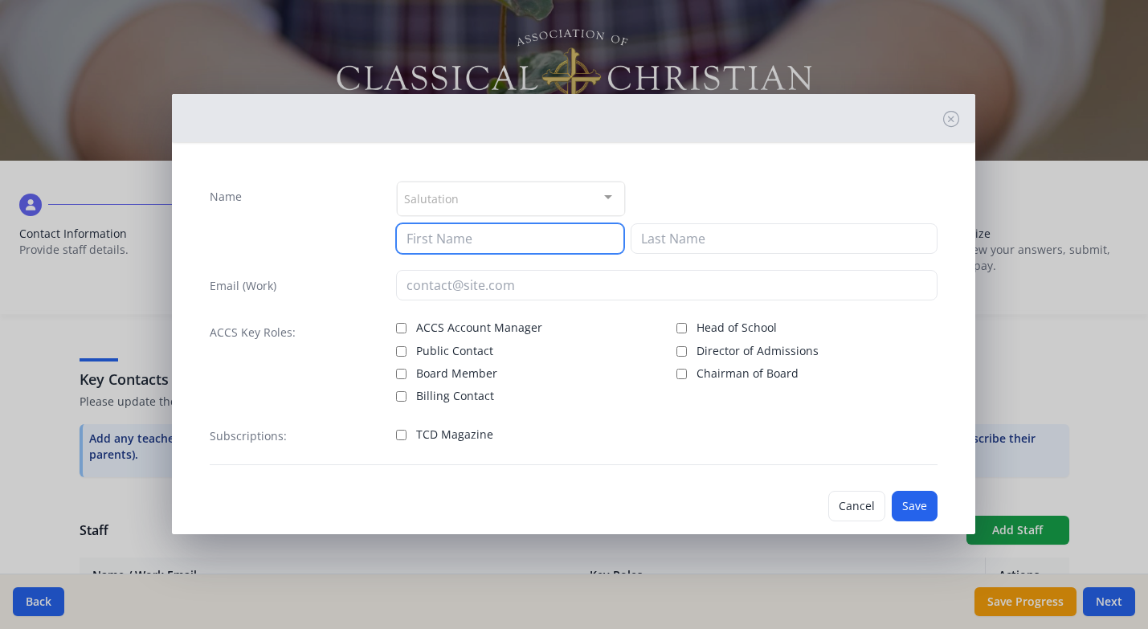
click at [472, 247] on input at bounding box center [510, 238] width 229 height 31
type input "Victoria"
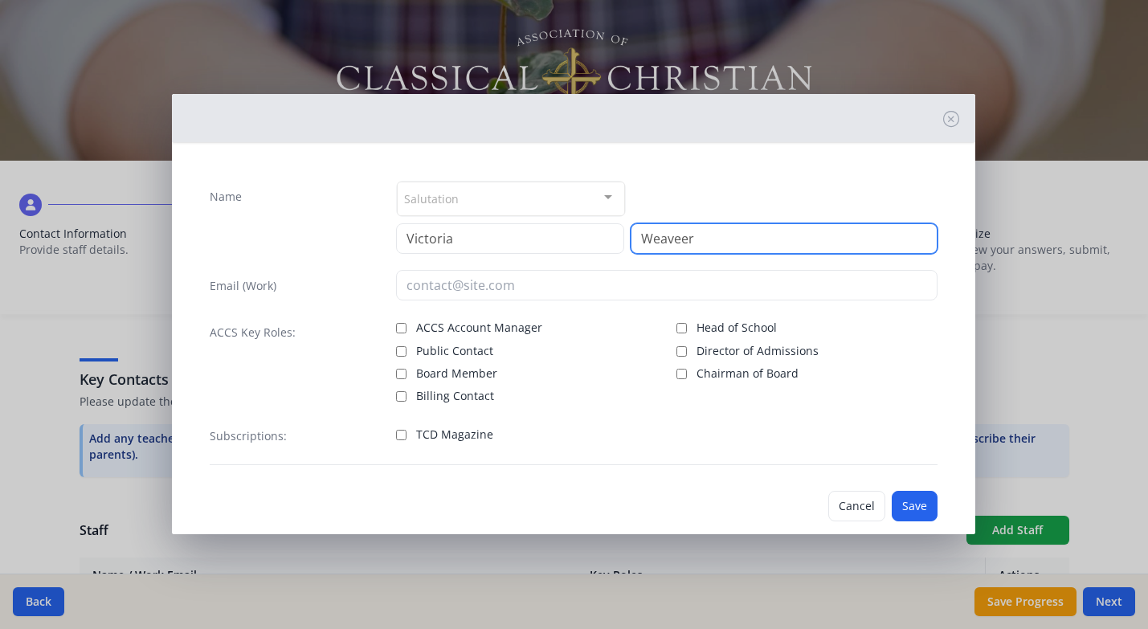
type input "Weaveer"
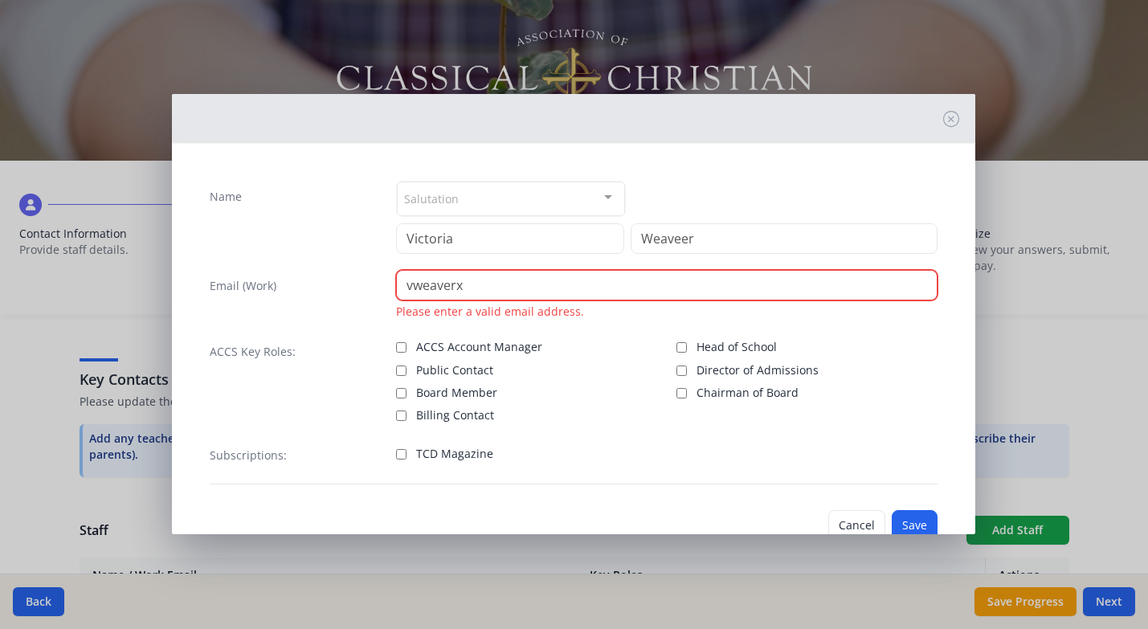
paste input "@[DOMAIN_NAME]"
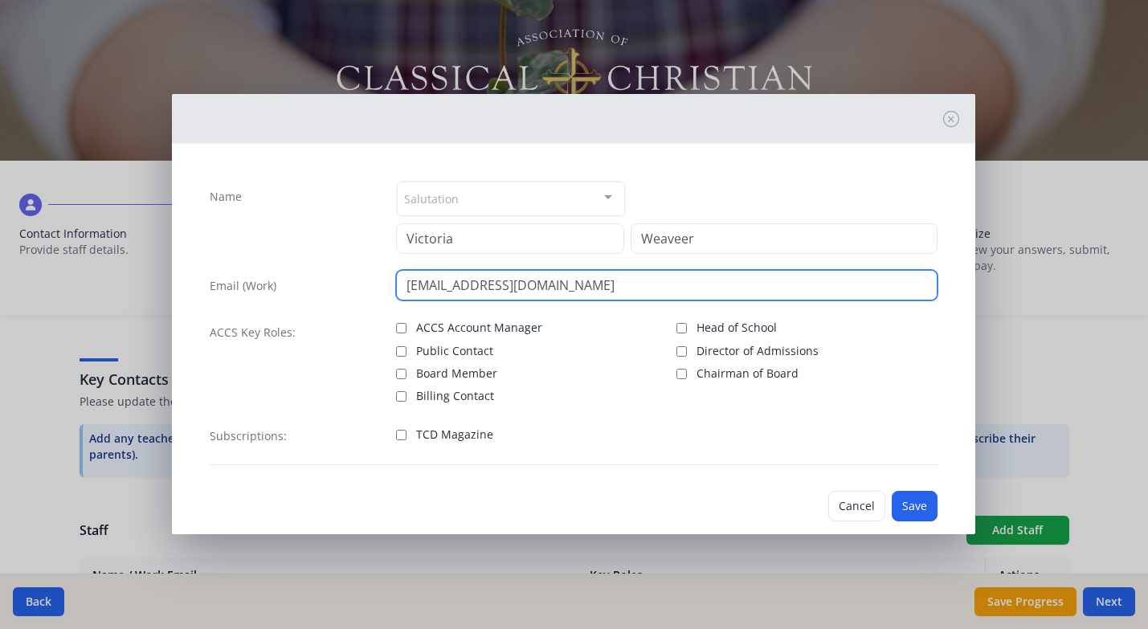
click at [461, 285] on input "[EMAIL_ADDRESS][DOMAIN_NAME]" at bounding box center [667, 285] width 542 height 31
type input "[EMAIL_ADDRESS][DOMAIN_NAME]"
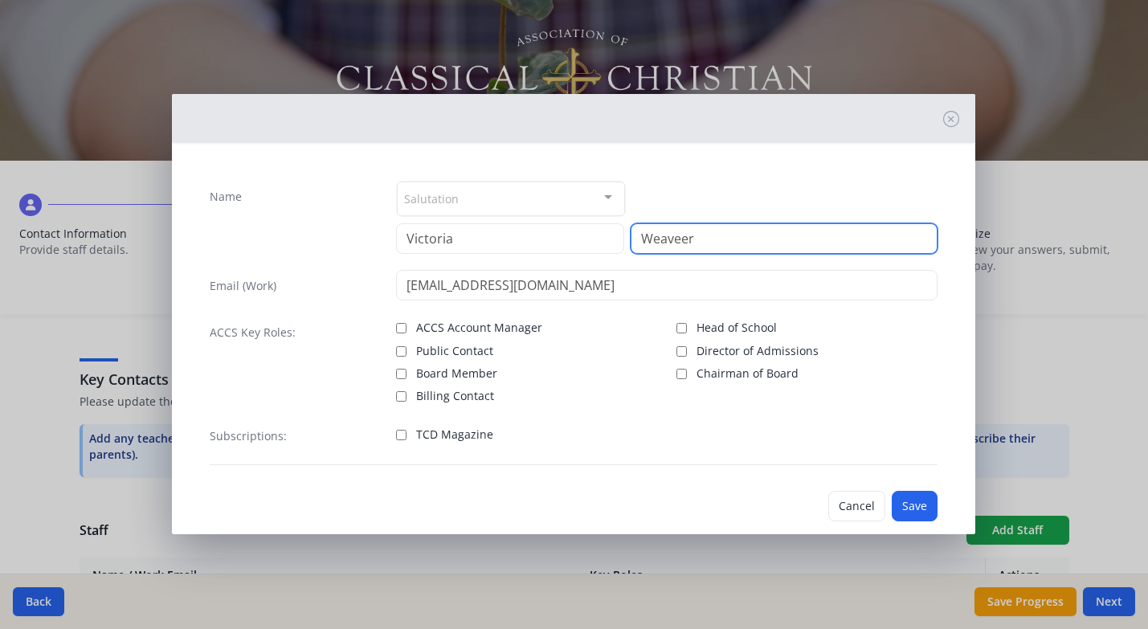
click at [705, 239] on input "Weaveer" at bounding box center [784, 238] width 307 height 31
type input "[PERSON_NAME]"
click at [400, 434] on input "TCD Magazine" at bounding box center [401, 435] width 10 height 10
checkbox input "true"
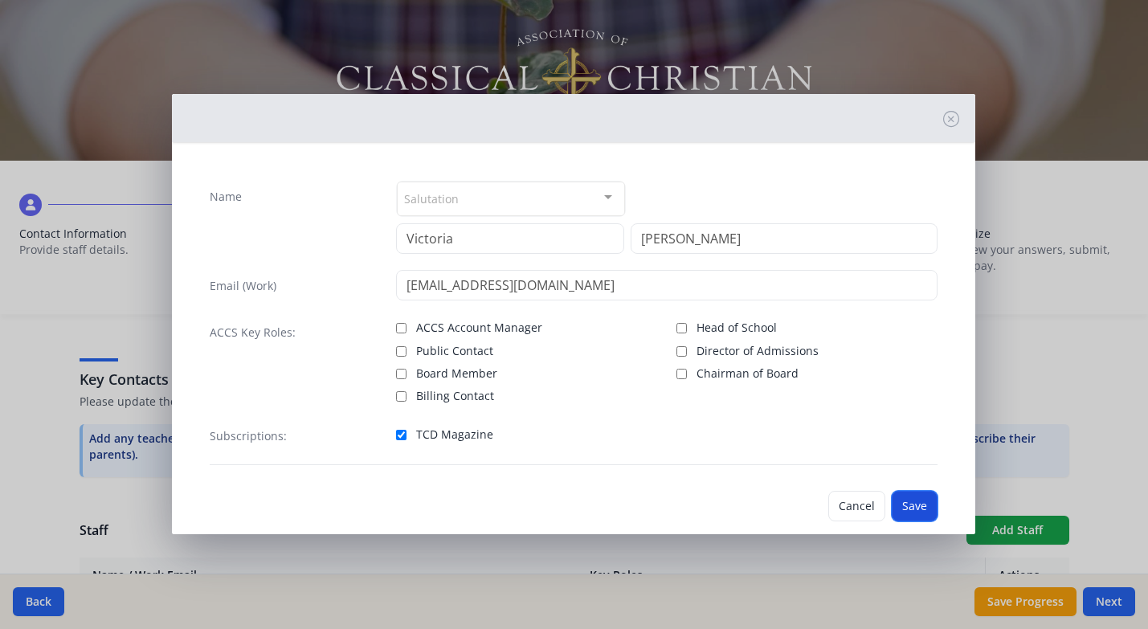
click at [910, 499] on button "Save" at bounding box center [915, 506] width 46 height 31
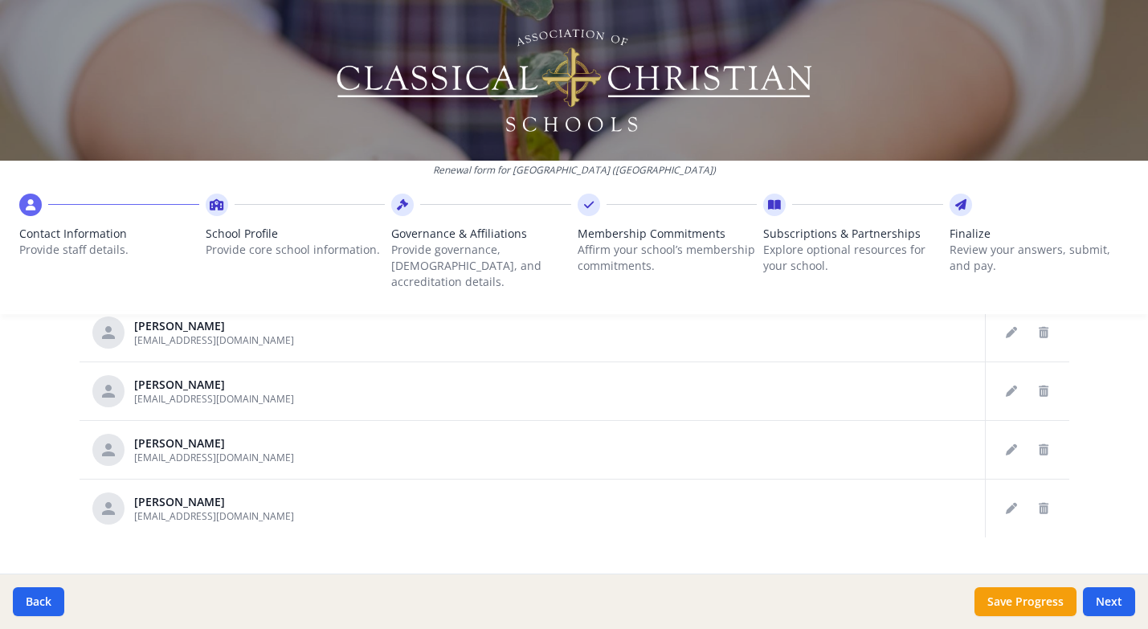
scroll to position [940, 0]
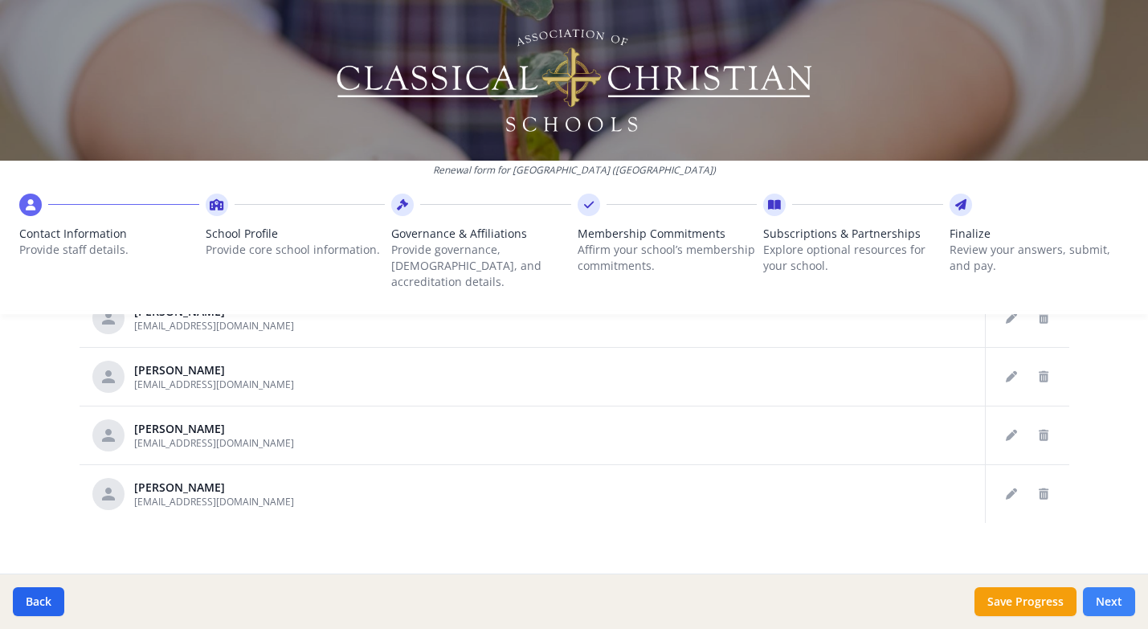
click at [1108, 597] on button "Next" at bounding box center [1109, 601] width 52 height 29
type input "[PHONE_NUMBER]"
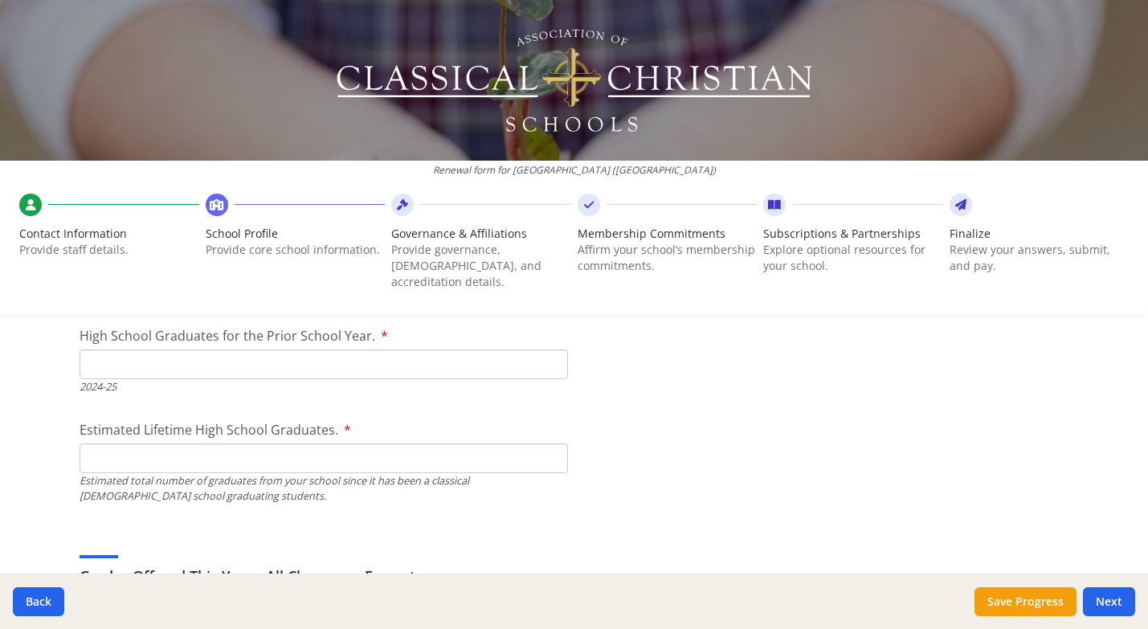
scroll to position [2351, 0]
click at [286, 348] on input "High School Graduates for the Prior School Year." at bounding box center [324, 363] width 488 height 30
type input "0"
click at [241, 443] on input "Estimated Lifetime High School Graduates." at bounding box center [324, 457] width 488 height 30
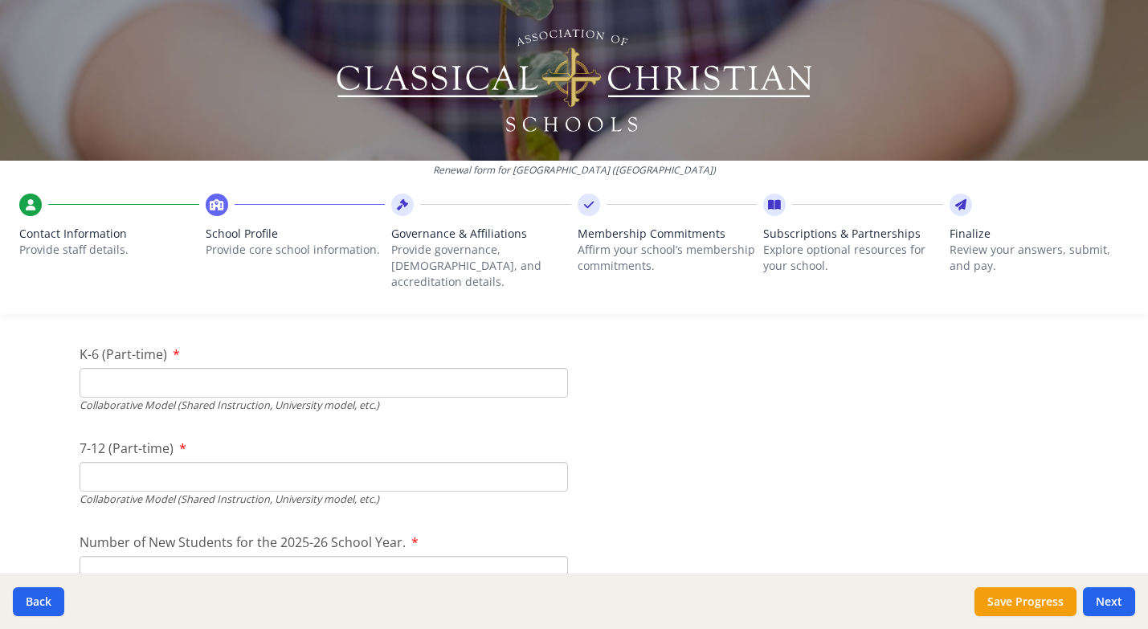
scroll to position [3849, 0]
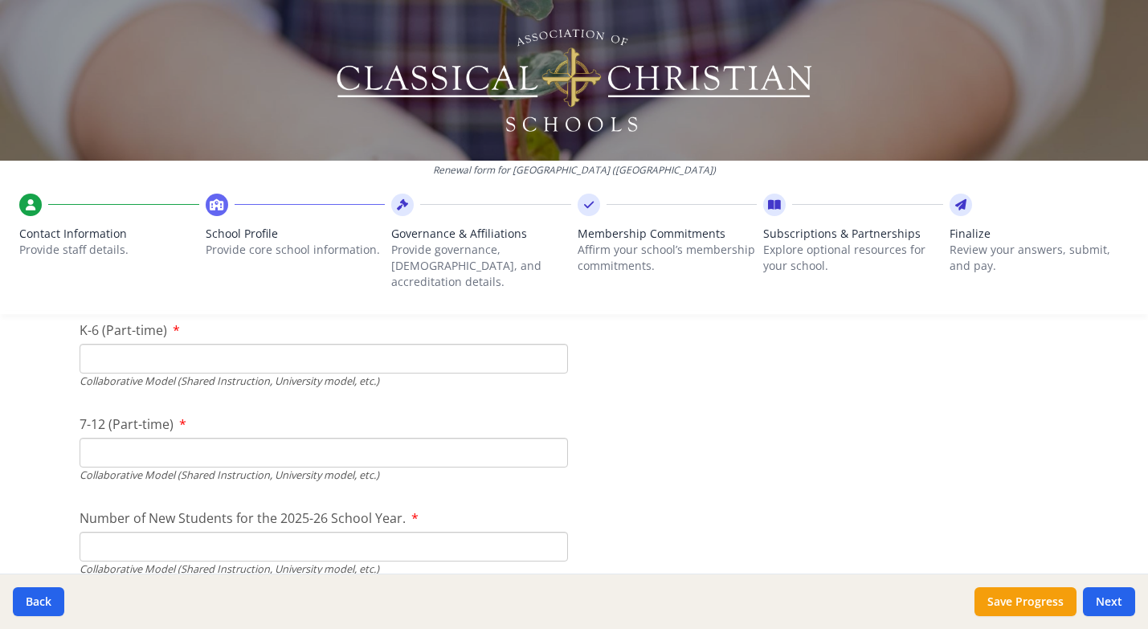
type input "0"
click at [190, 345] on input "K-6 (Part-time)" at bounding box center [324, 359] width 488 height 30
type input "58"
type input "31"
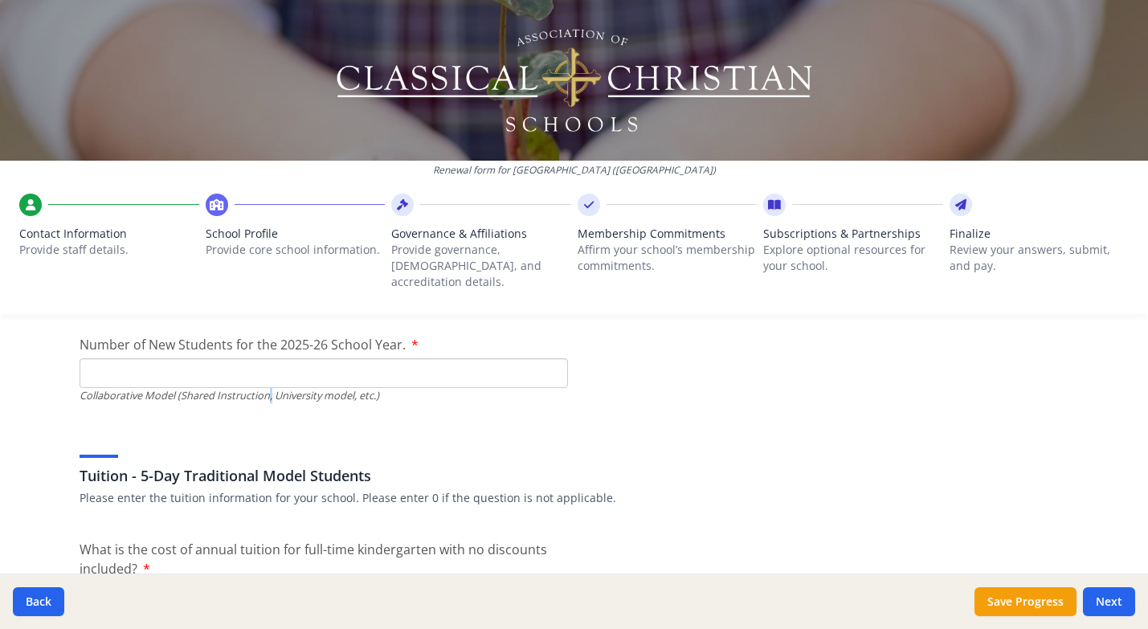
scroll to position [4020, 0]
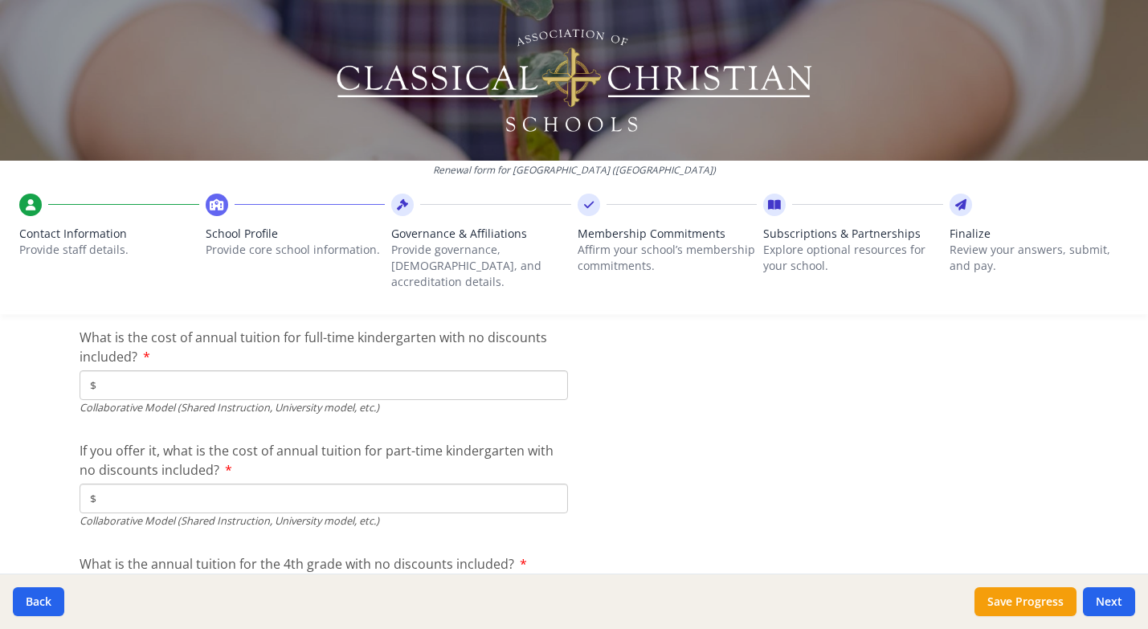
scroll to position [4978, 0]
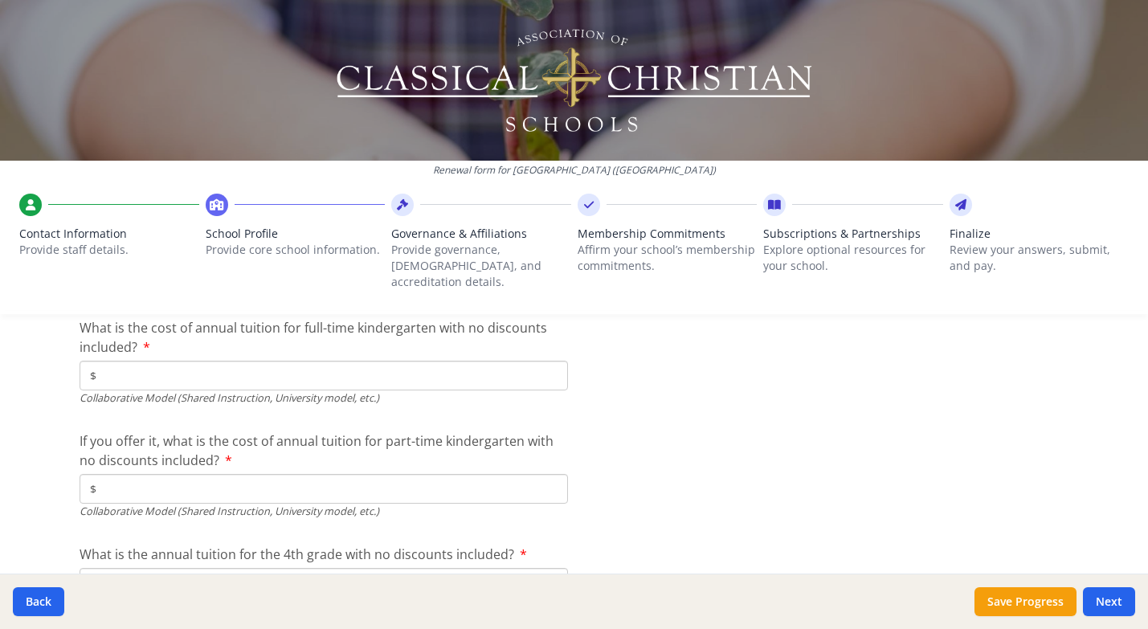
type input "34"
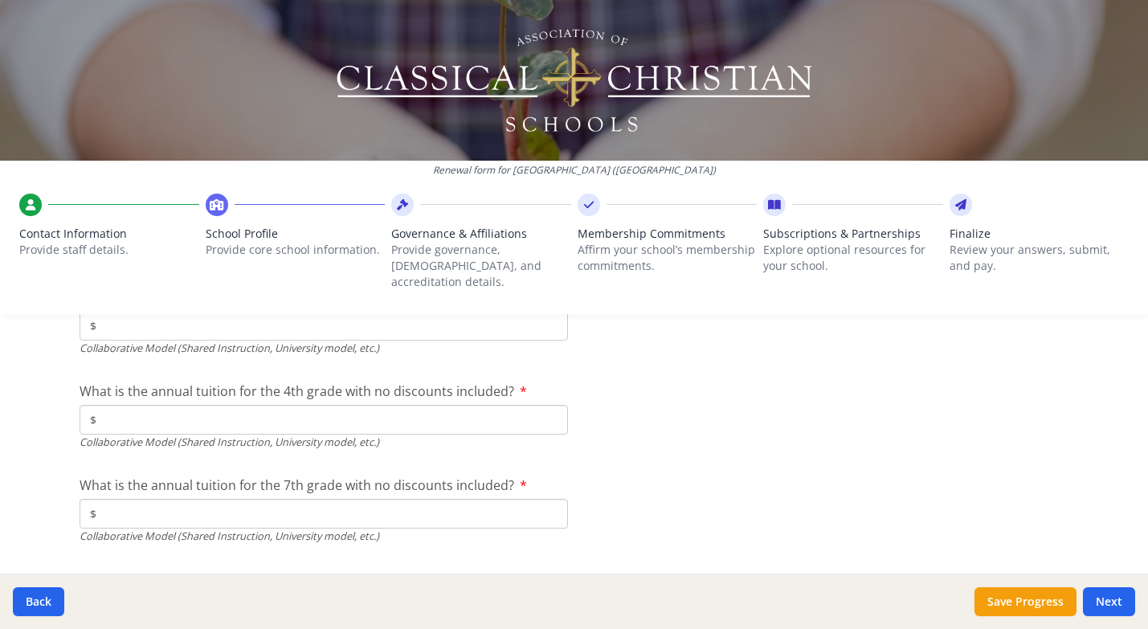
scroll to position [5142, 0]
type input "$3 400"
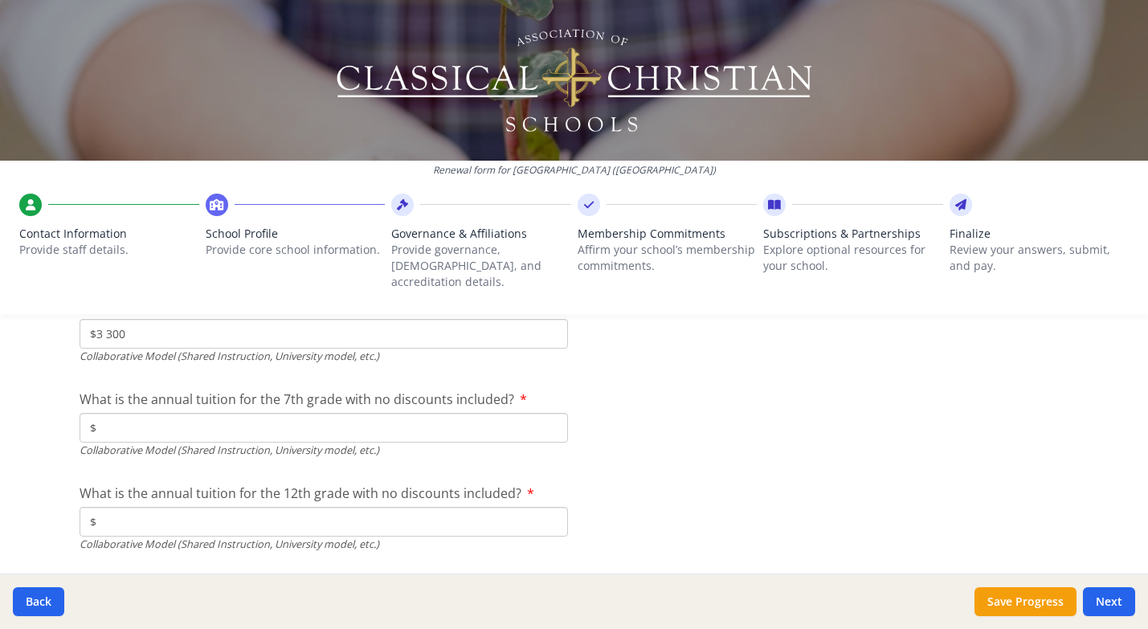
scroll to position [5239, 0]
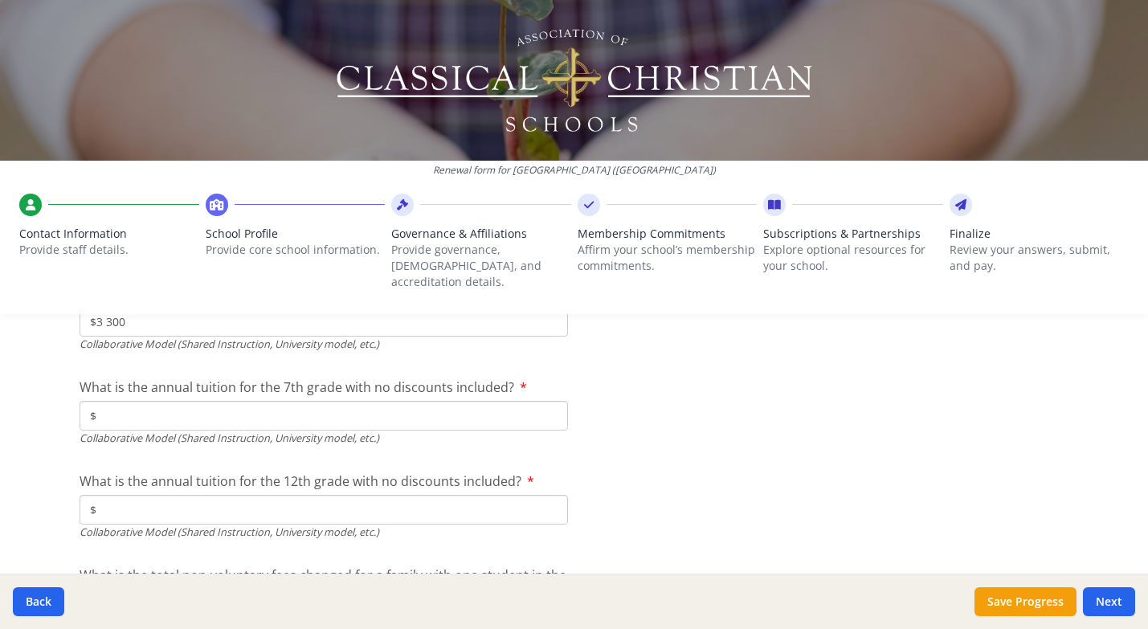
type input "$3 300"
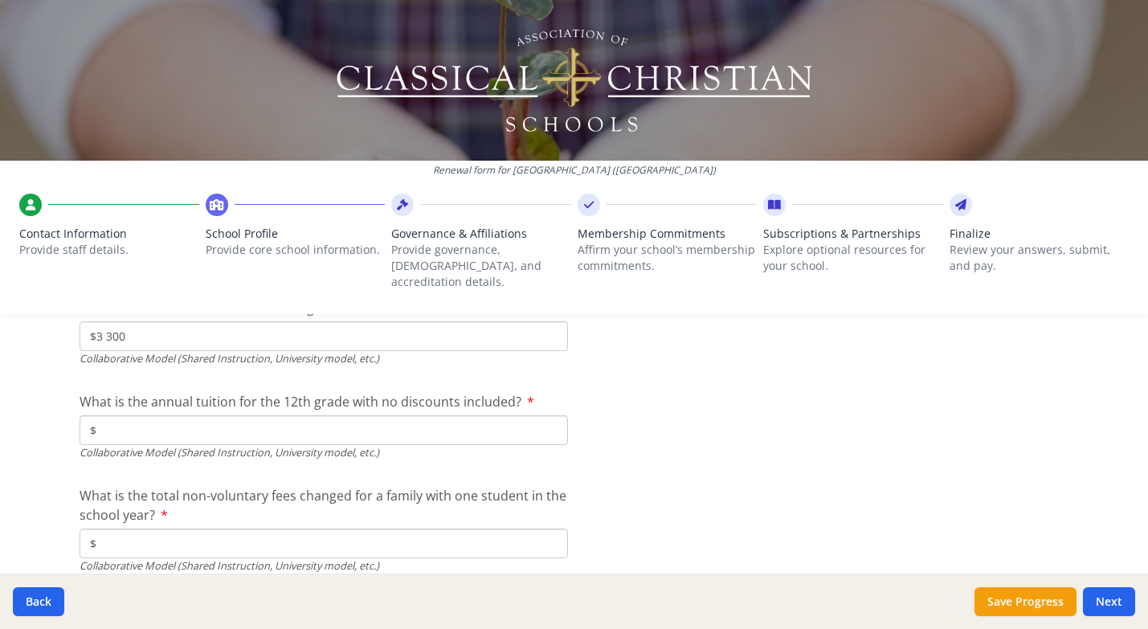
scroll to position [5336, 0]
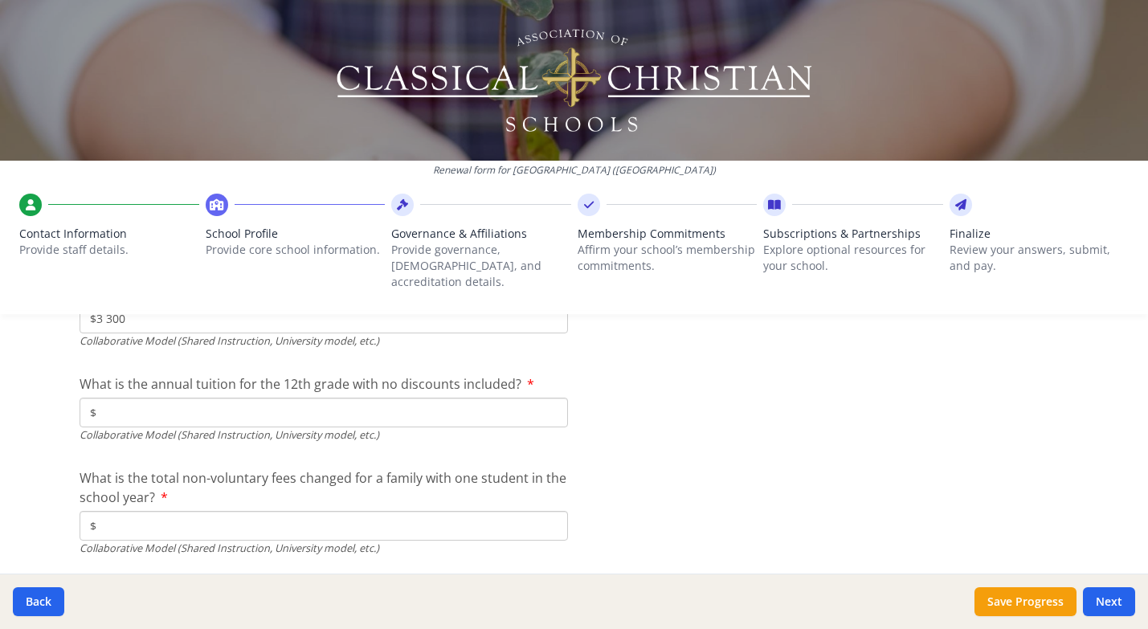
type input "$3 300"
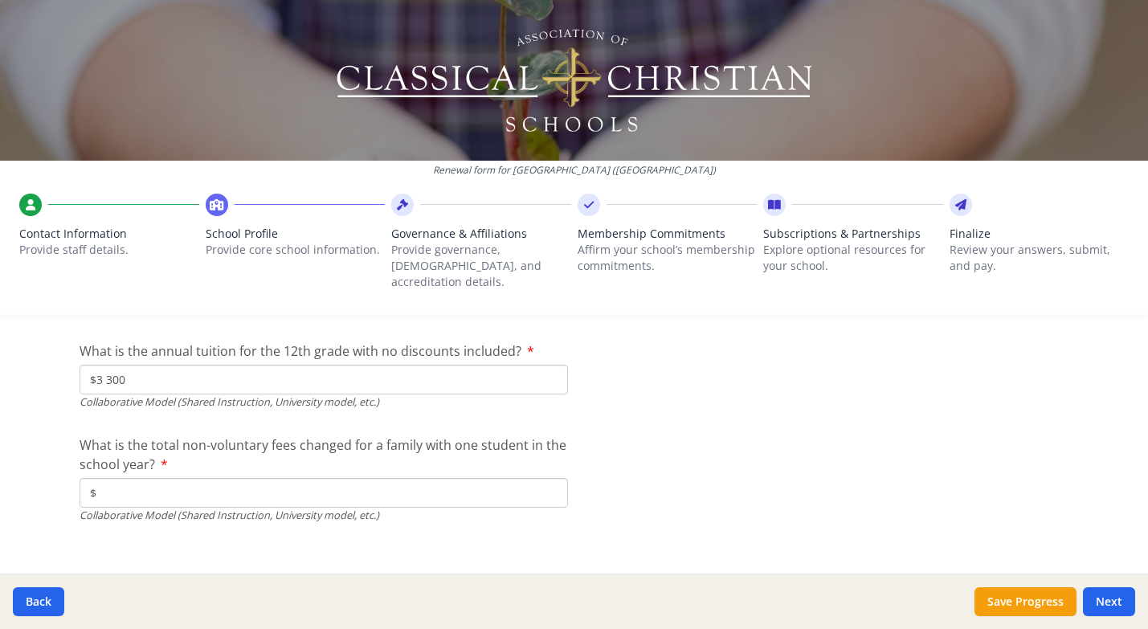
type input "$3 300"
click at [152, 478] on input "$" at bounding box center [324, 493] width 488 height 30
type input "$950"
click at [1104, 598] on button "Next" at bounding box center [1109, 601] width 52 height 29
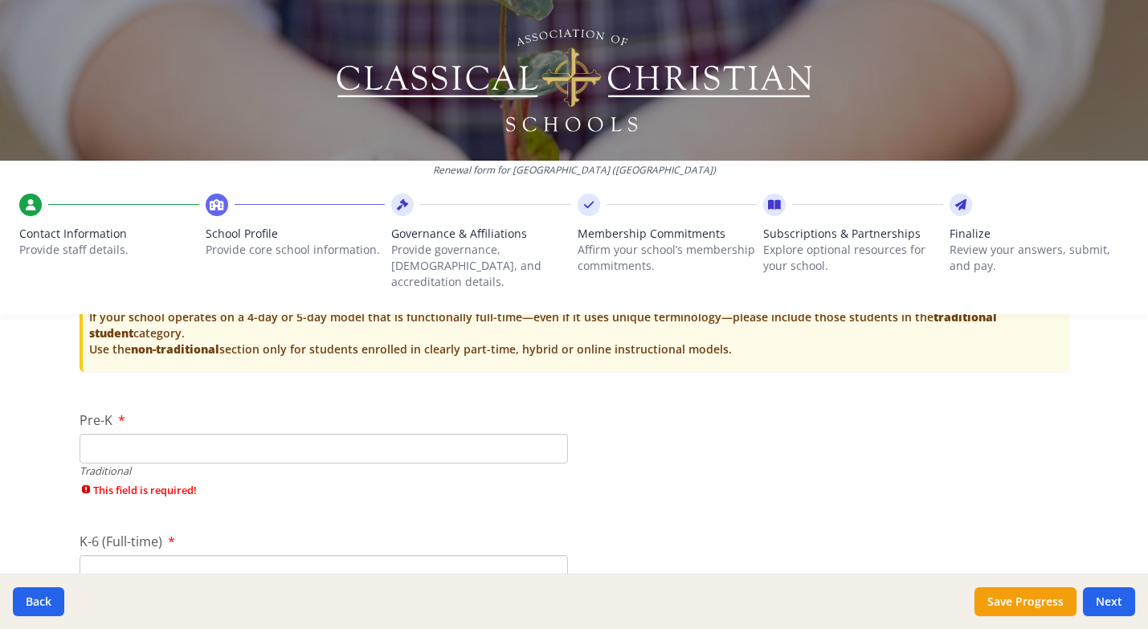
scroll to position [3368, 0]
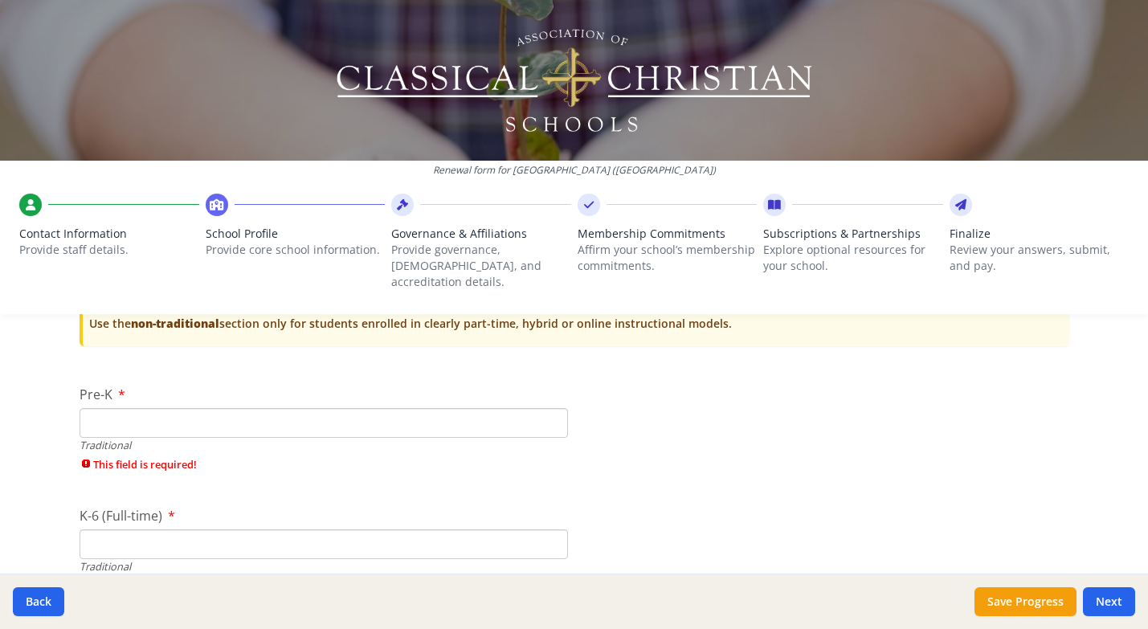
click at [225, 408] on input "Pre-K" at bounding box center [324, 423] width 488 height 30
type input "0"
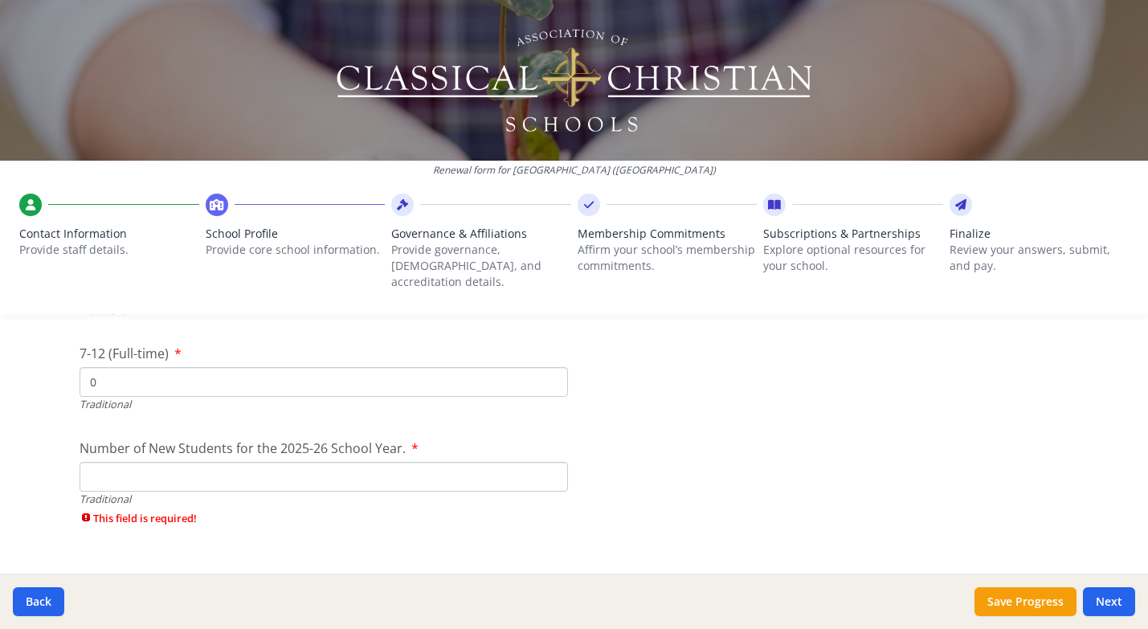
scroll to position [3603, 0]
type input "0"
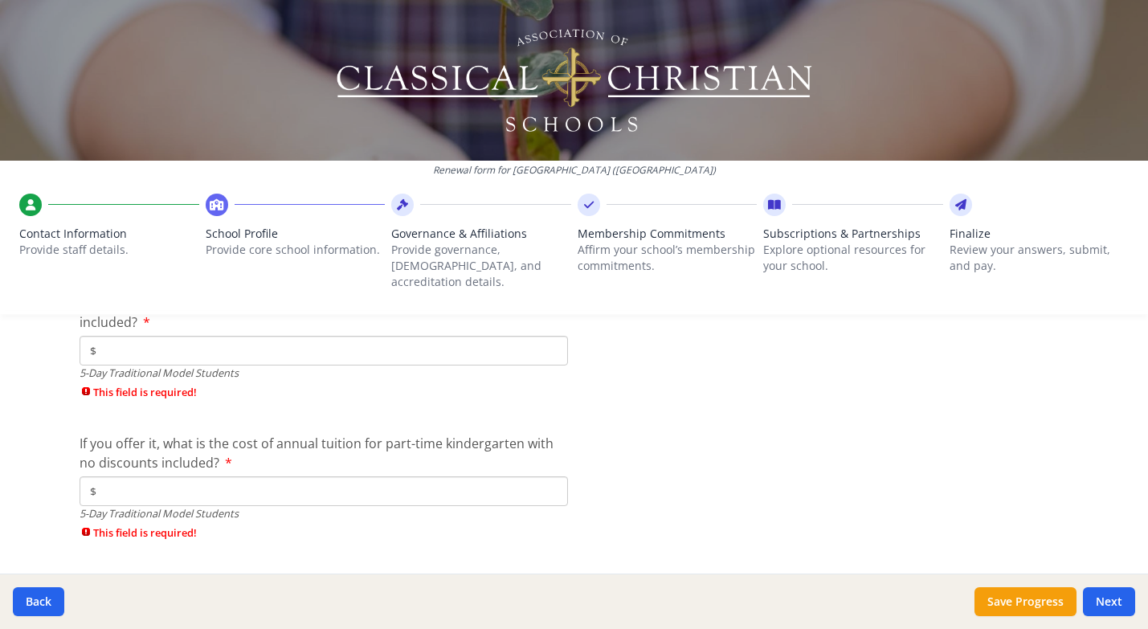
scroll to position [4327, 0]
click at [157, 333] on input "$" at bounding box center [324, 348] width 488 height 30
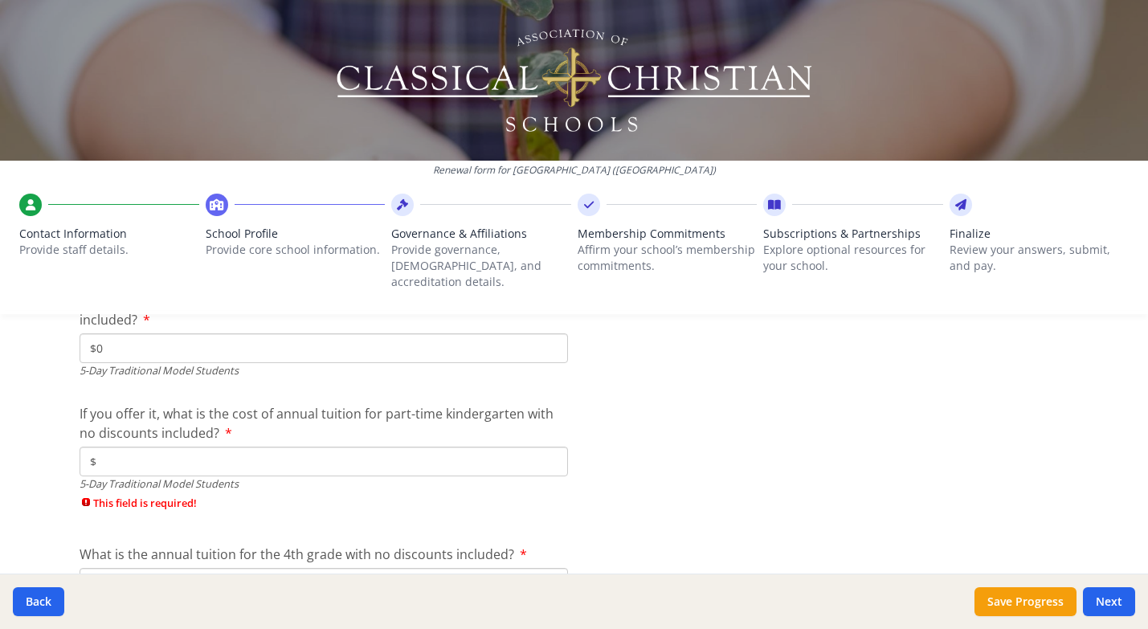
type input "$0"
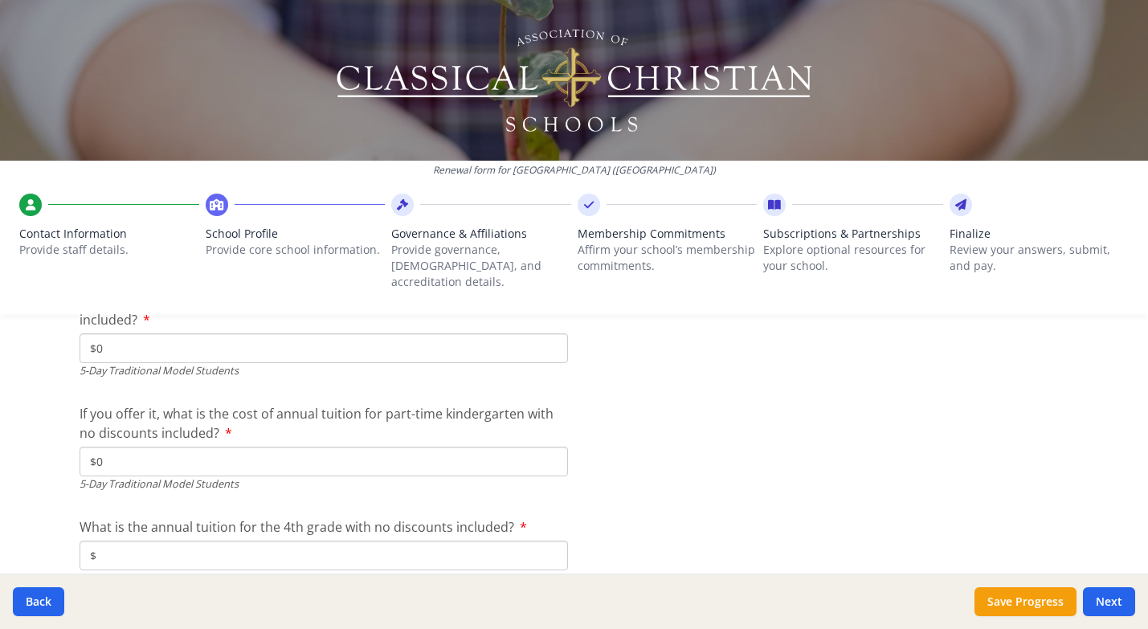
type input "$0"
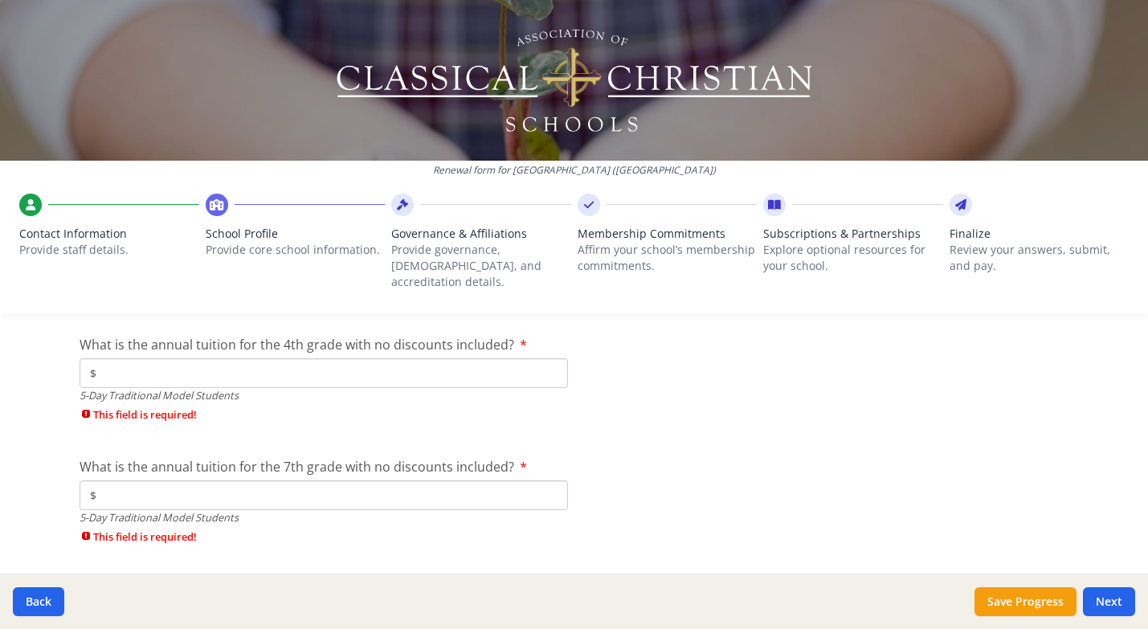
scroll to position [4511, 0]
type input "$0"
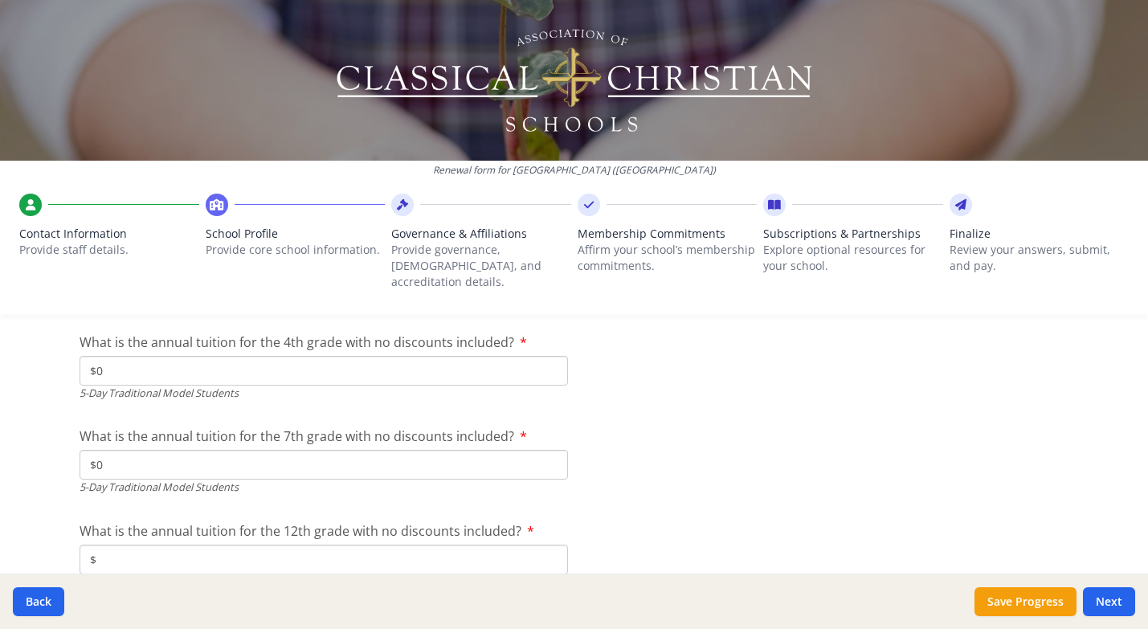
type input "$0"
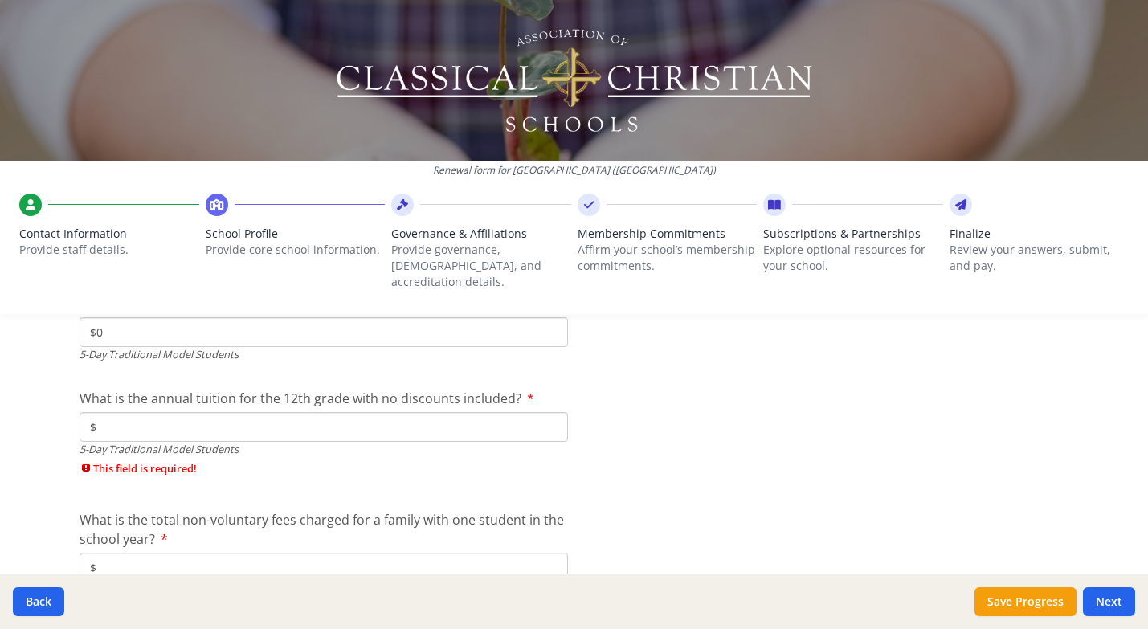
scroll to position [4645, 0]
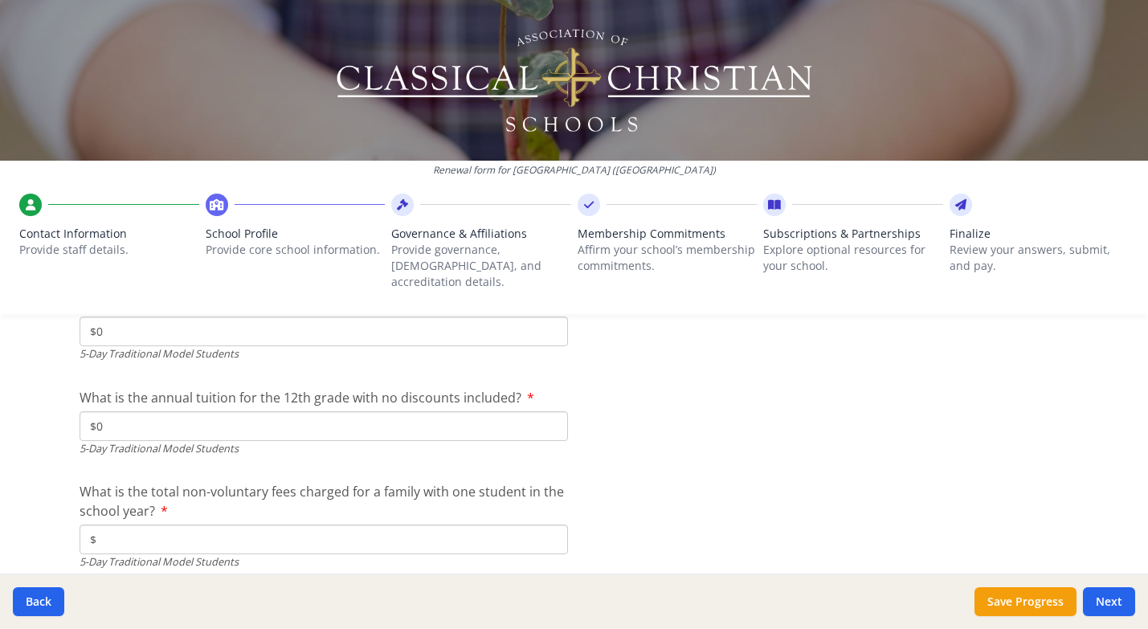
type input "$0"
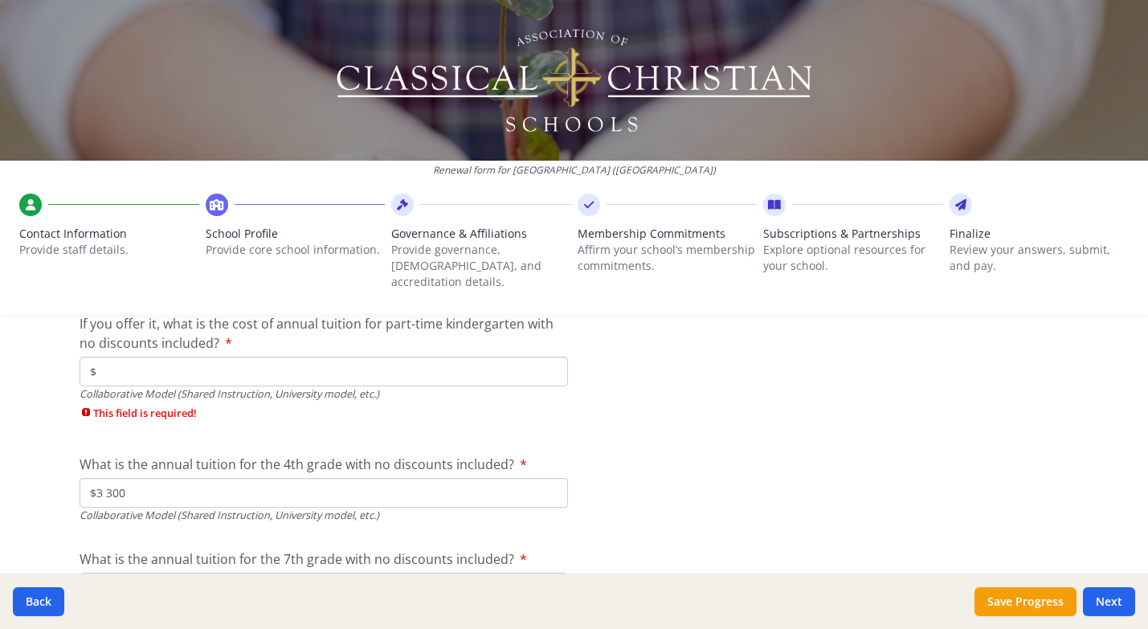
scroll to position [5151, 0]
click at [116, 356] on input "$" at bounding box center [324, 371] width 488 height 30
type input "$0"
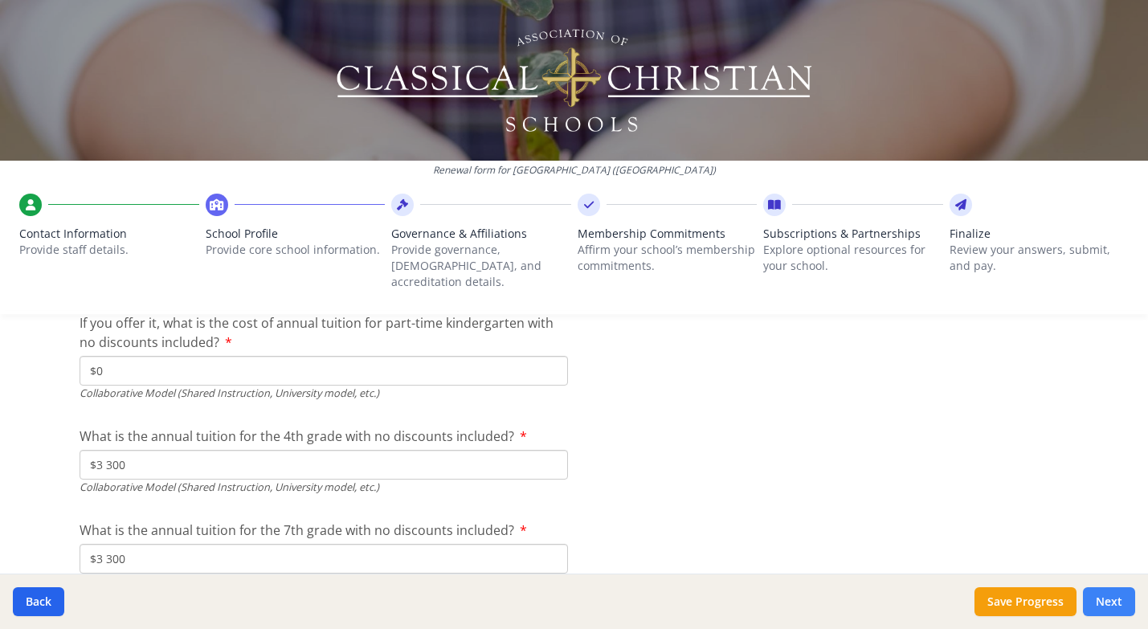
click at [1121, 594] on button "Next" at bounding box center [1109, 601] width 52 height 29
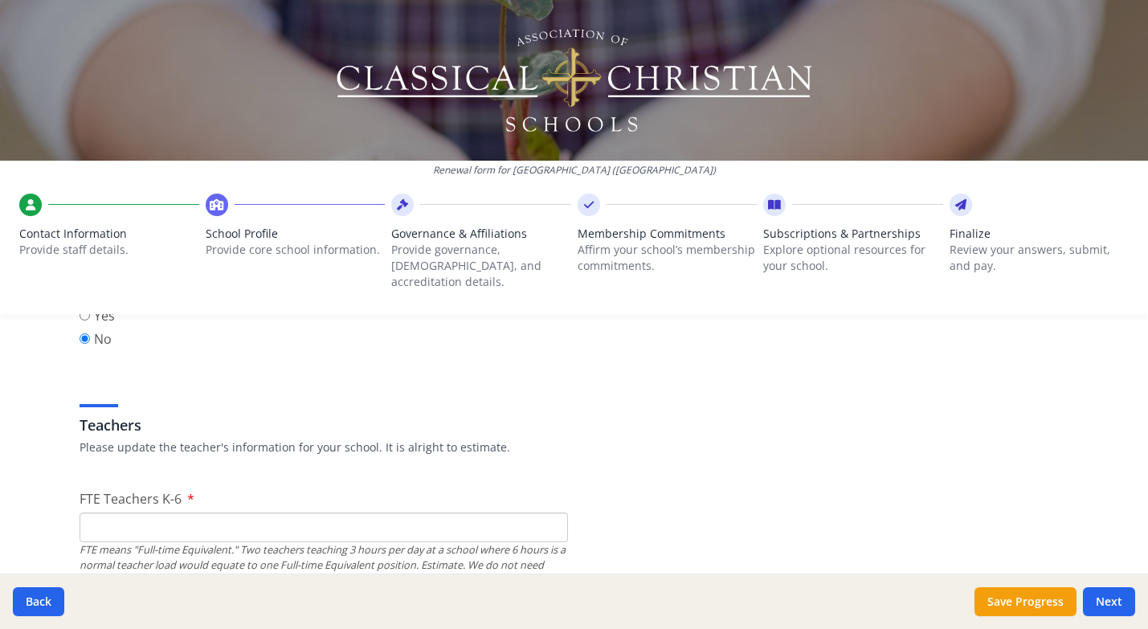
scroll to position [858, 0]
click at [236, 513] on input "FTE Teachers K-6" at bounding box center [324, 528] width 488 height 30
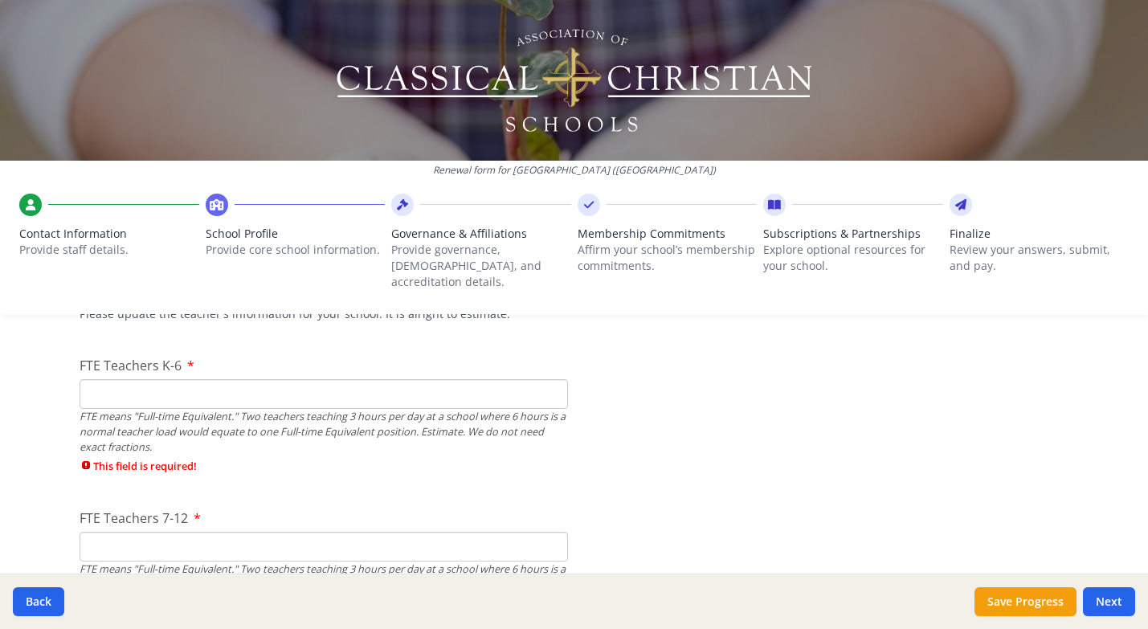
scroll to position [989, 0]
click at [552, 382] on input "1" at bounding box center [324, 397] width 488 height 30
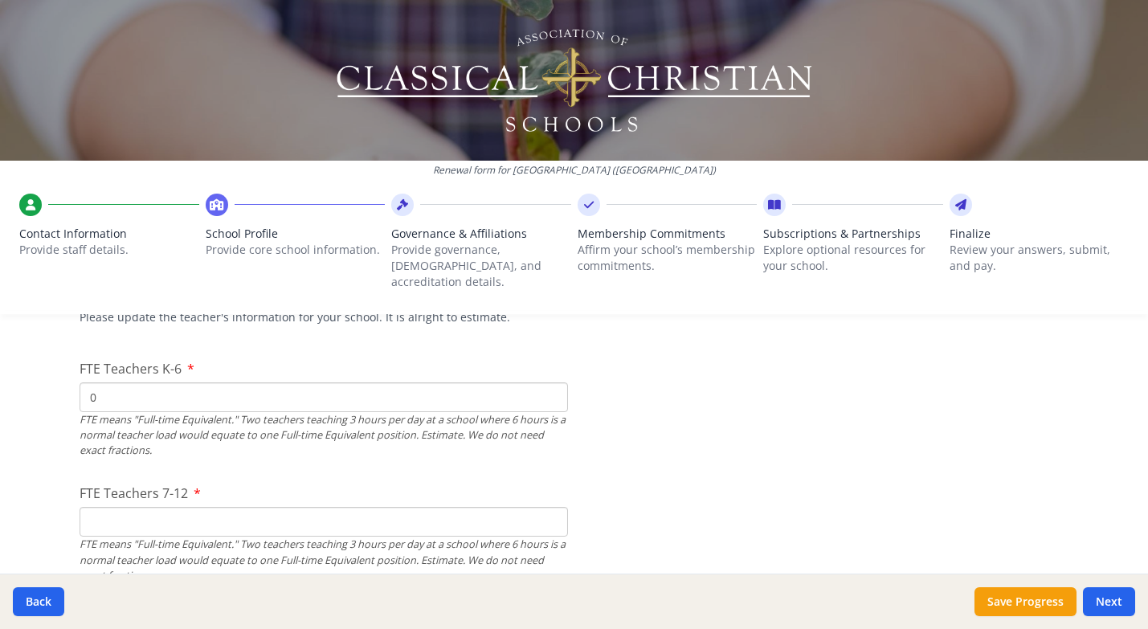
type input "0"
click at [551, 386] on input "0" at bounding box center [324, 397] width 488 height 30
click at [120, 507] on input "FTE Teachers 7-12" at bounding box center [324, 522] width 488 height 30
type input "0"
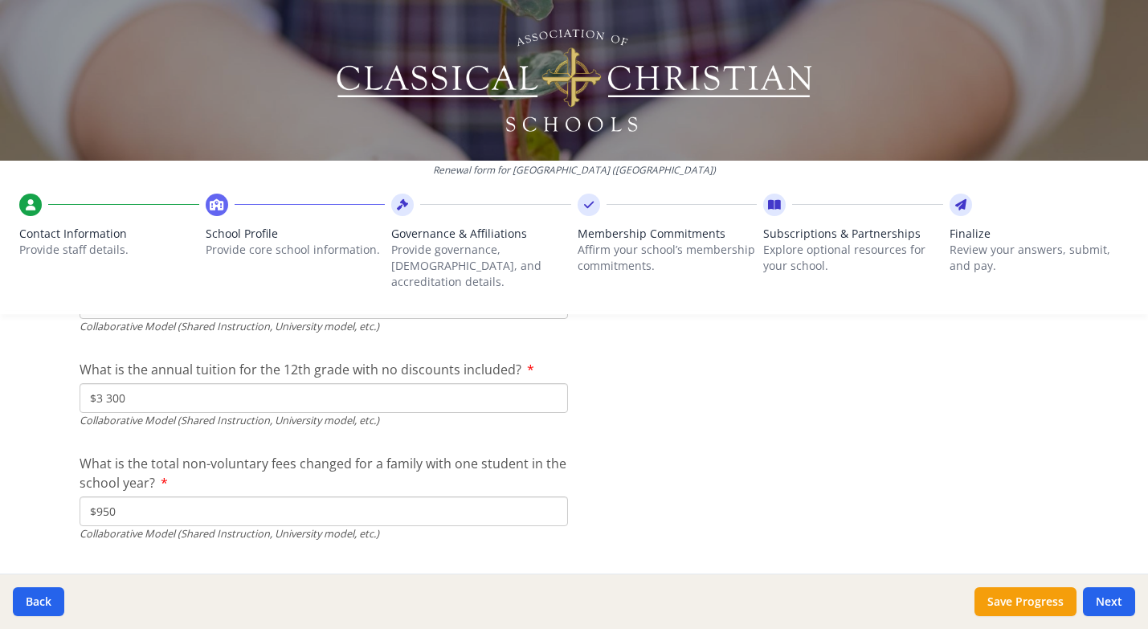
scroll to position [5369, 0]
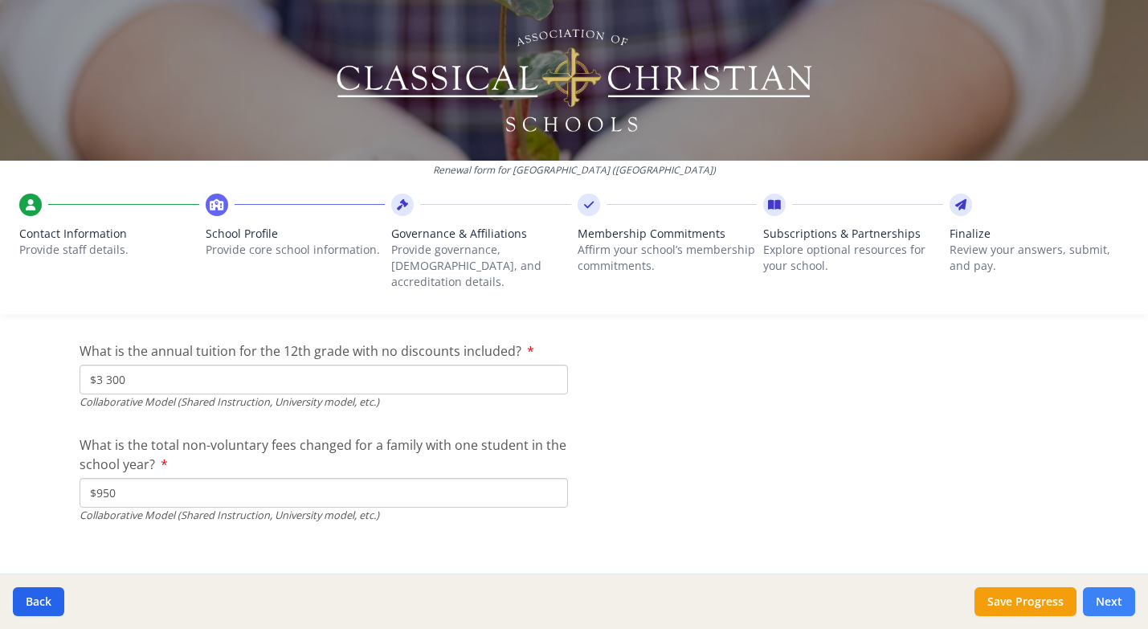
click at [1109, 601] on button "Next" at bounding box center [1109, 601] width 52 height 29
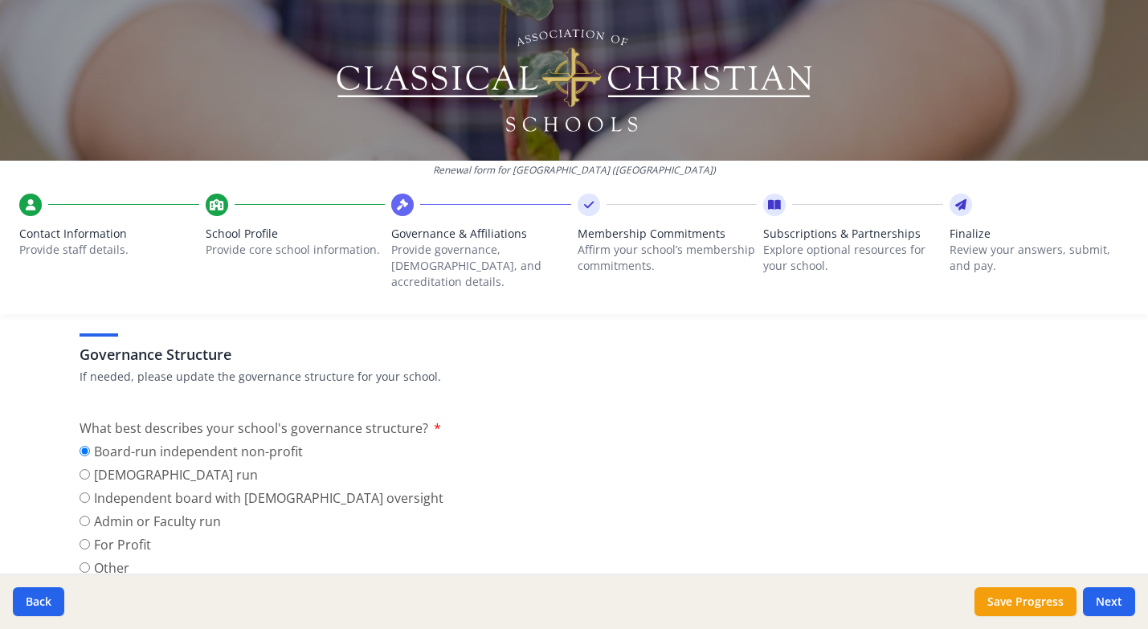
scroll to position [198, 0]
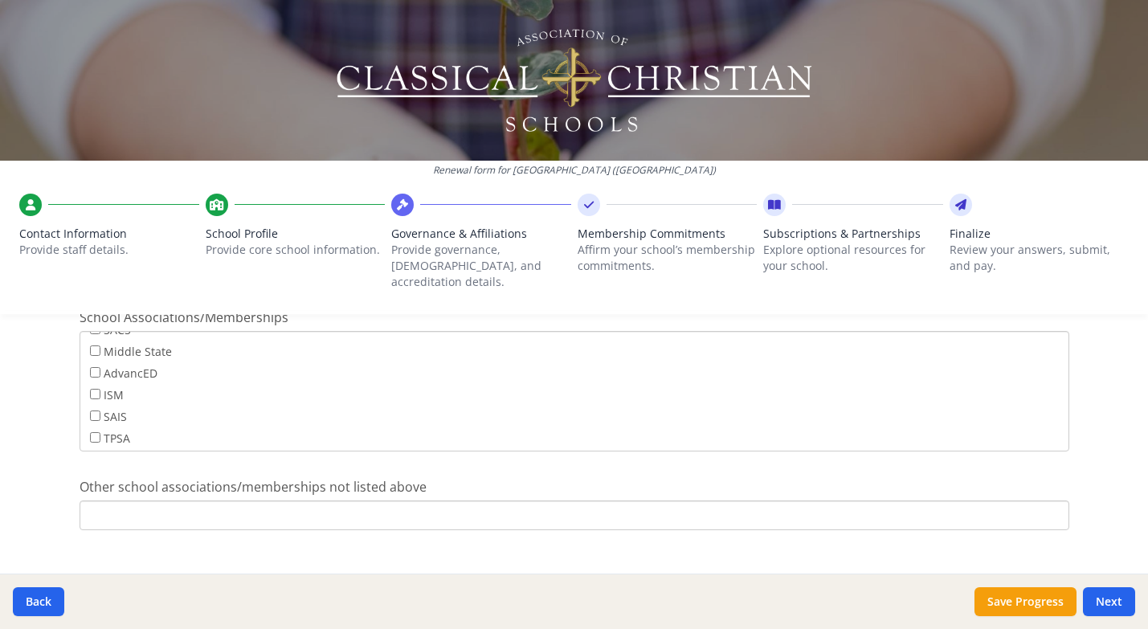
scroll to position [1056, 0]
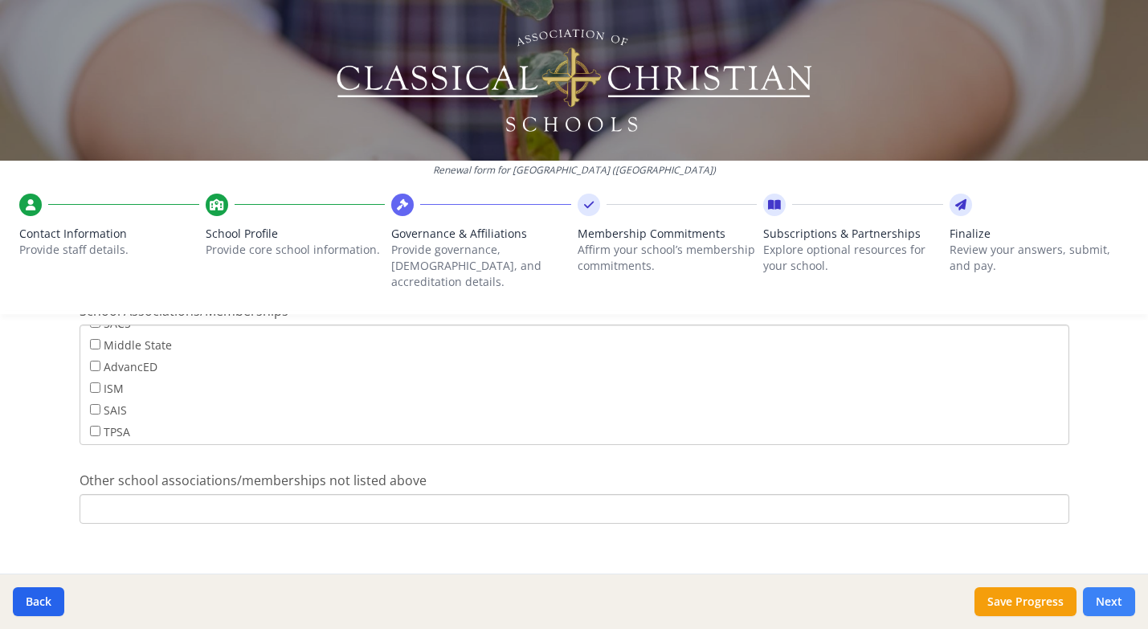
click at [1108, 606] on button "Next" at bounding box center [1109, 601] width 52 height 29
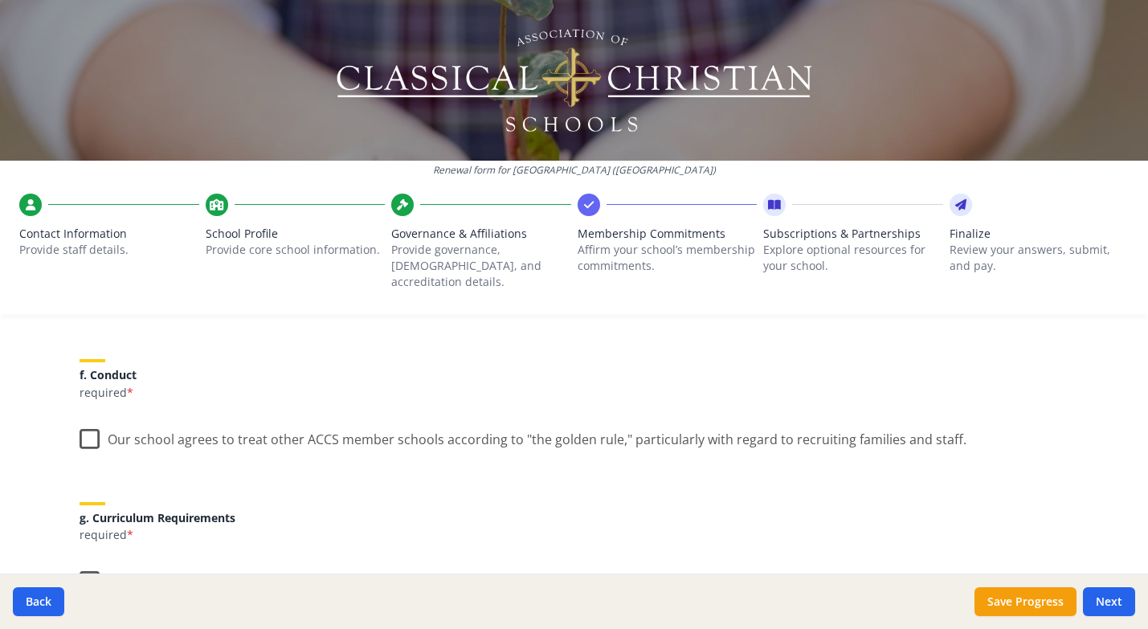
scroll to position [1015, 0]
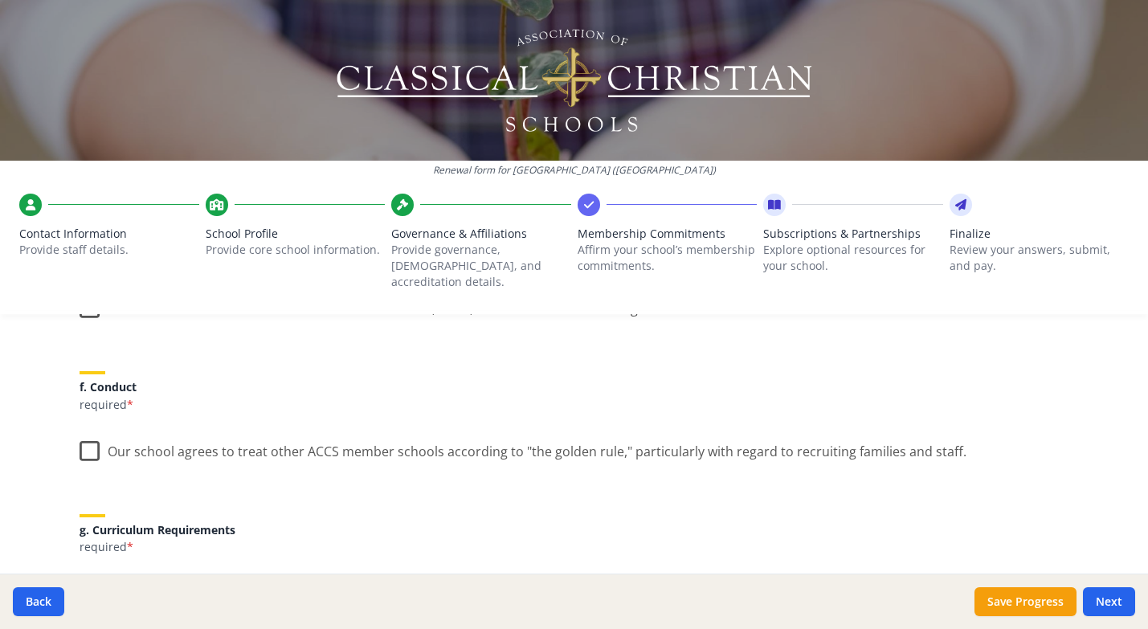
click at [92, 431] on label "Our school agrees to treat other ACCS member schools according to "the golden r…" at bounding box center [523, 448] width 887 height 35
click at [0, 0] on input "Our school agrees to treat other ACCS member schools according to "the golden r…" at bounding box center [0, 0] width 0 height 0
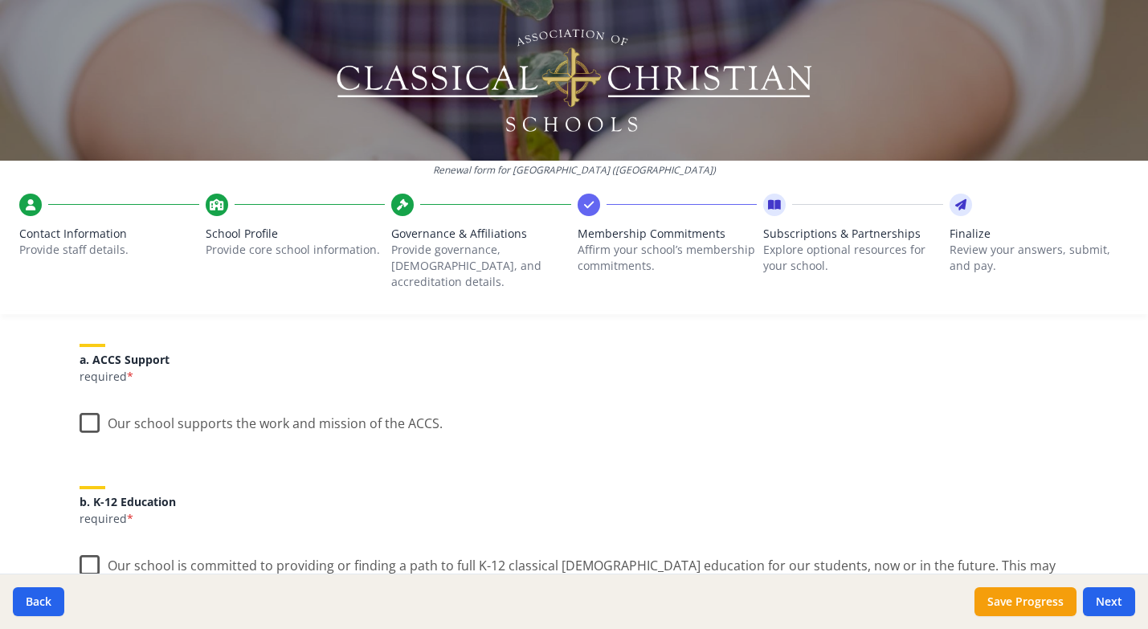
scroll to position [192, 0]
click at [89, 403] on label "Our school supports the work and mission of the ACCS." at bounding box center [261, 418] width 363 height 35
click at [0, 0] on input "Our school supports the work and mission of the ACCS." at bounding box center [0, 0] width 0 height 0
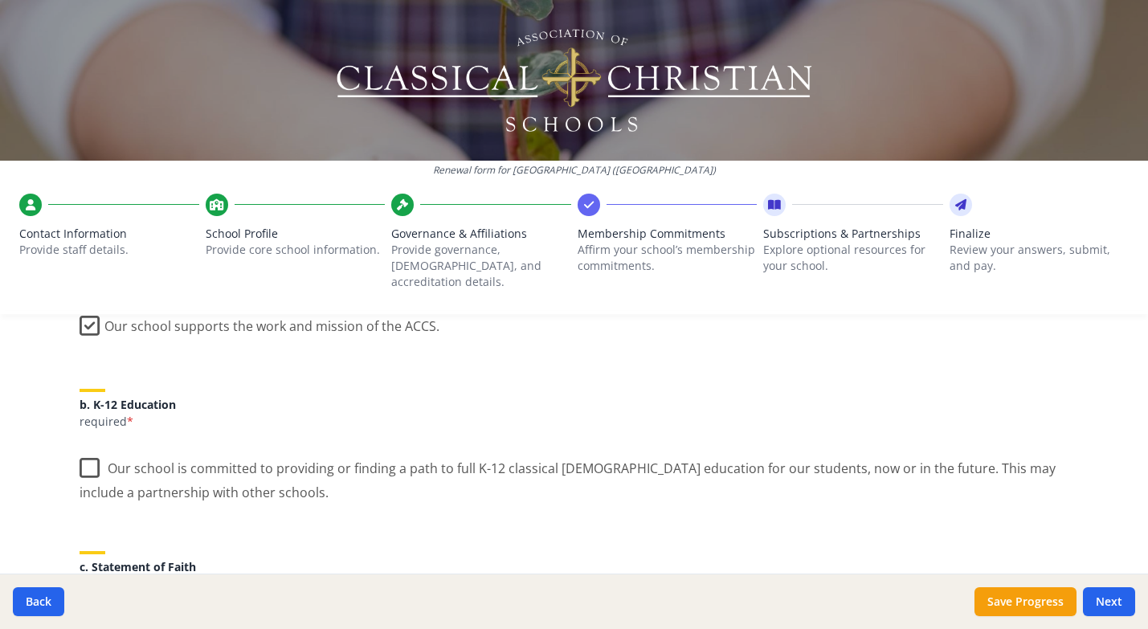
scroll to position [292, 0]
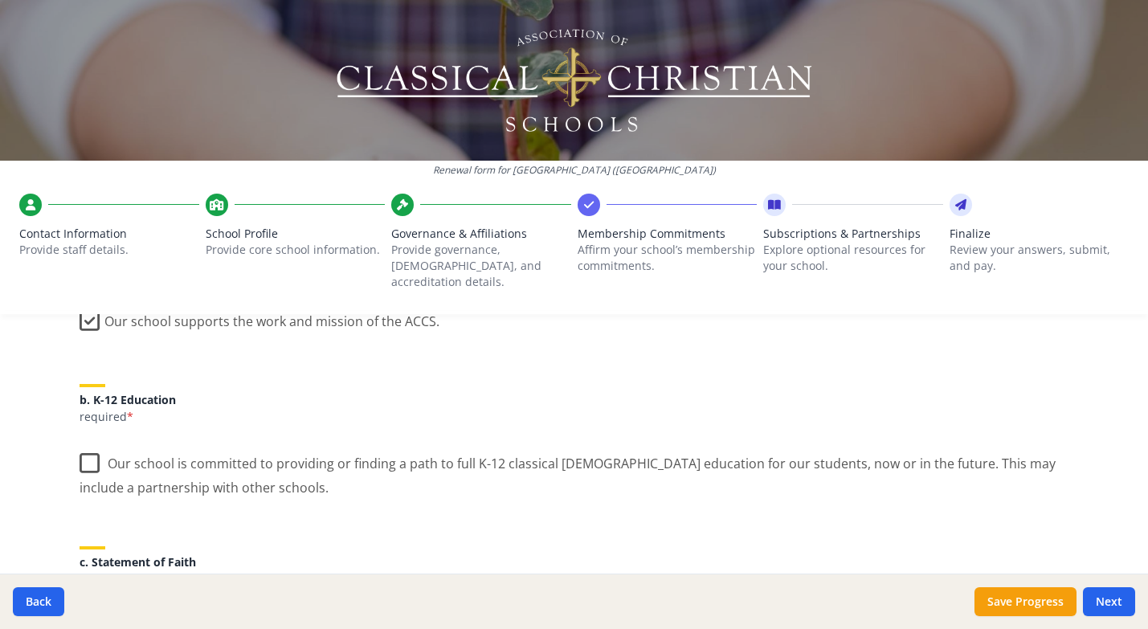
click at [93, 444] on label "Our school is committed to providing or finding a path to full K-12 classical […" at bounding box center [575, 470] width 990 height 54
click at [0, 0] on input "Our school is committed to providing or finding a path to full K-12 classical […" at bounding box center [0, 0] width 0 height 0
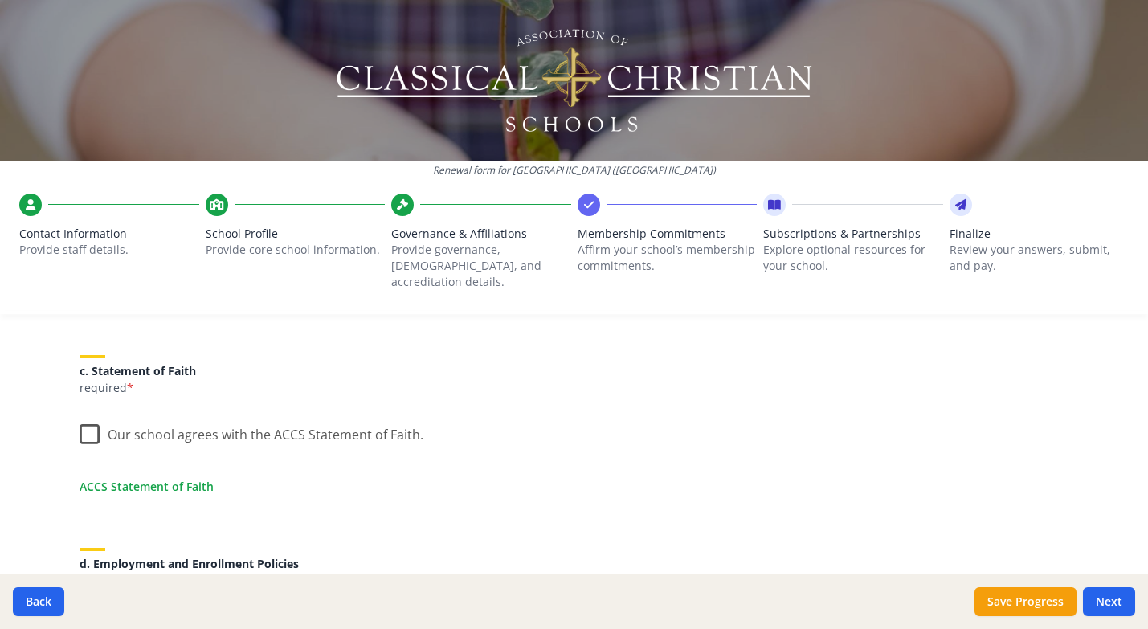
scroll to position [508, 0]
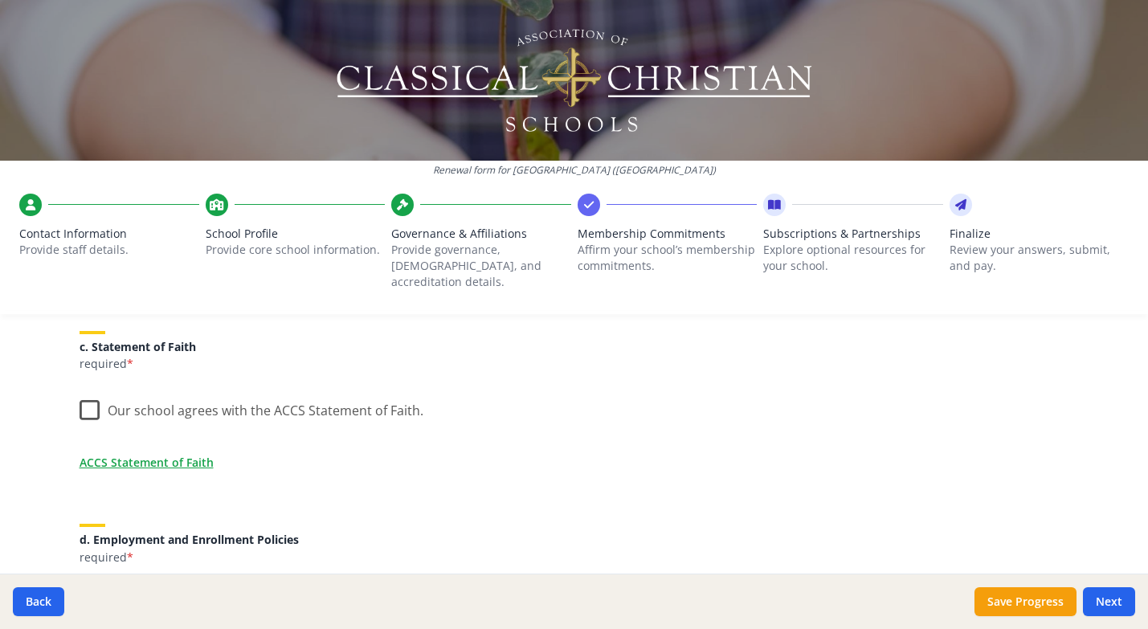
click at [88, 390] on label "Our school agrees with the ACCS Statement of Faith." at bounding box center [252, 407] width 344 height 35
click at [0, 0] on input "Our school agrees with the ACCS Statement of Faith." at bounding box center [0, 0] width 0 height 0
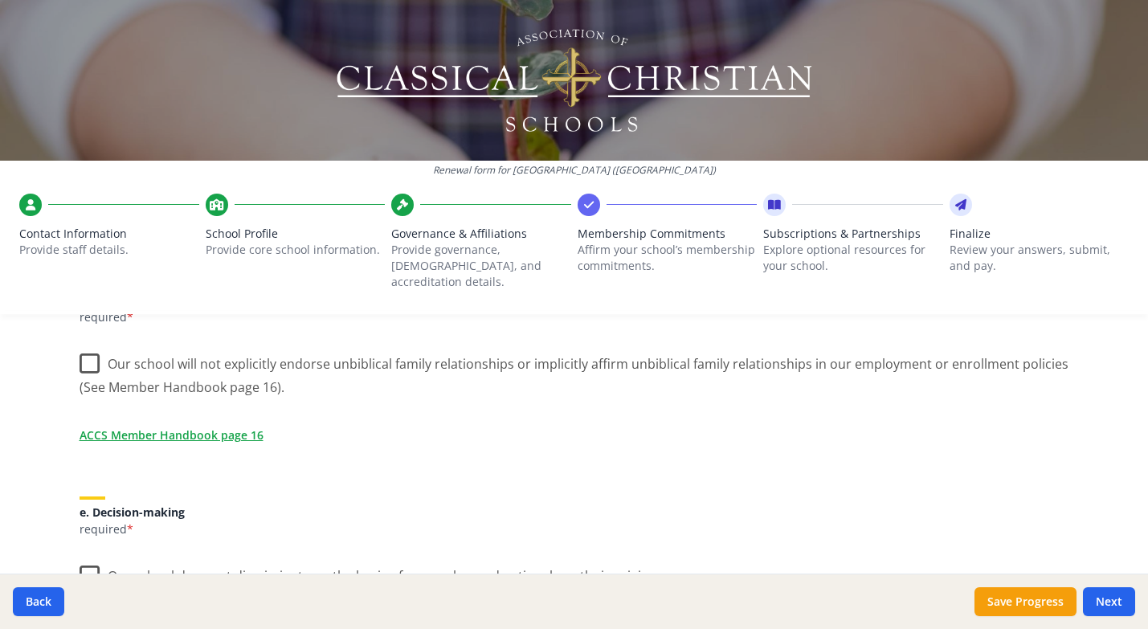
scroll to position [703, 0]
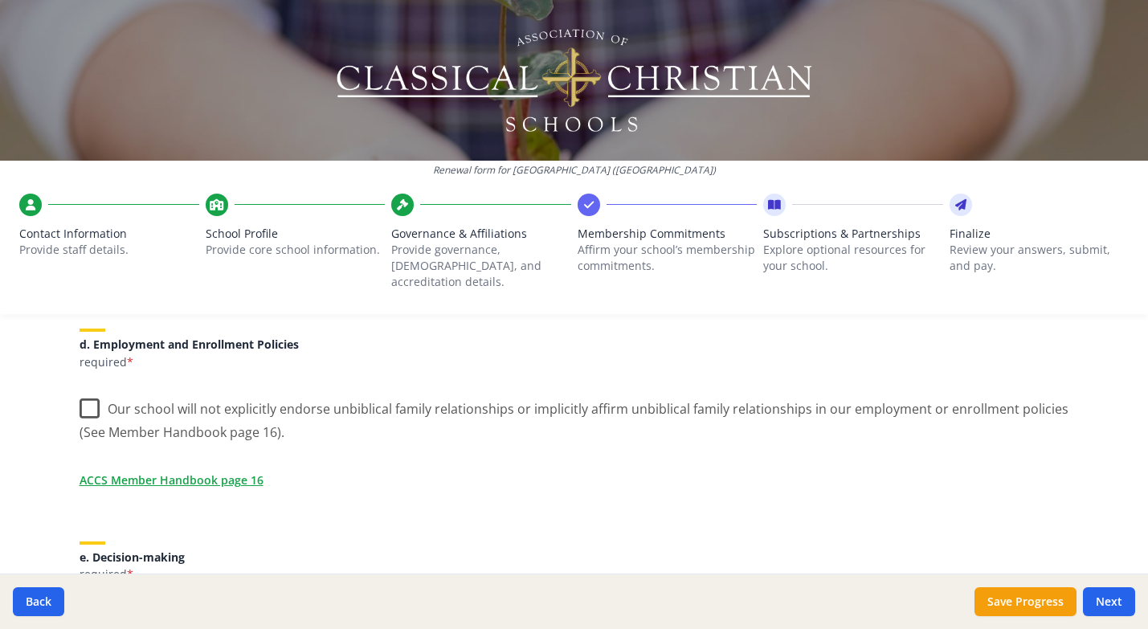
click at [88, 389] on label "Our school will not explicitly endorse unbiblical family relationships or impli…" at bounding box center [575, 415] width 990 height 54
click at [0, 0] on input "Our school will not explicitly endorse unbiblical family relationships or impli…" at bounding box center [0, 0] width 0 height 0
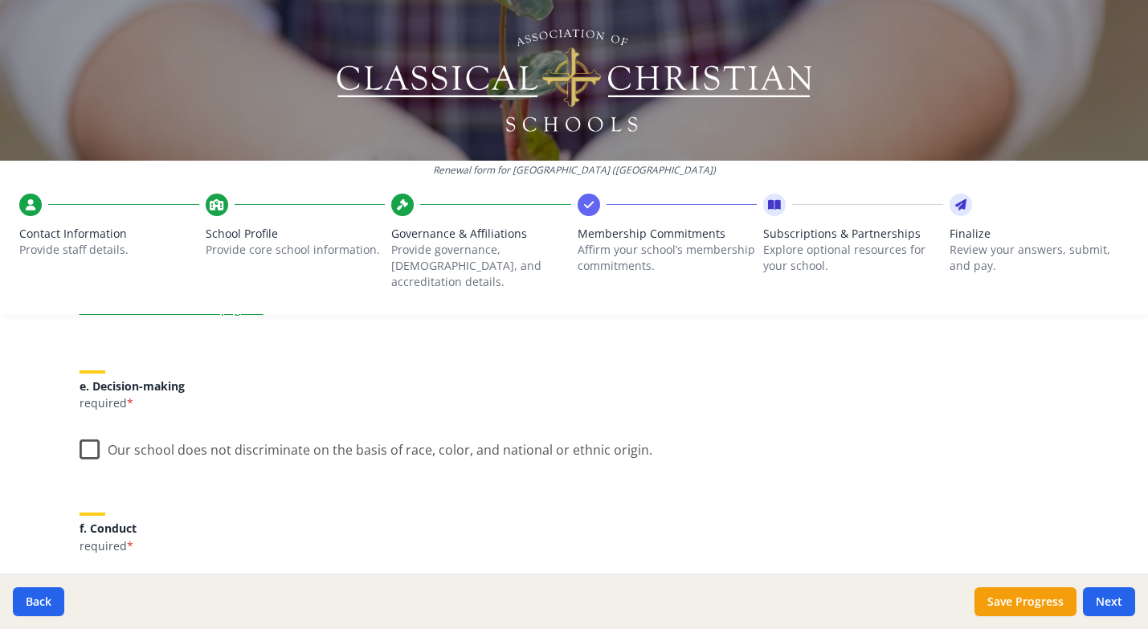
scroll to position [888, 0]
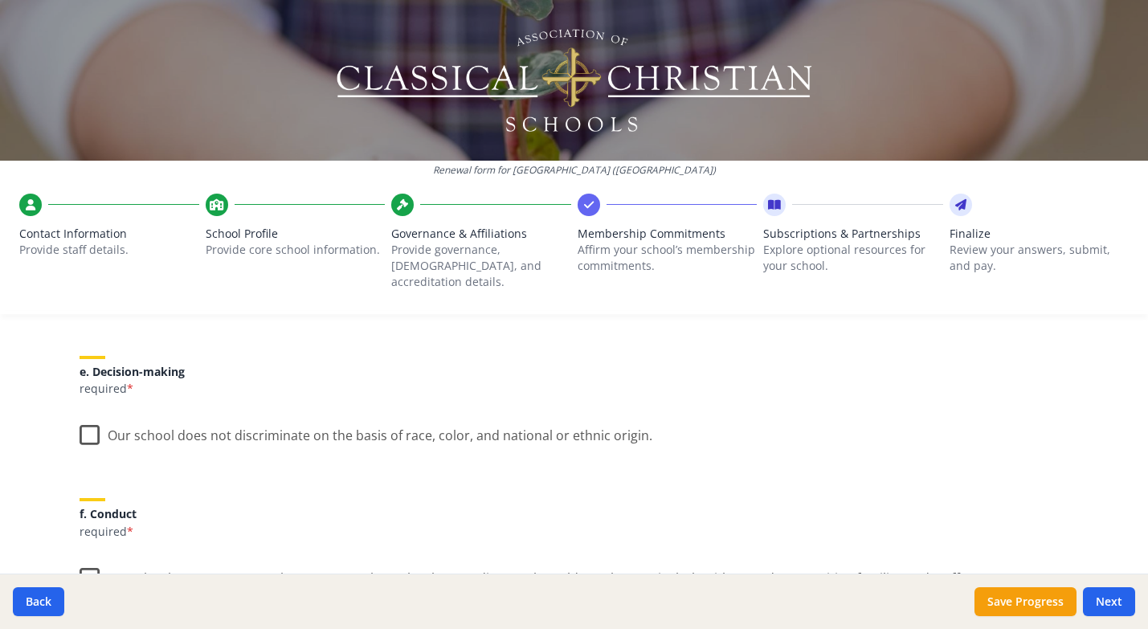
click at [91, 422] on label "Our school does not discriminate on the basis of race, color, and national or e…" at bounding box center [366, 432] width 573 height 35
click at [0, 0] on input "Our school does not discriminate on the basis of race, color, and national or e…" at bounding box center [0, 0] width 0 height 0
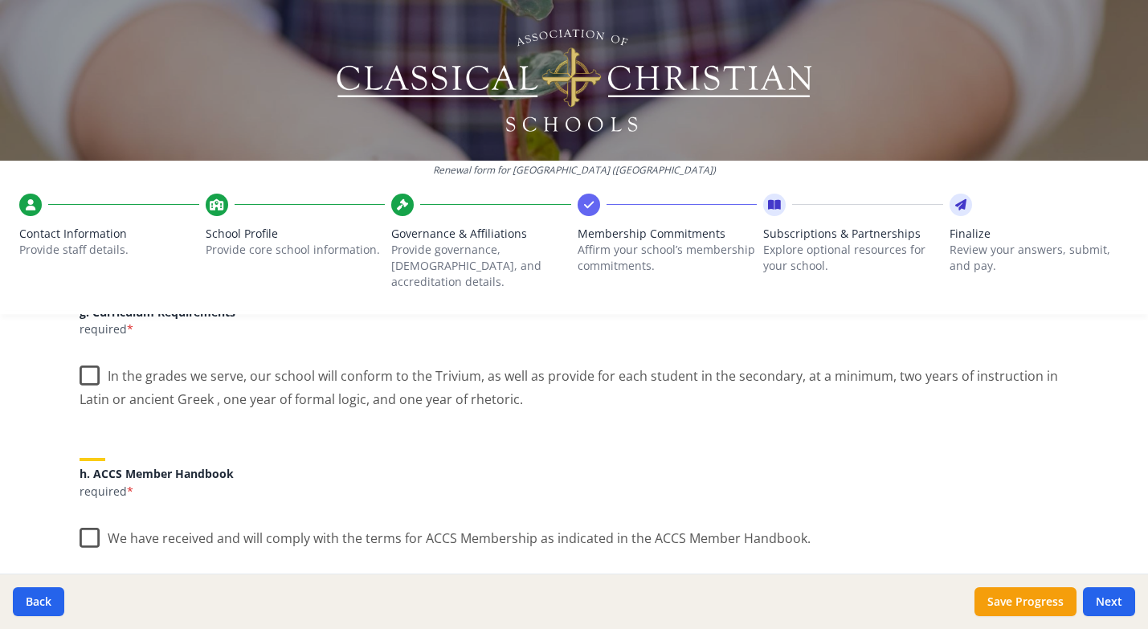
scroll to position [1235, 0]
click at [92, 356] on label "In the grades we serve, our school will conform to the Trivium, as well as prov…" at bounding box center [575, 380] width 990 height 54
click at [0, 0] on input "In the grades we serve, our school will conform to the Trivium, as well as prov…" at bounding box center [0, 0] width 0 height 0
click at [88, 519] on label "We have received and will comply with the terms for ACCS Membership as indicate…" at bounding box center [445, 533] width 731 height 35
click at [0, 0] on input "We have received and will comply with the terms for ACCS Membership as indicate…" at bounding box center [0, 0] width 0 height 0
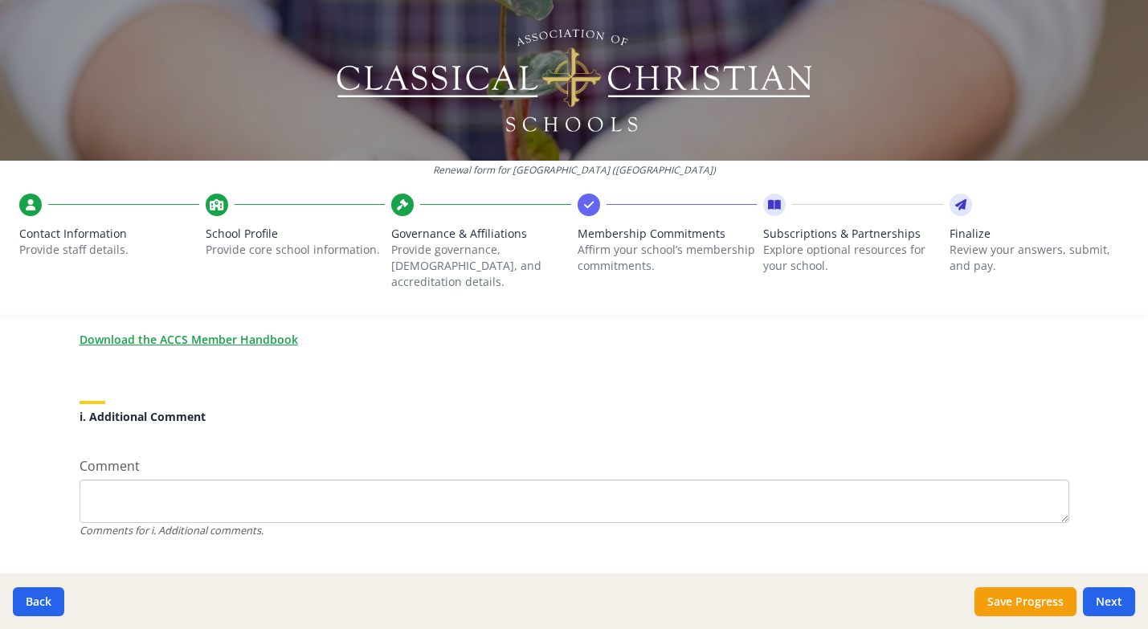
scroll to position [1501, 0]
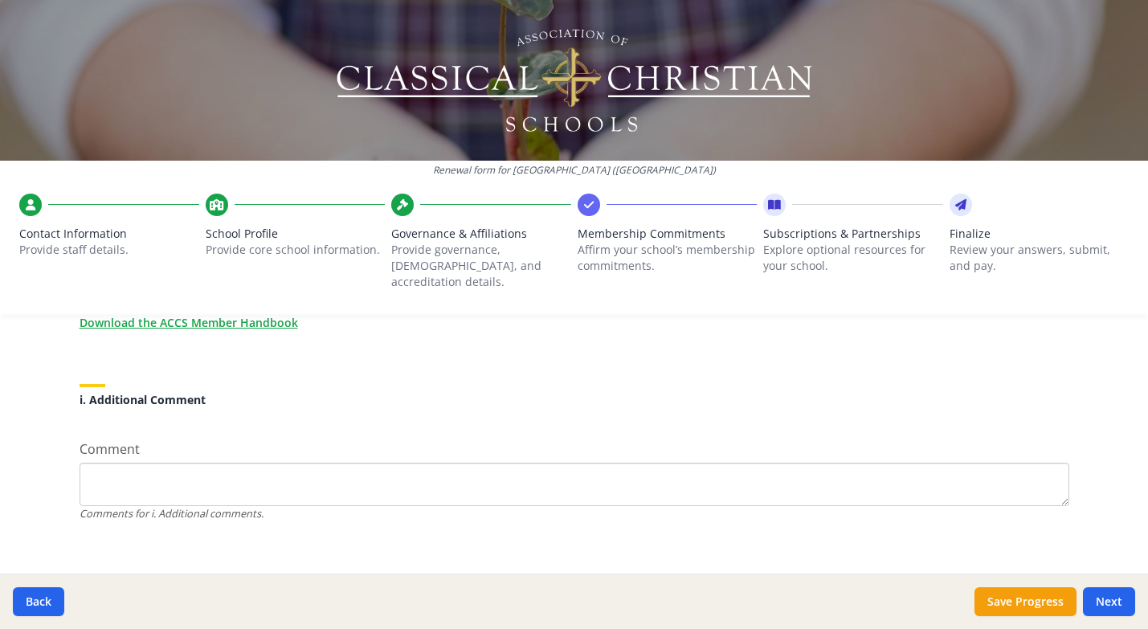
drag, startPoint x: 341, startPoint y: 460, endPoint x: 370, endPoint y: 376, distance: 88.4
click at [341, 463] on textarea "Comment" at bounding box center [575, 484] width 990 height 43
type textarea "Excited for [DATE]-[DATE]!"
click at [1112, 591] on button "Next" at bounding box center [1109, 601] width 52 height 29
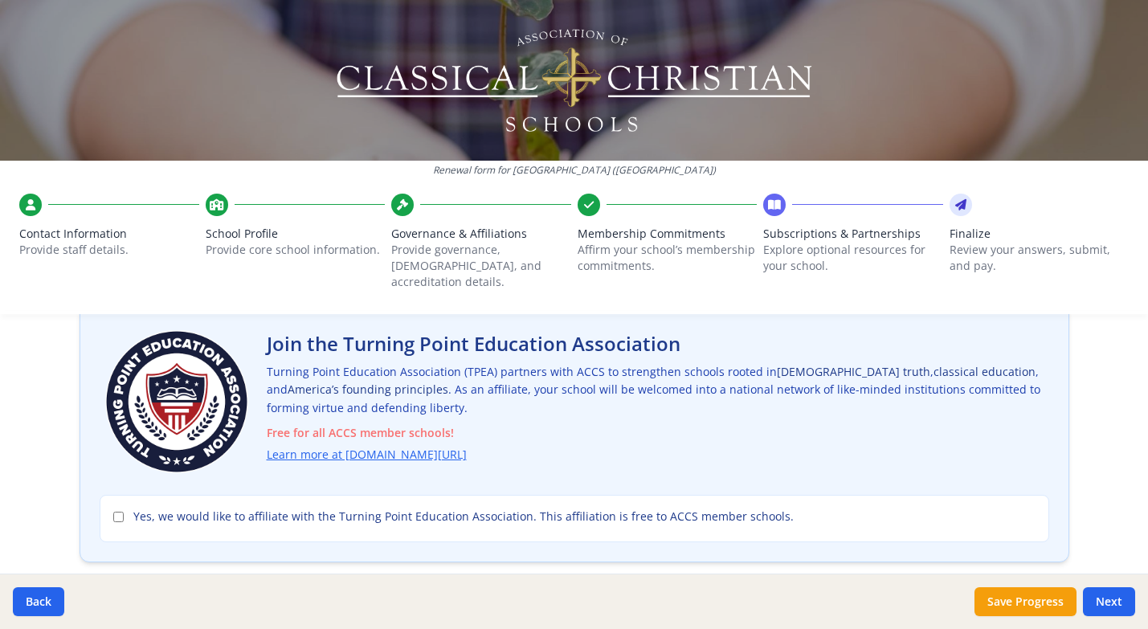
scroll to position [75, 0]
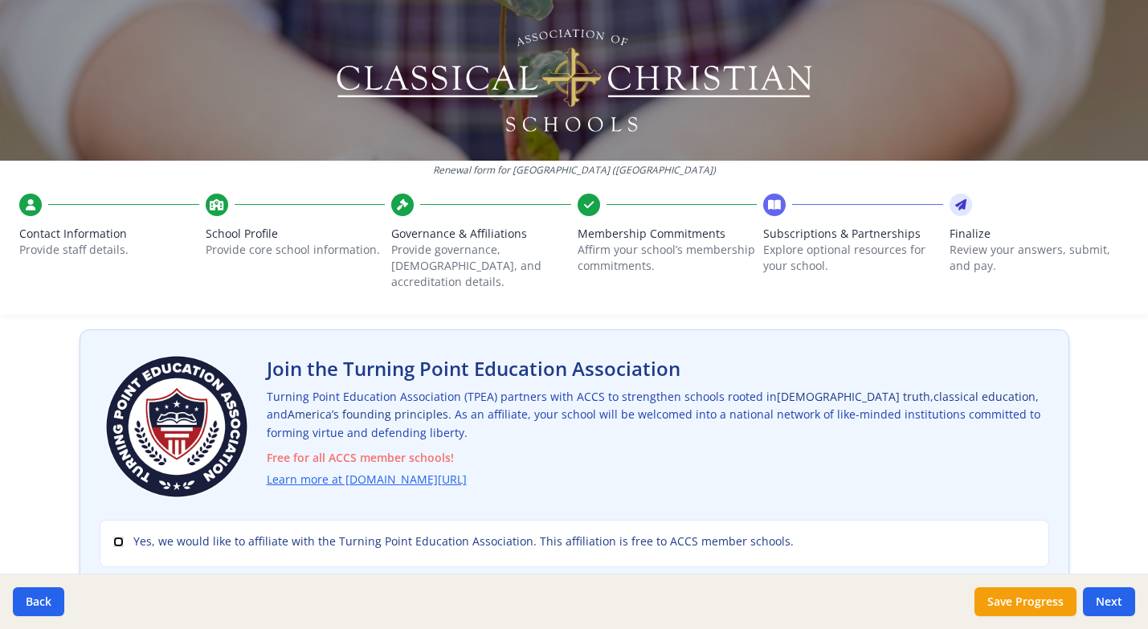
click at [119, 537] on input "Yes, we would like to affiliate with the Turning Point Education Association. T…" at bounding box center [118, 542] width 10 height 10
checkbox input "true"
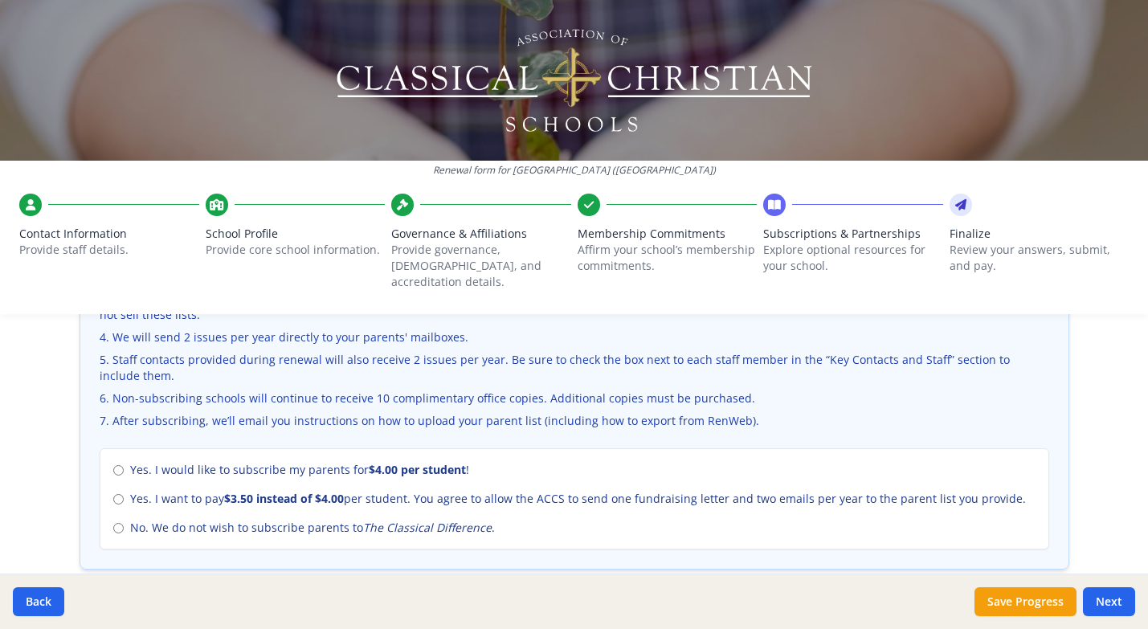
scroll to position [631, 0]
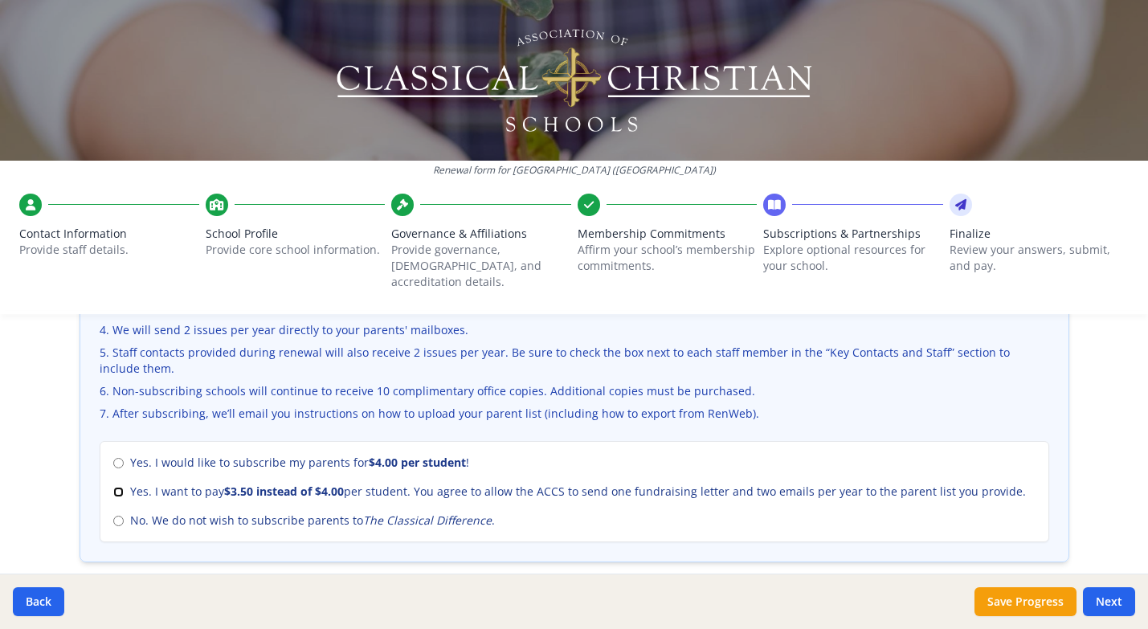
click at [115, 487] on input "Yes. I want to pay $3.50 instead of $4.00 per student. You agree to allow the A…" at bounding box center [118, 492] width 10 height 10
radio input "true"
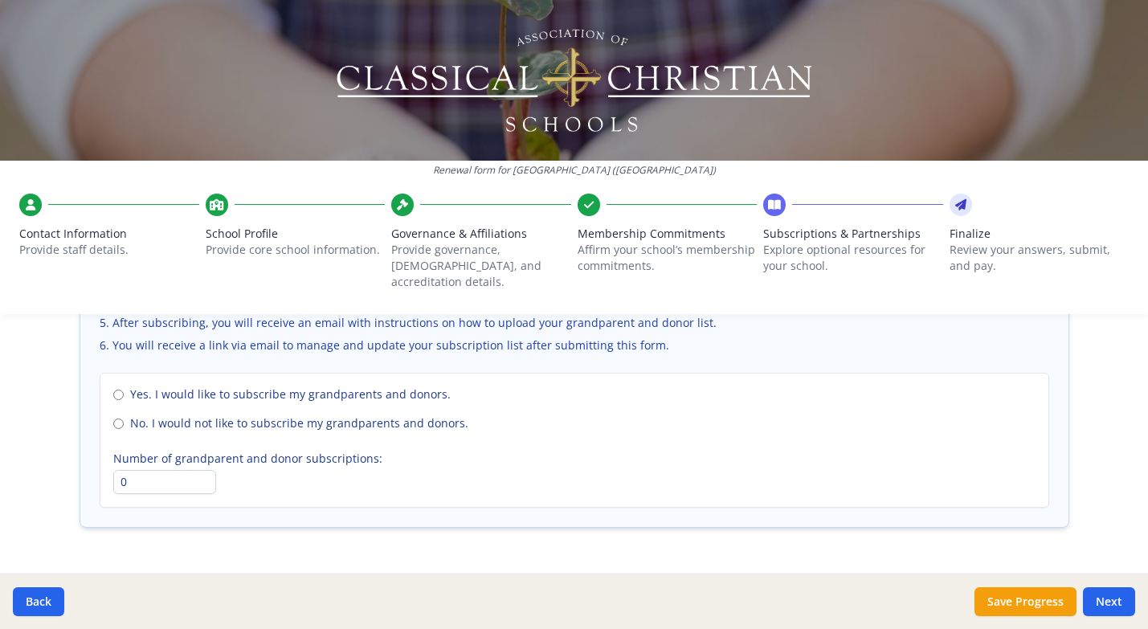
scroll to position [1187, 0]
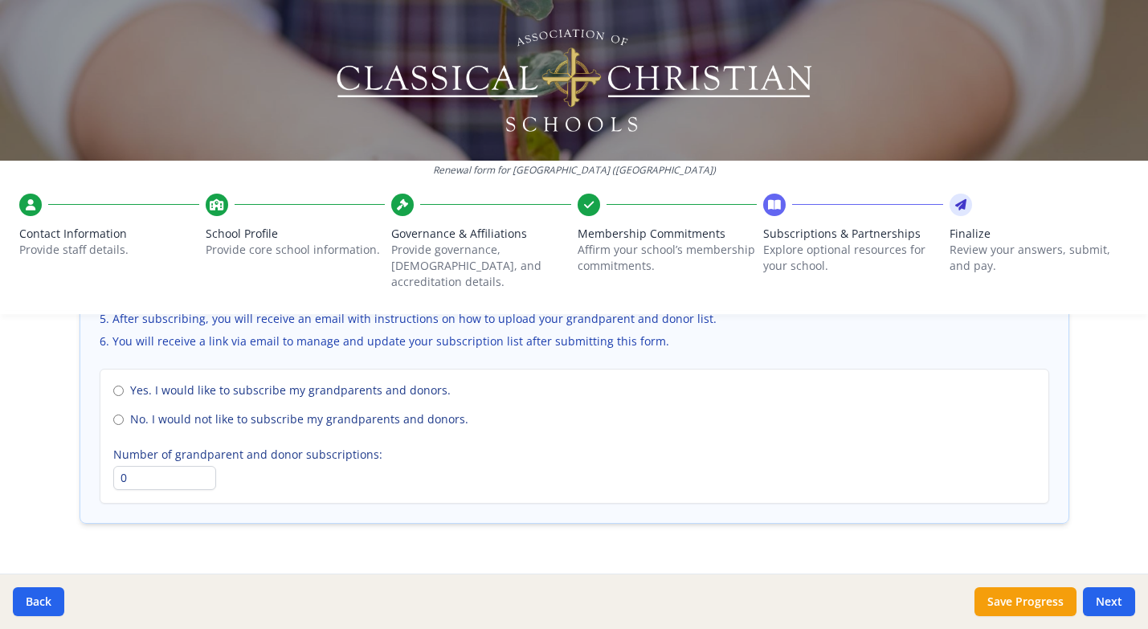
click at [123, 411] on label "No. I would not like to subscribe my grandparents and donors." at bounding box center [574, 419] width 922 height 16
click at [123, 415] on input "No. I would not like to subscribe my grandparents and donors." at bounding box center [118, 420] width 10 height 10
radio input "true"
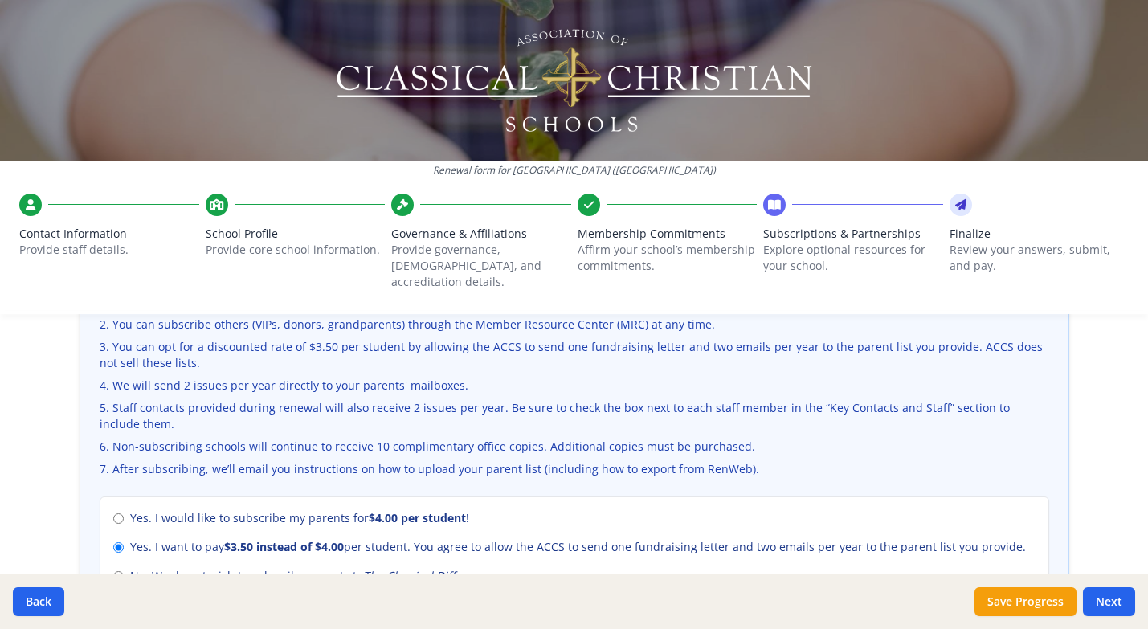
scroll to position [610, 0]
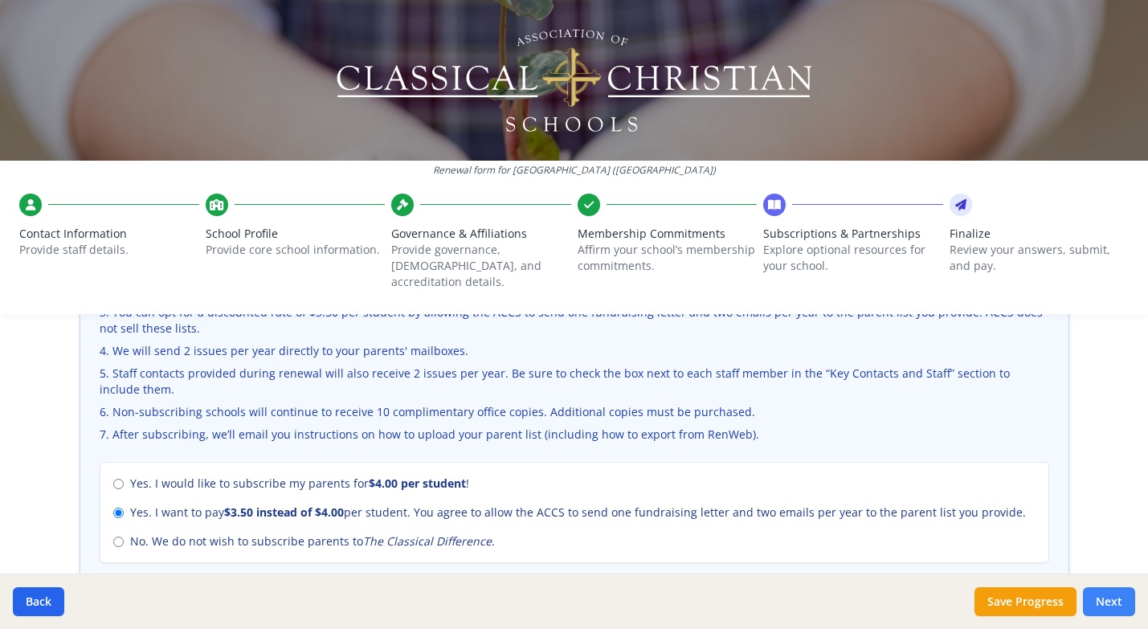
click at [1116, 602] on button "Next" at bounding box center [1109, 601] width 52 height 29
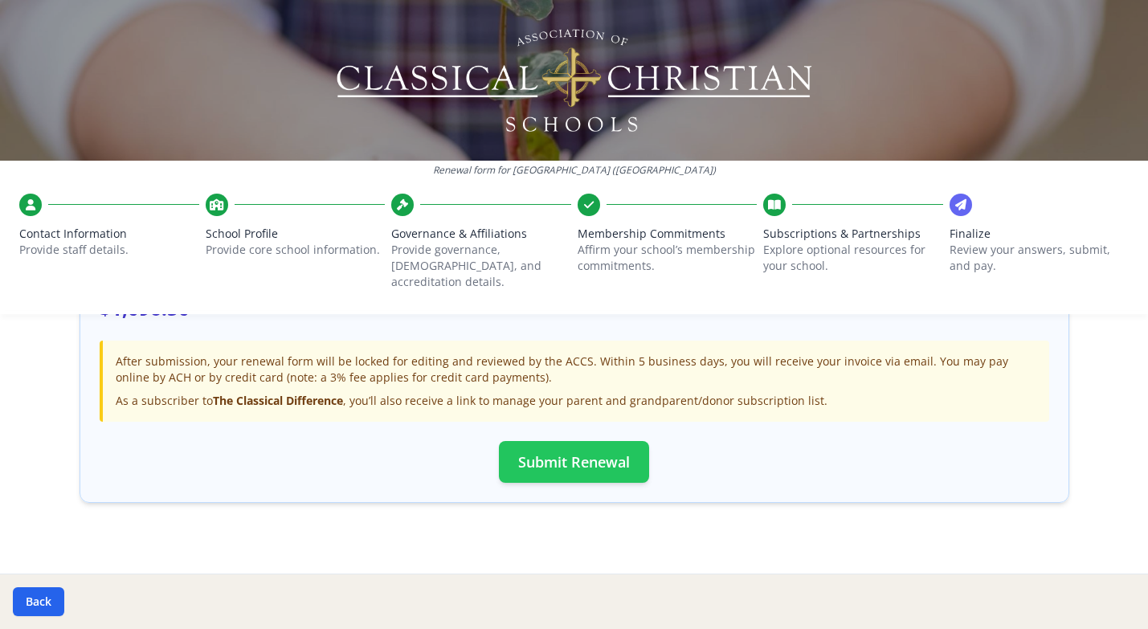
click at [549, 441] on button "Submit Renewal" at bounding box center [574, 462] width 150 height 42
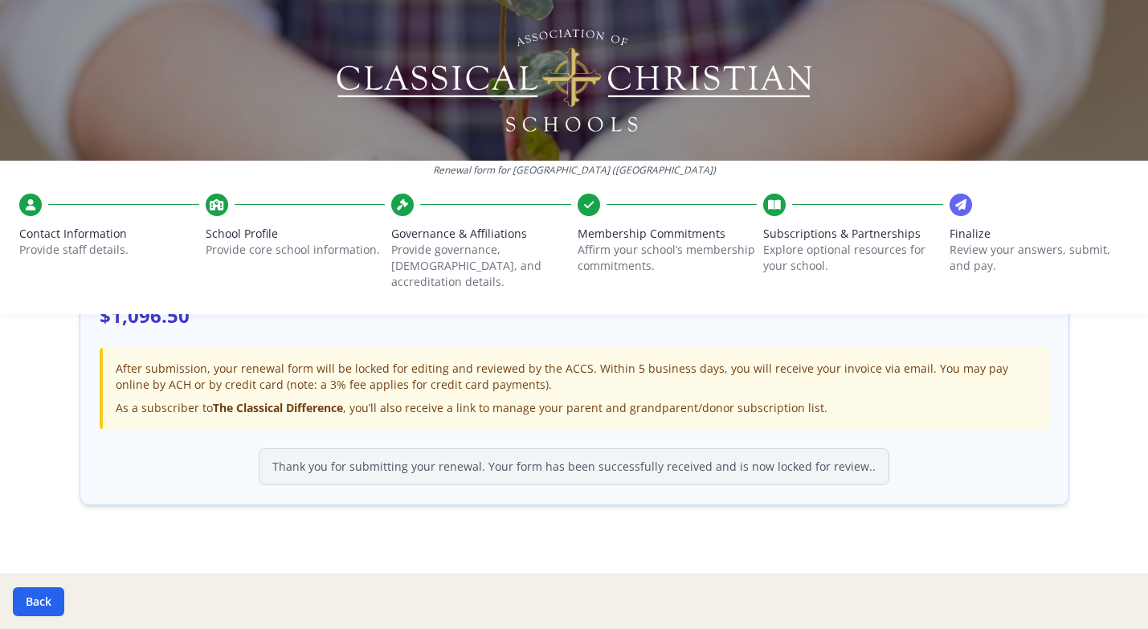
scroll to position [563, 0]
